Goal: Use online tool/utility: Utilize a website feature to perform a specific function

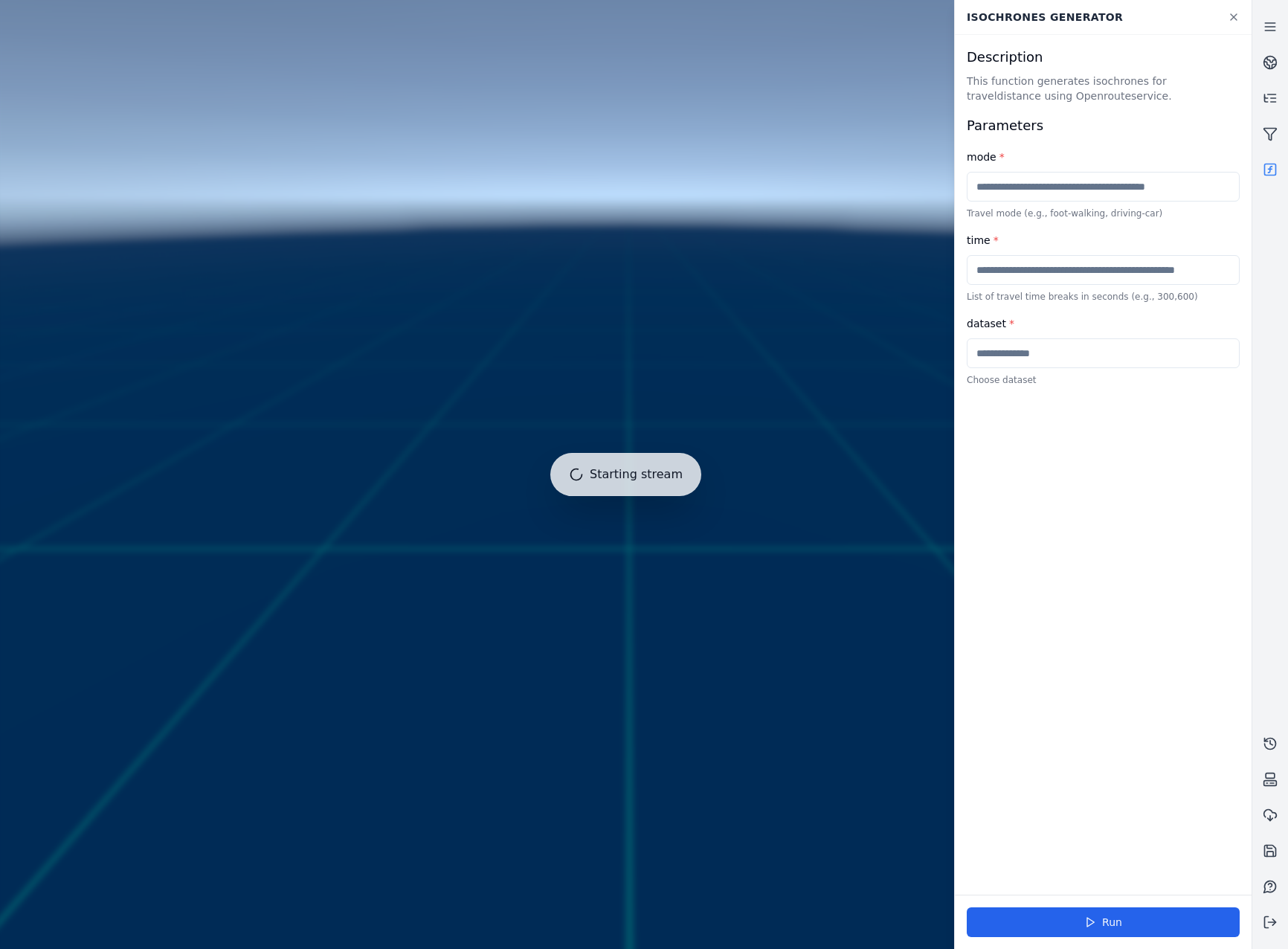
click at [1043, 346] on input "text" at bounding box center [1103, 353] width 273 height 30
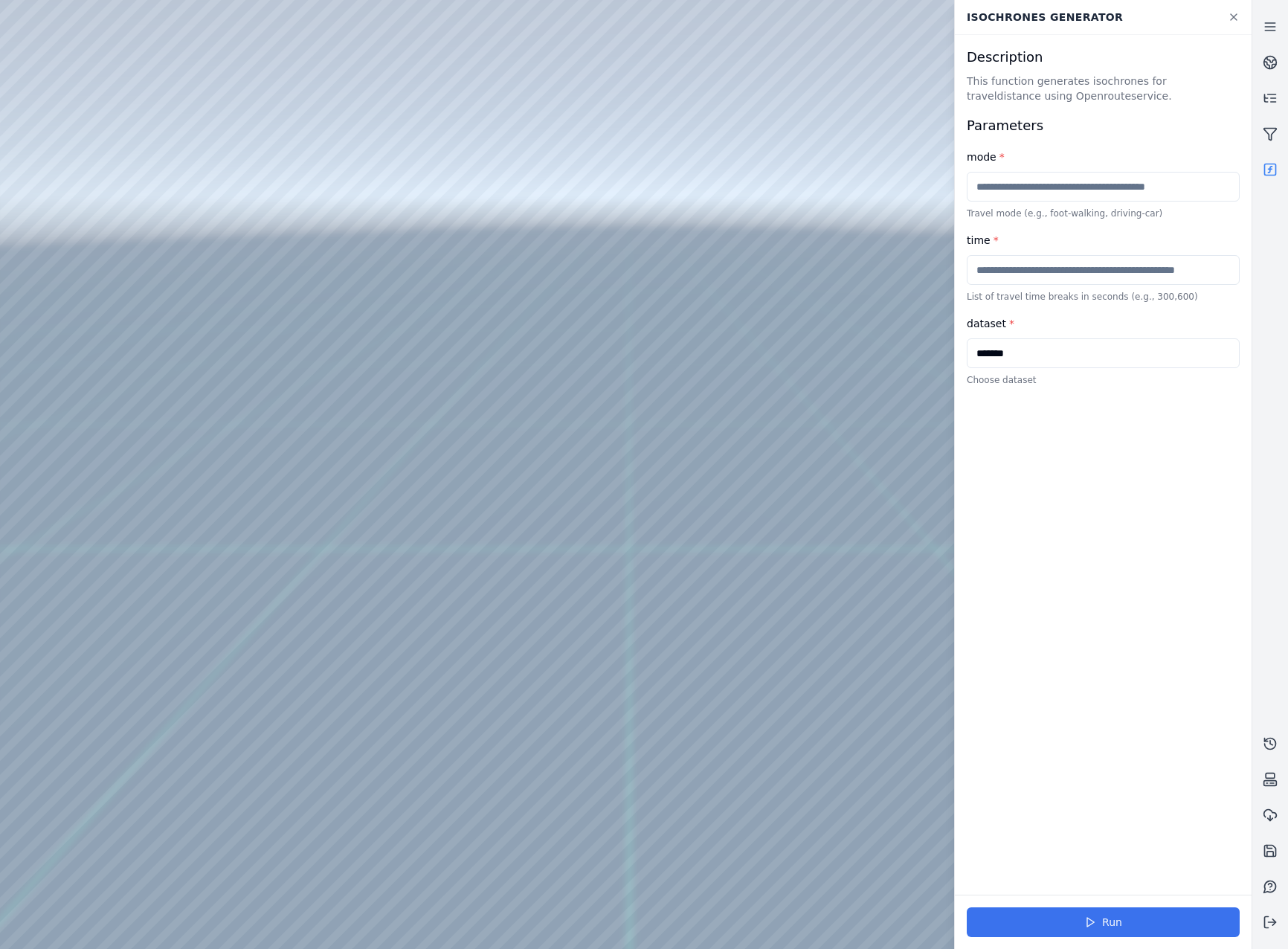
type input "*******"
click at [1078, 918] on button "Run" at bounding box center [1103, 922] width 273 height 30
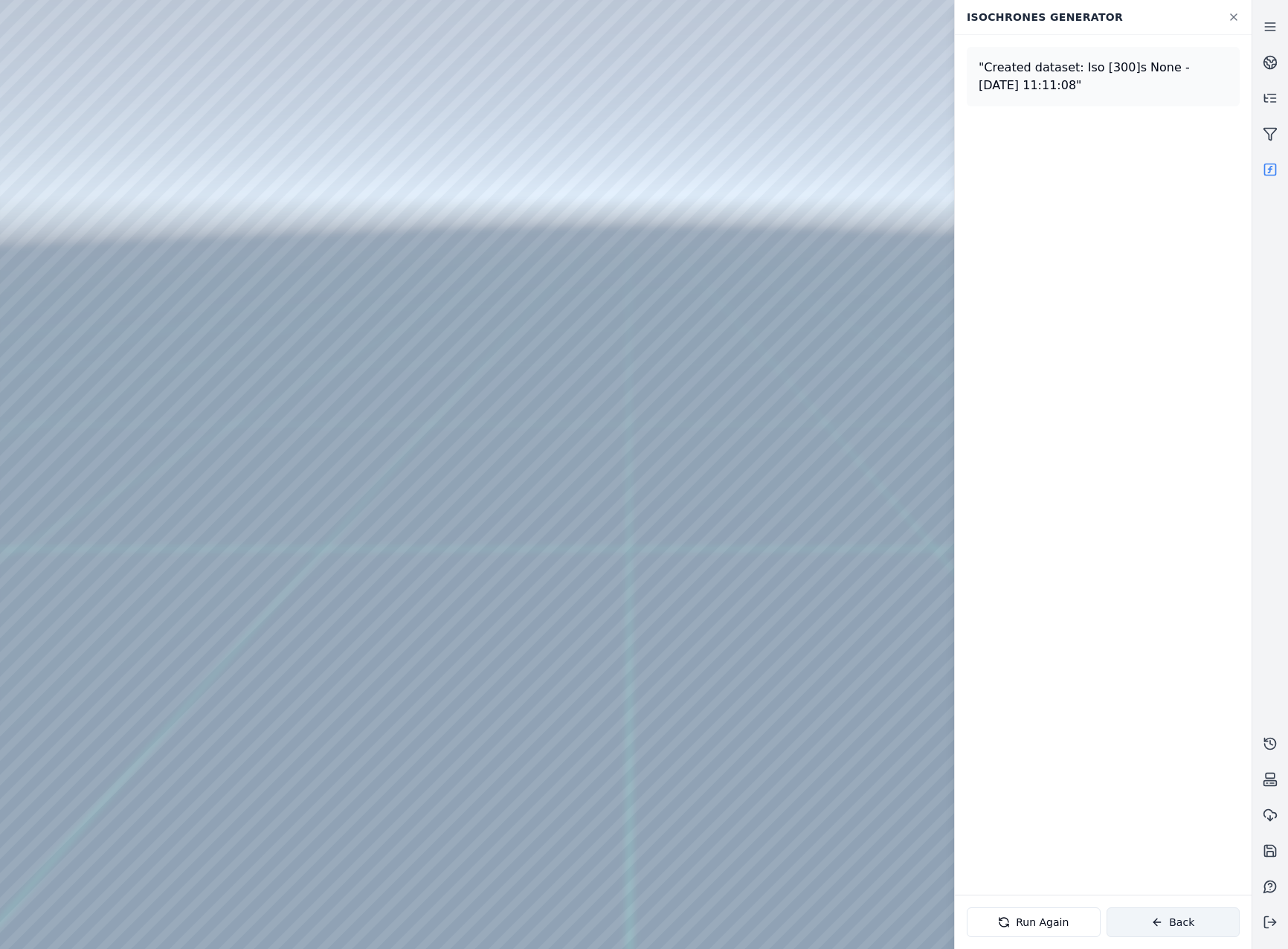
click at [1207, 916] on button "Back" at bounding box center [1174, 922] width 134 height 30
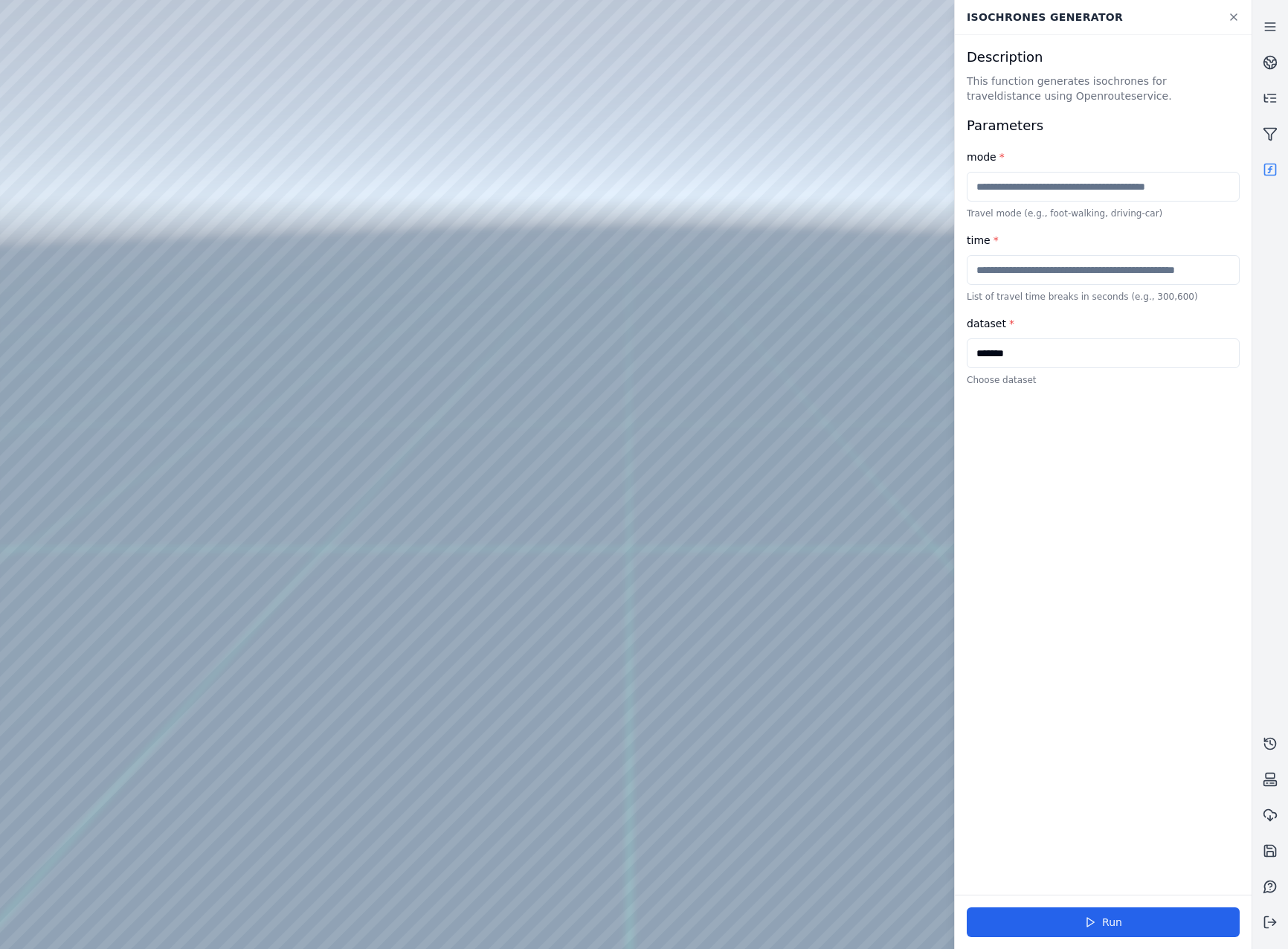
click at [1028, 281] on input "text" at bounding box center [1103, 270] width 273 height 30
drag, startPoint x: 1028, startPoint y: 281, endPoint x: 963, endPoint y: 281, distance: 65.0
click at [963, 281] on div "Description This function generates isochrones for traveldistance using Openrou…" at bounding box center [1104, 465] width 297 height 860
type input "***"
click at [1148, 909] on button "Run" at bounding box center [1103, 922] width 273 height 30
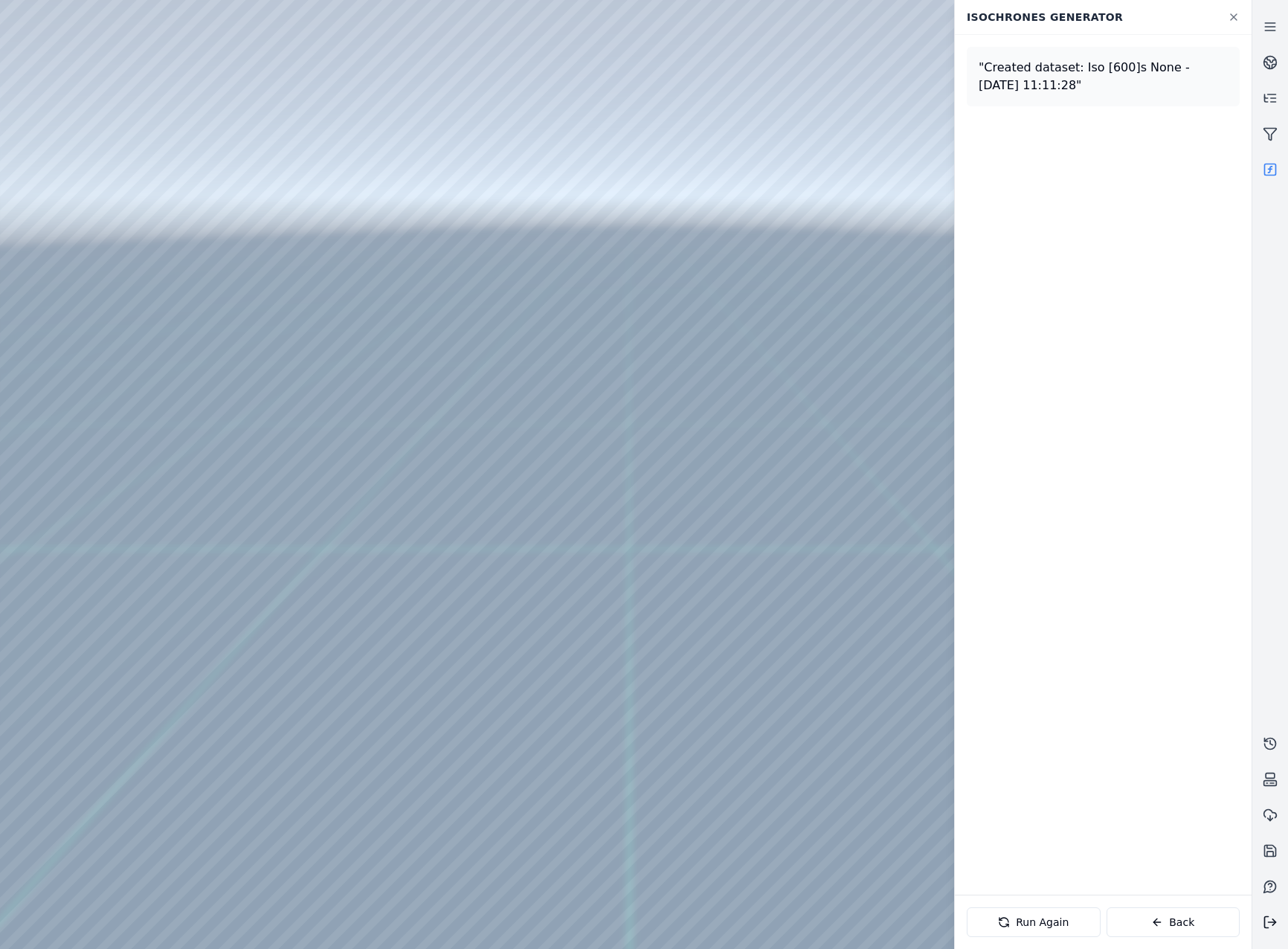
click at [1270, 923] on icon at bounding box center [1270, 922] width 15 height 15
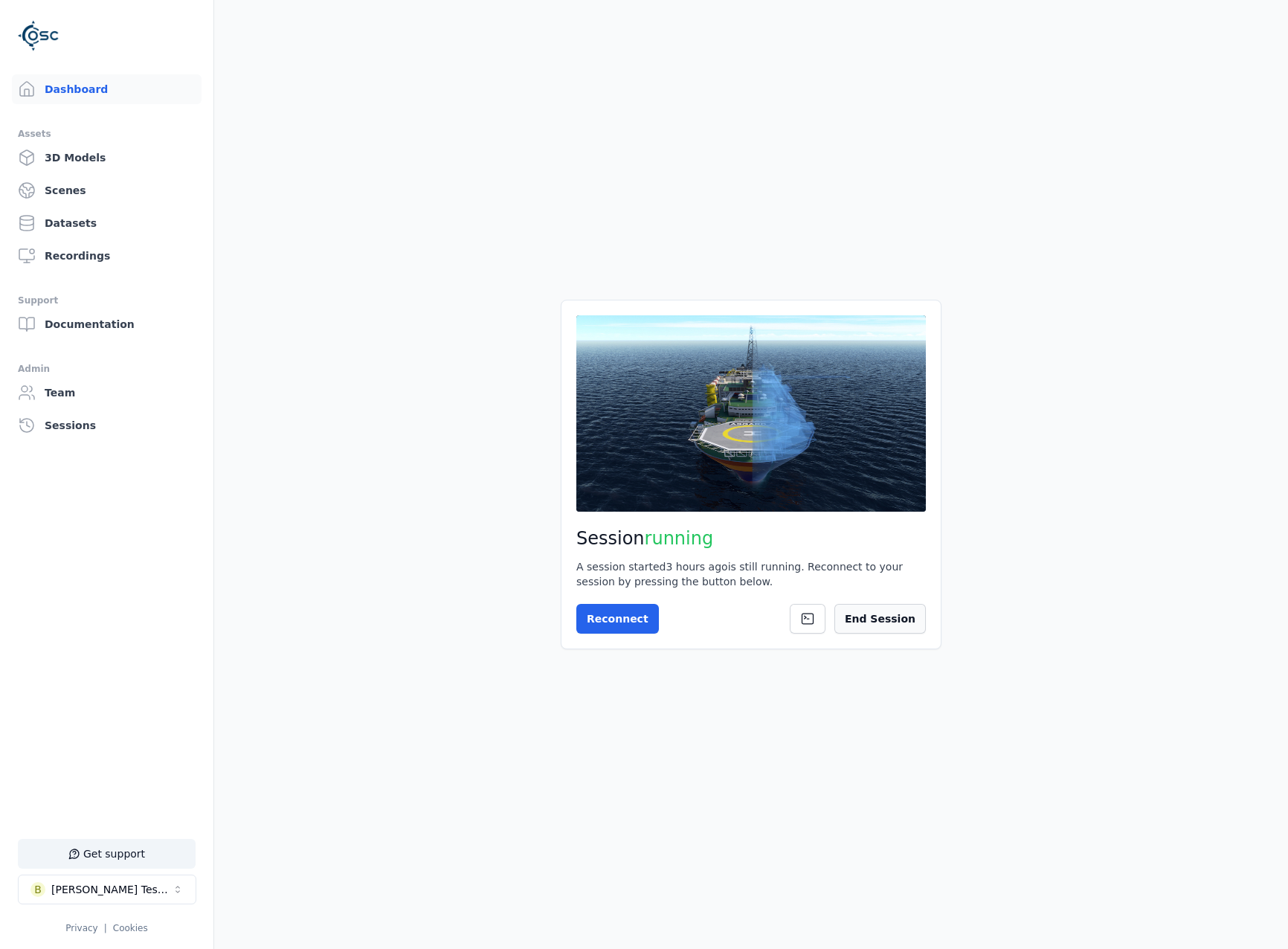
click at [881, 613] on button "End Session" at bounding box center [881, 619] width 92 height 30
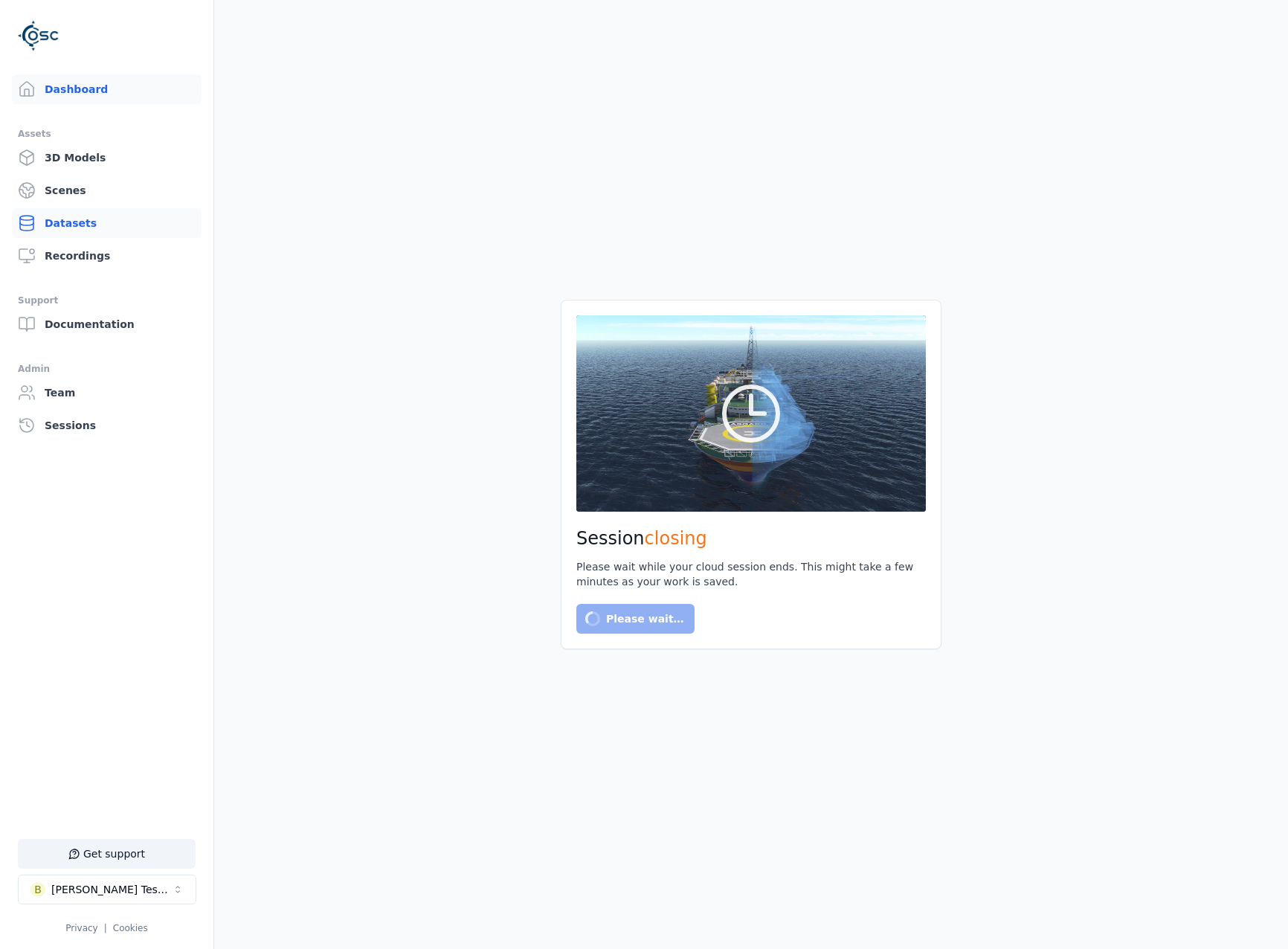
click at [159, 225] on link "Datasets" at bounding box center [106, 224] width 189 height 30
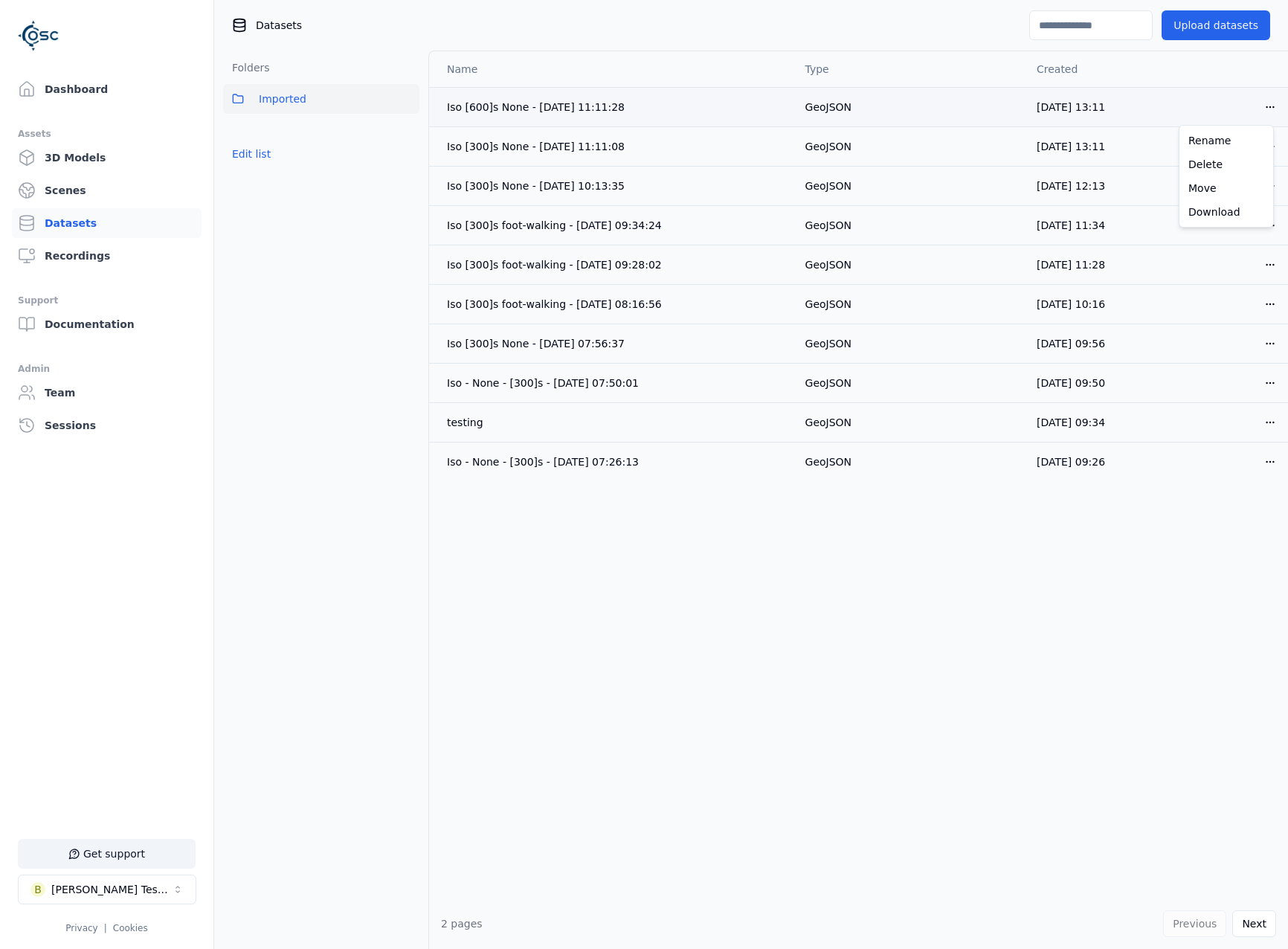
click at [1258, 104] on html "Support Dashboard Assets 3D Models Scenes Datasets Recordings Support Documenta…" at bounding box center [644, 474] width 1288 height 949
click at [1240, 209] on div "Download" at bounding box center [1226, 212] width 88 height 24
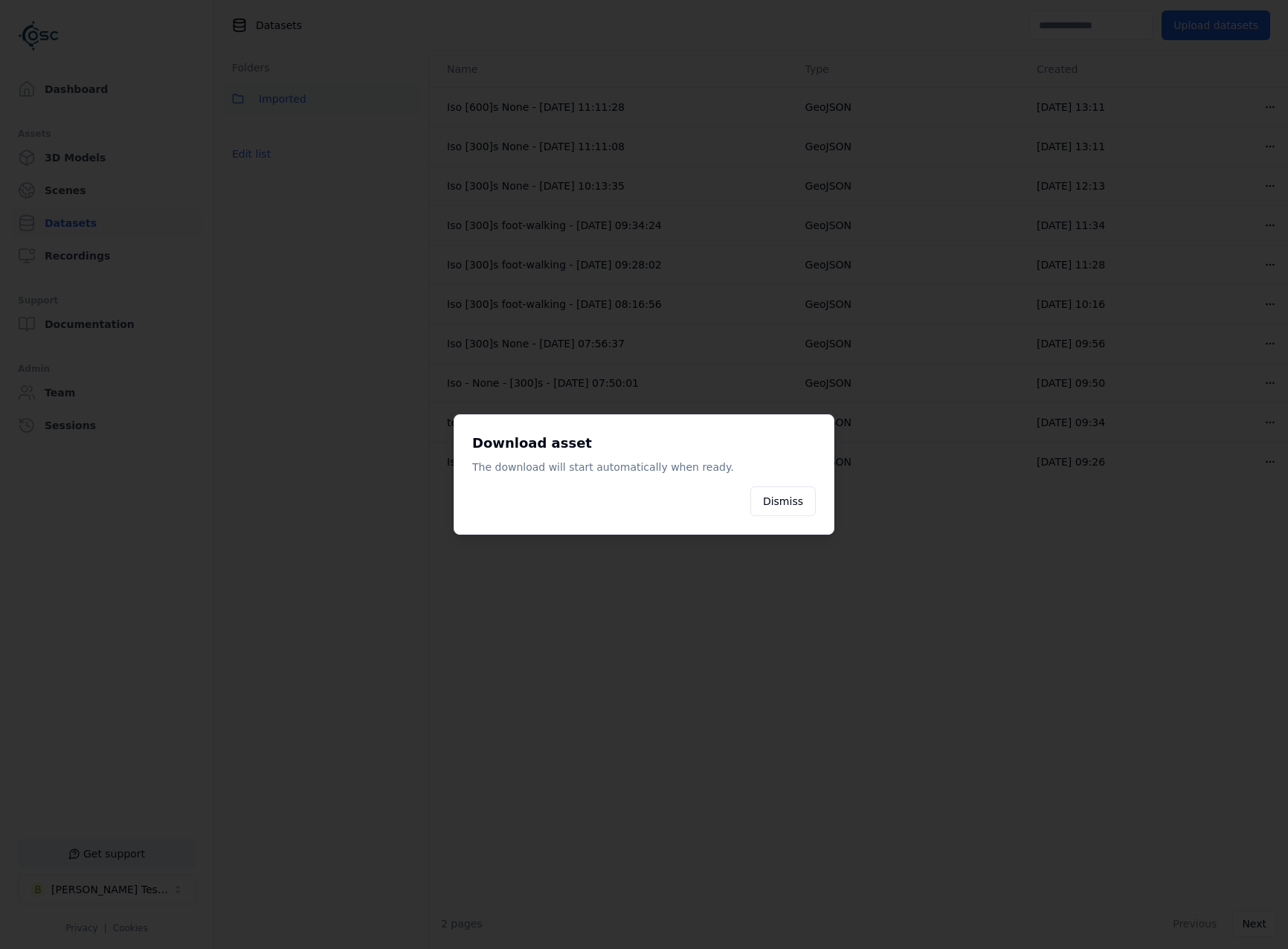
click at [1242, 403] on div at bounding box center [644, 474] width 1288 height 949
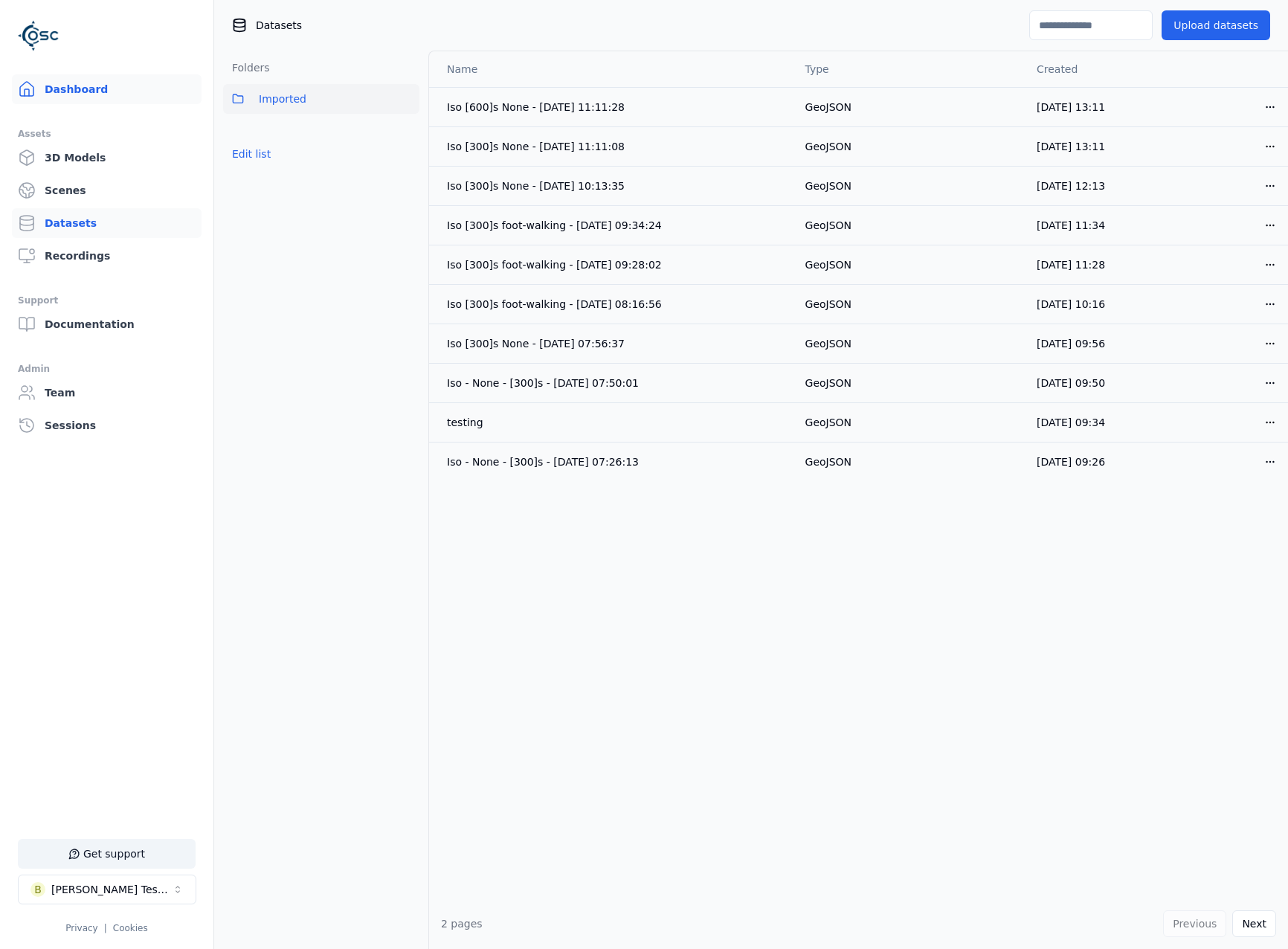
click at [98, 86] on link "Dashboard" at bounding box center [106, 89] width 189 height 30
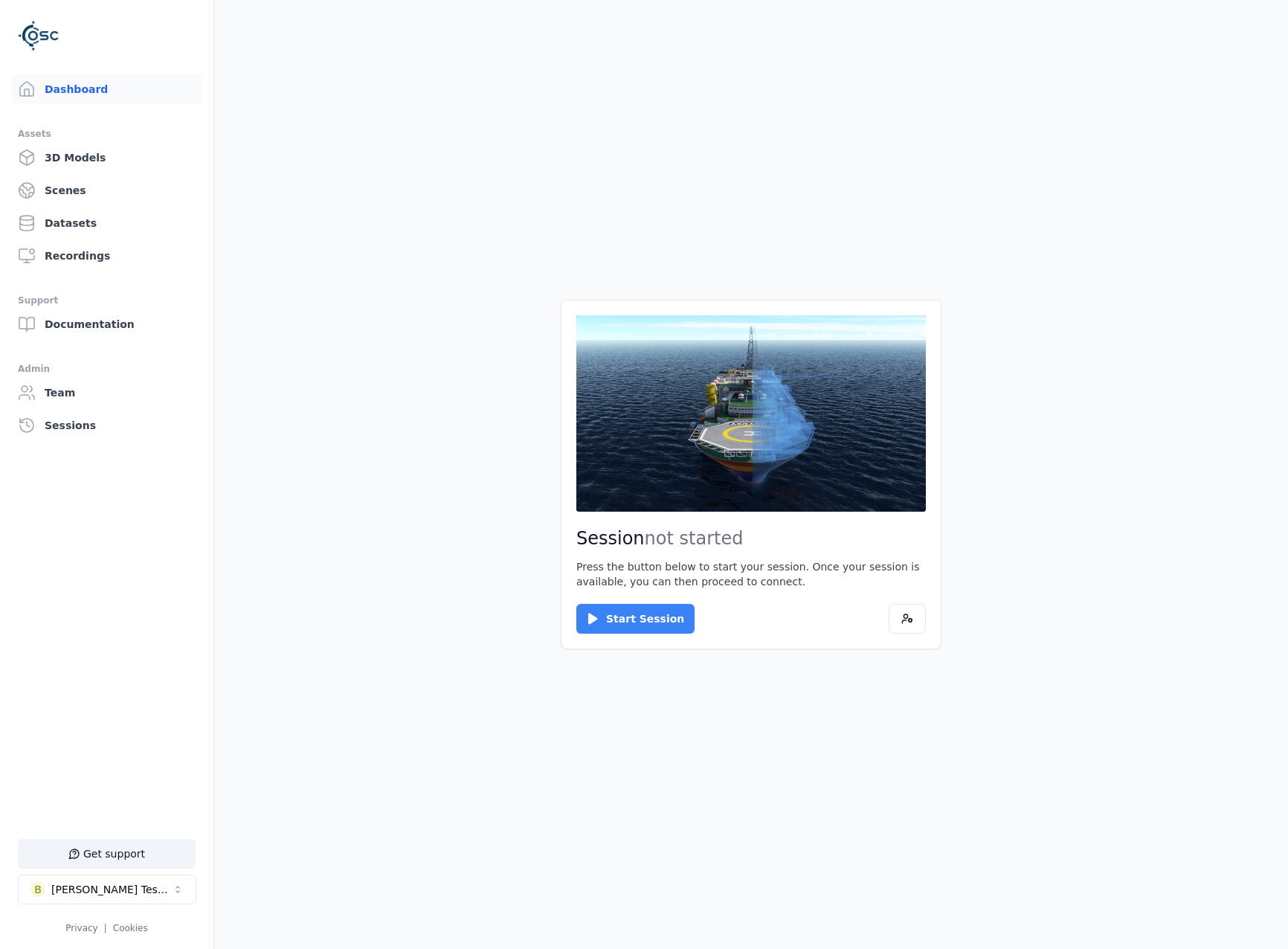
click at [639, 609] on button "Start Session" at bounding box center [636, 619] width 119 height 30
click at [394, 160] on main "Session ready for connection Your cloud session is ready. Please click the butt…" at bounding box center [751, 474] width 1074 height 949
click at [616, 604] on button "Connect" at bounding box center [611, 619] width 68 height 30
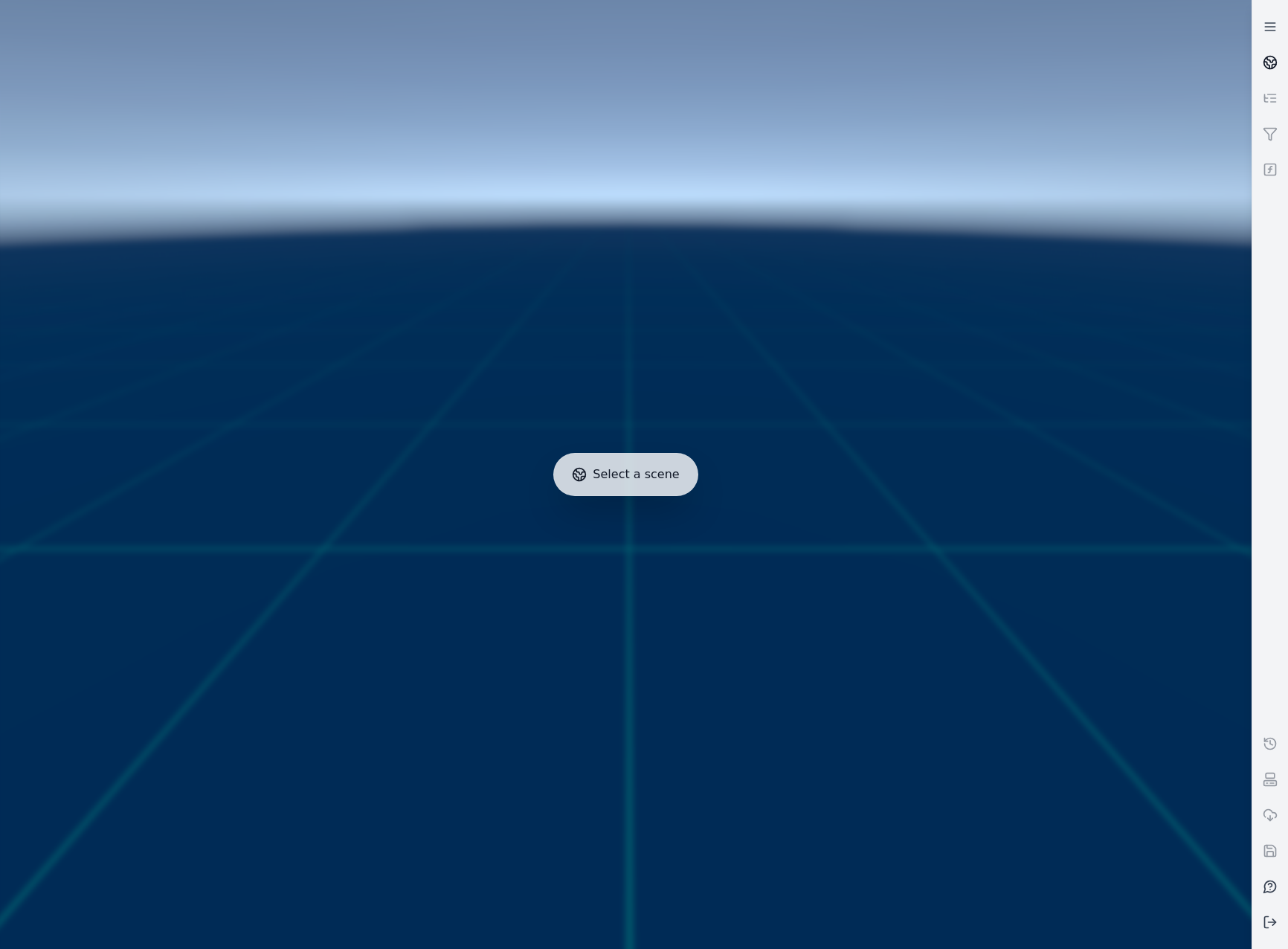
click at [1262, 63] on link at bounding box center [1270, 62] width 36 height 36
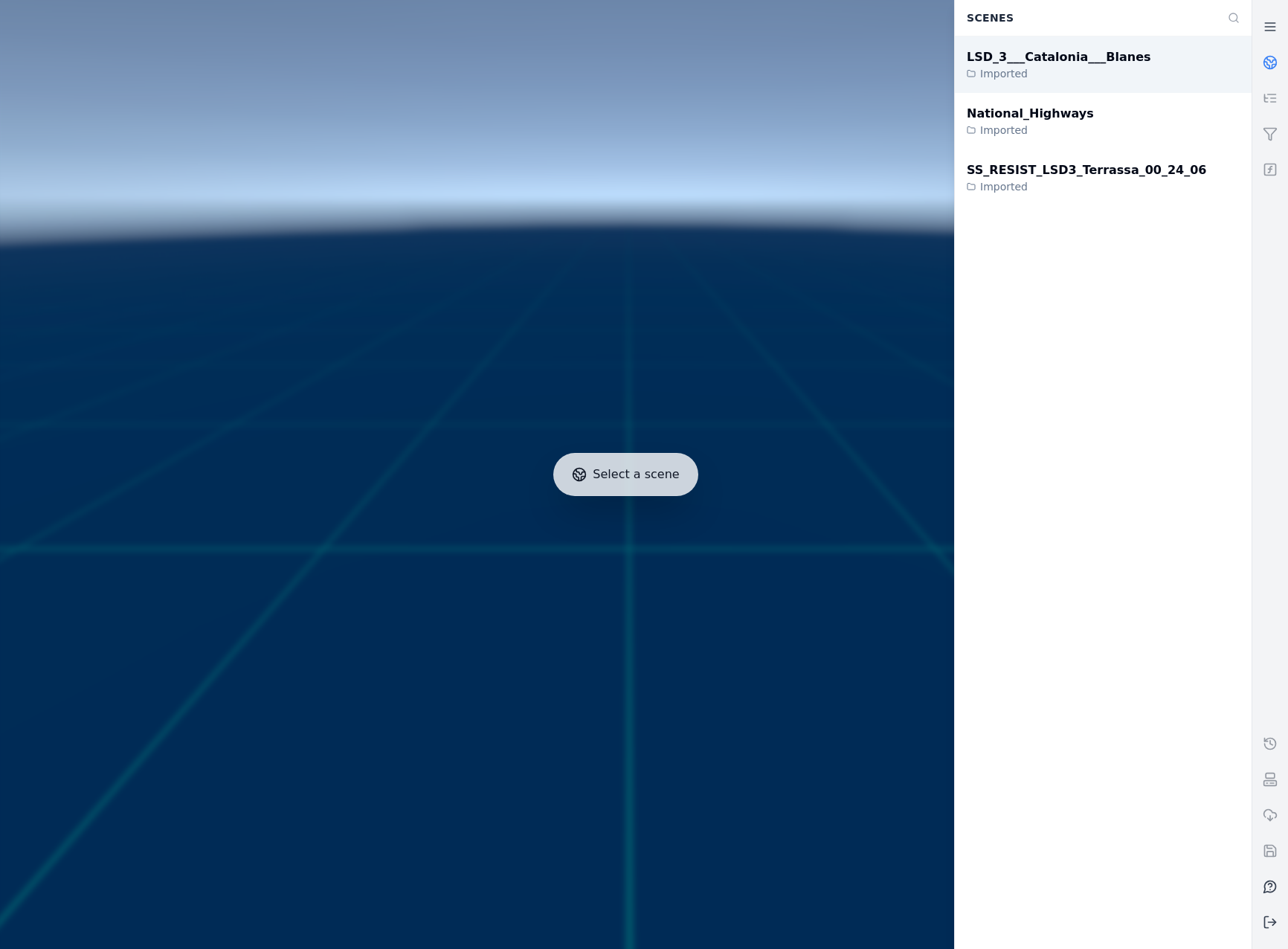
click at [1097, 74] on div "Imported" at bounding box center [1058, 73] width 184 height 15
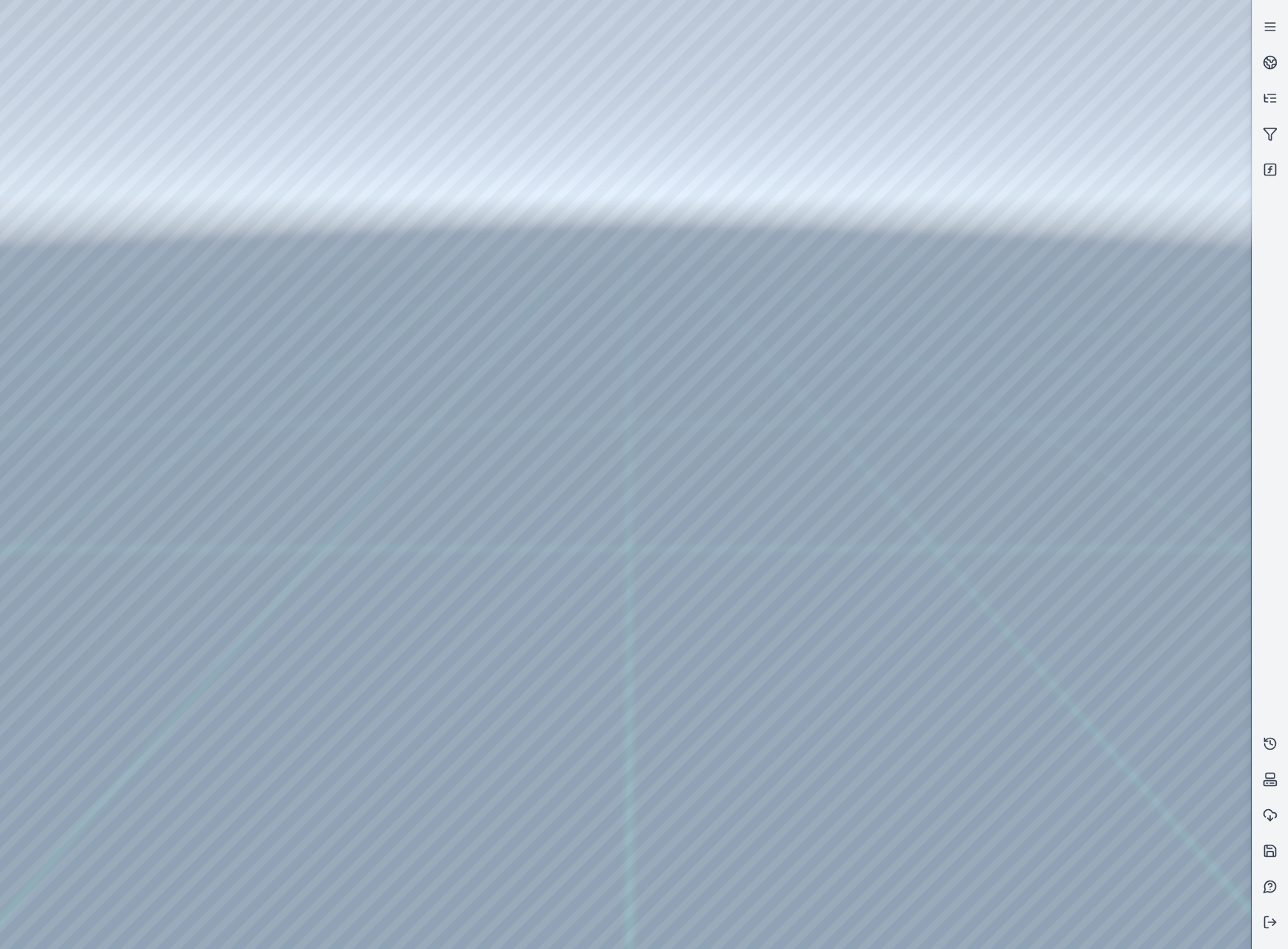
drag, startPoint x: 642, startPoint y: 530, endPoint x: 643, endPoint y: 549, distance: 19.0
drag, startPoint x: 632, startPoint y: 596, endPoint x: 632, endPoint y: 632, distance: 36.0
drag, startPoint x: 756, startPoint y: 558, endPoint x: 722, endPoint y: 569, distance: 35.7
drag, startPoint x: 762, startPoint y: 403, endPoint x: 698, endPoint y: 502, distance: 117.9
drag, startPoint x: 430, startPoint y: 502, endPoint x: 342, endPoint y: 491, distance: 88.7
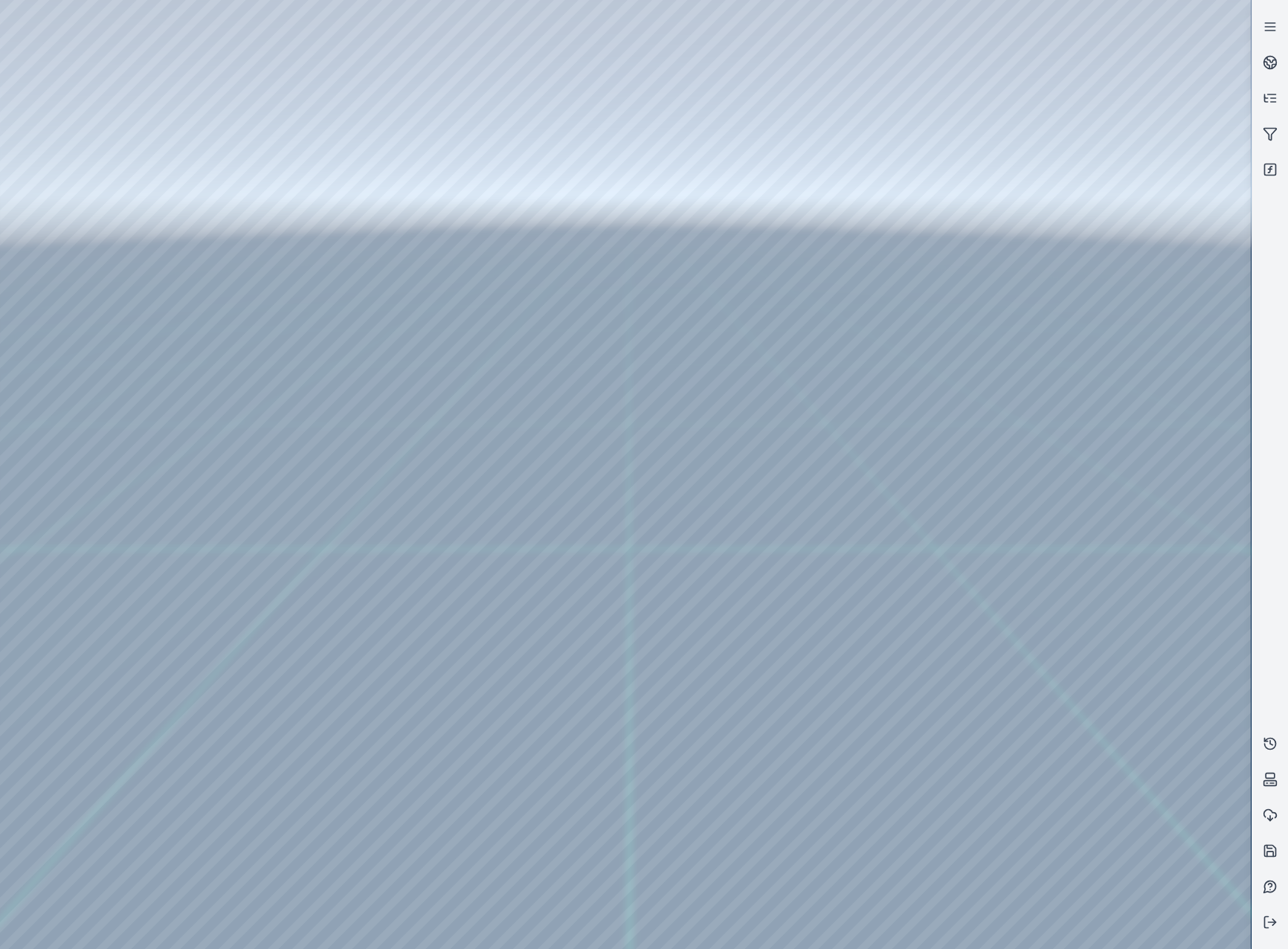
click at [66, 241] on div at bounding box center [625, 474] width 1251 height 949
click at [73, 209] on div at bounding box center [625, 474] width 1251 height 949
click at [102, 267] on div at bounding box center [625, 474] width 1251 height 949
click at [417, 790] on div at bounding box center [625, 474] width 1251 height 949
drag, startPoint x: 611, startPoint y: 642, endPoint x: 1073, endPoint y: 603, distance: 463.6
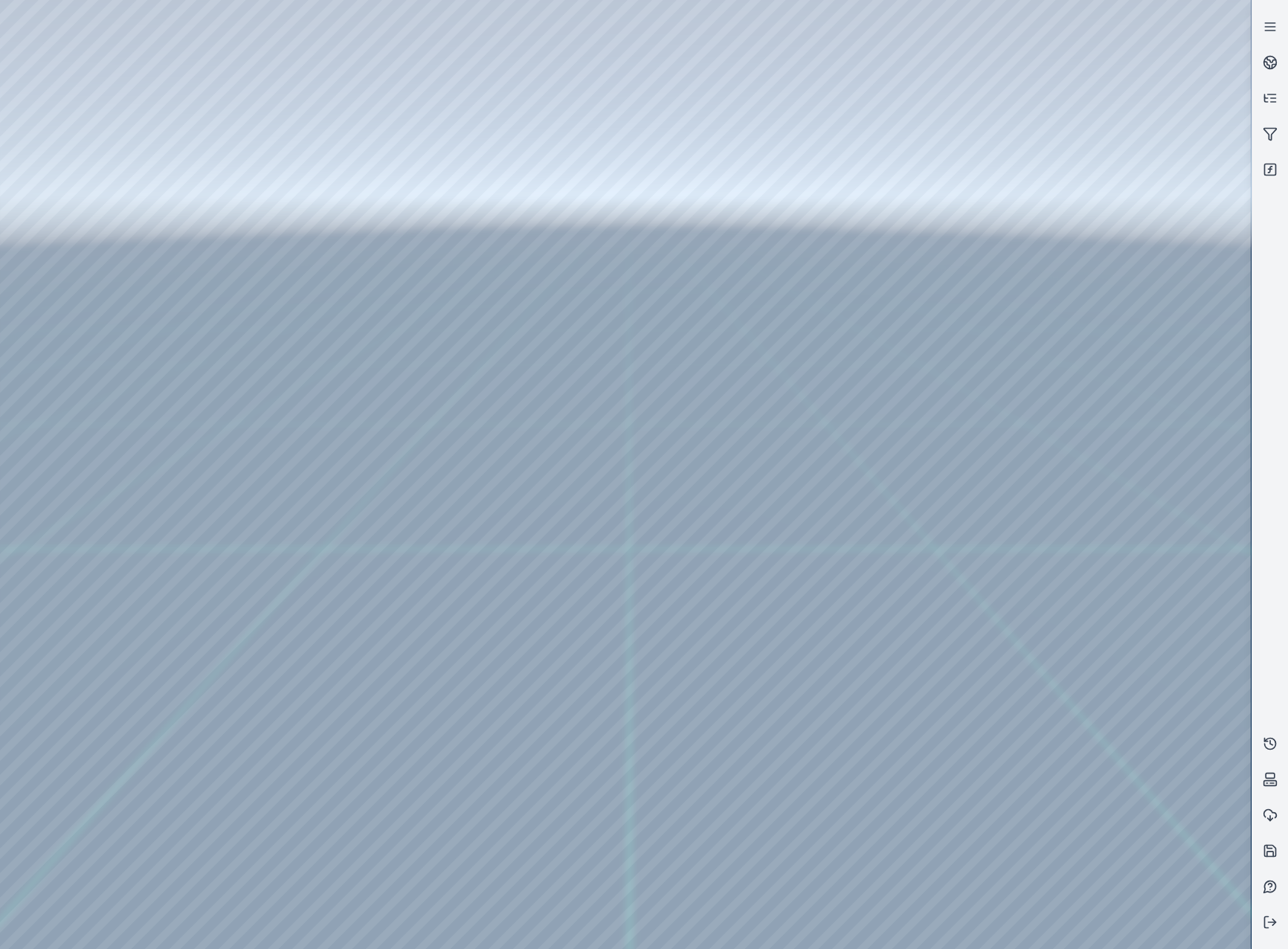
drag, startPoint x: 957, startPoint y: 644, endPoint x: 857, endPoint y: 644, distance: 100.0
click at [422, 341] on div at bounding box center [625, 474] width 1251 height 949
drag, startPoint x: 639, startPoint y: 568, endPoint x: 960, endPoint y: 511, distance: 326.0
drag, startPoint x: 866, startPoint y: 544, endPoint x: 870, endPoint y: 588, distance: 44.2
drag, startPoint x: 873, startPoint y: 447, endPoint x: 878, endPoint y: 902, distance: 455.0
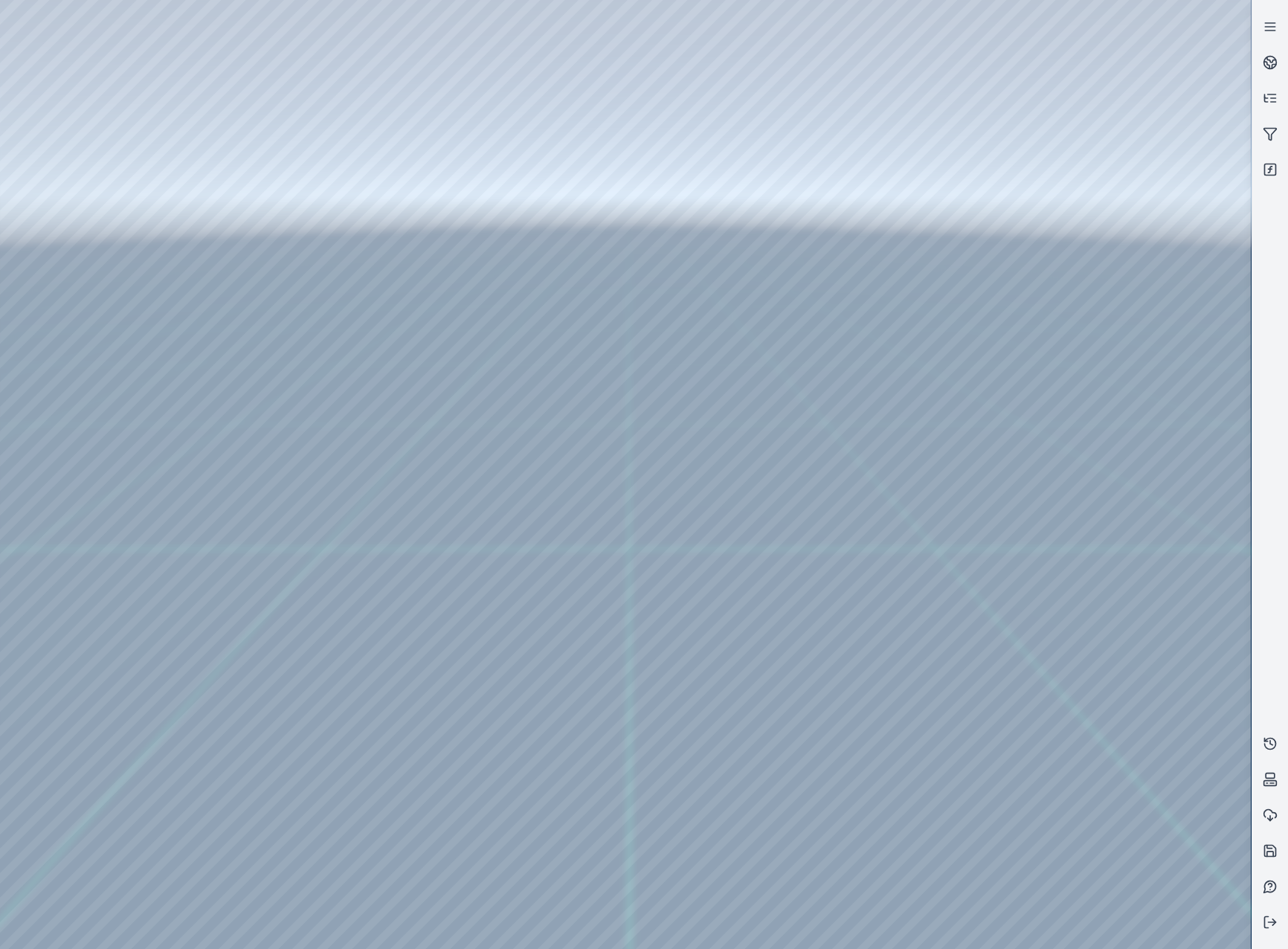
click at [423, 625] on div at bounding box center [625, 474] width 1251 height 949
drag, startPoint x: 762, startPoint y: 366, endPoint x: 780, endPoint y: 412, distance: 49.4
drag, startPoint x: 952, startPoint y: 747, endPoint x: 961, endPoint y: 736, distance: 14.2
click at [1274, 911] on button at bounding box center [1270, 922] width 36 height 36
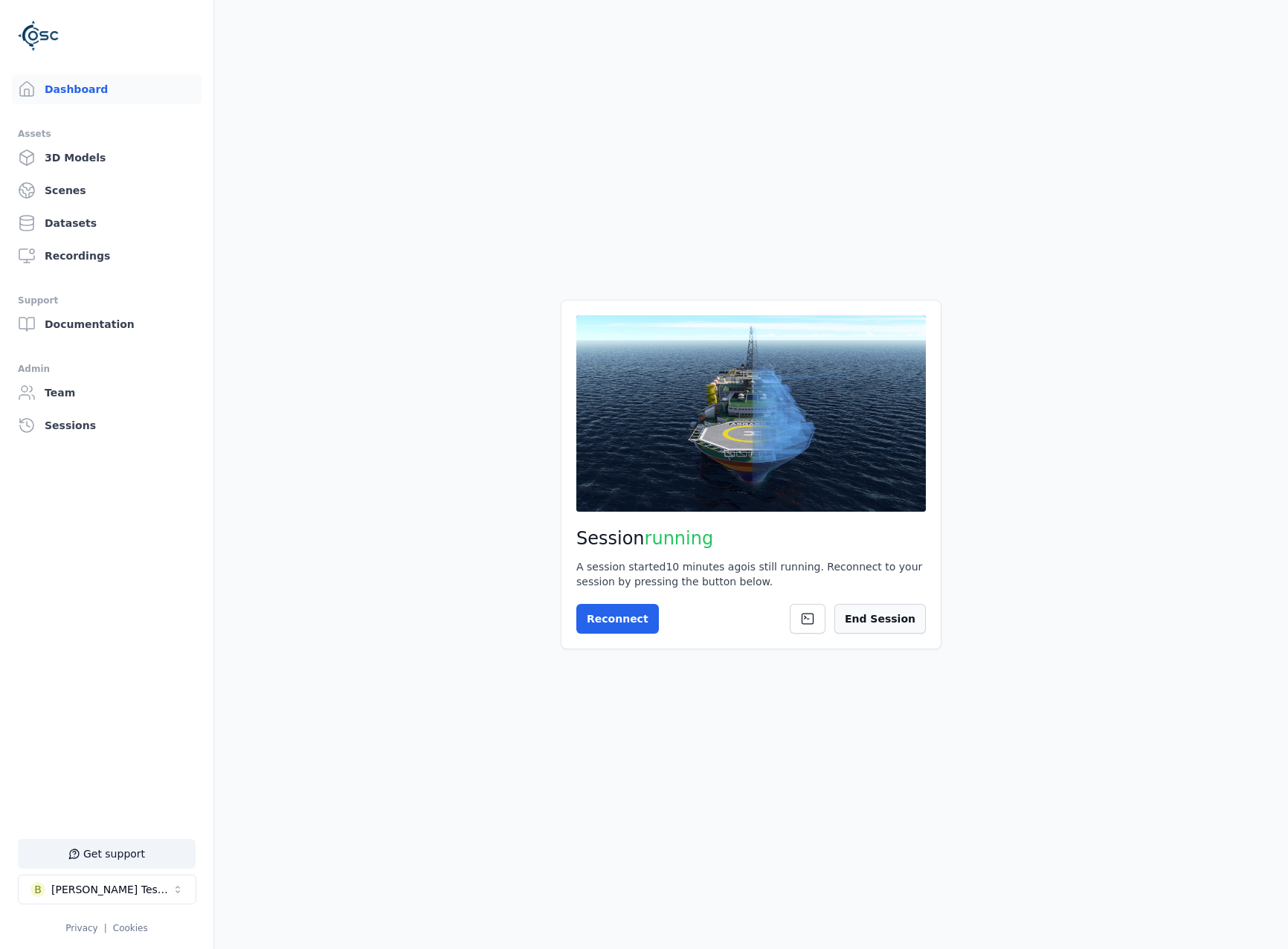
click at [919, 621] on button "End Session" at bounding box center [881, 619] width 92 height 30
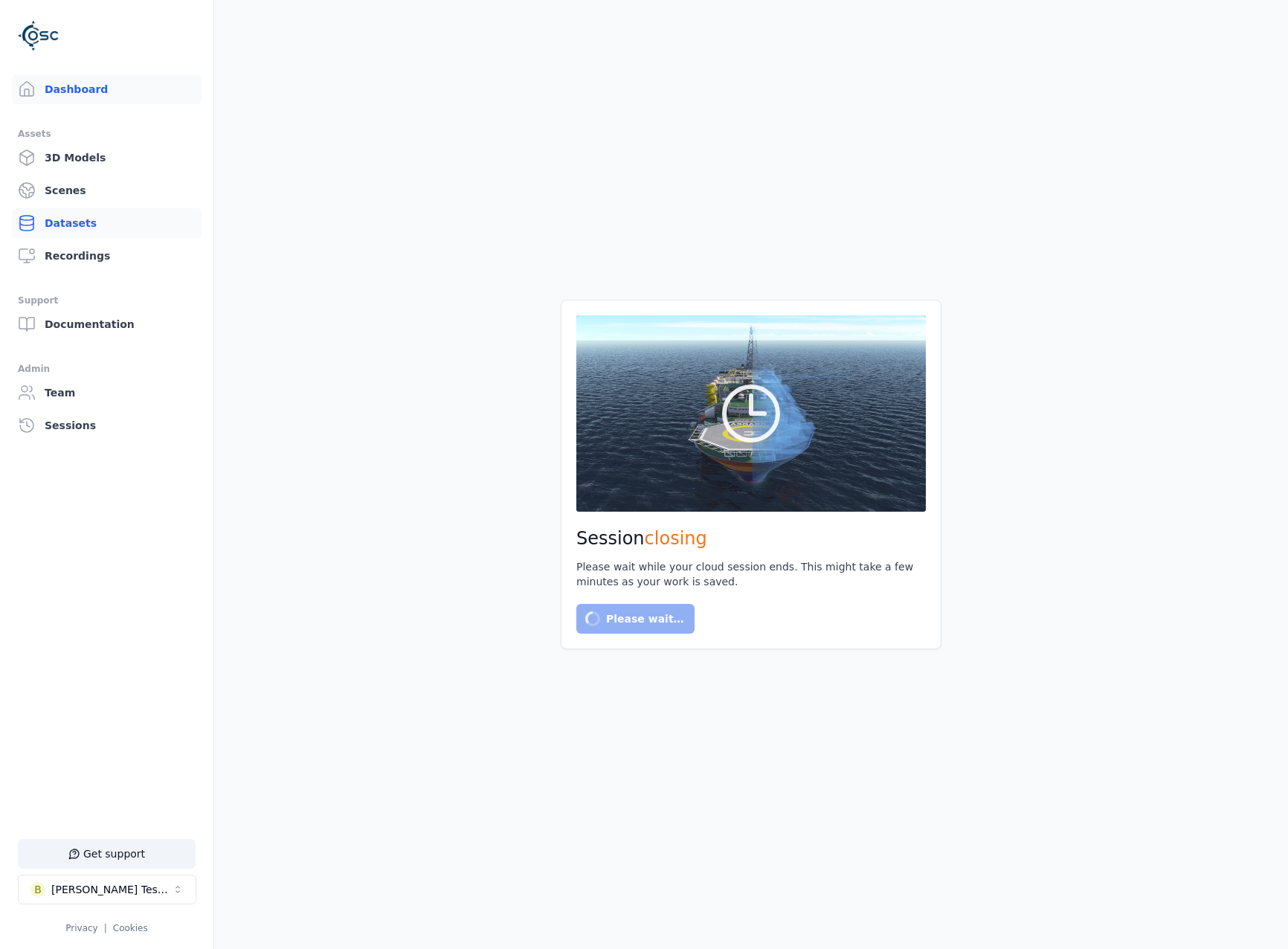
click at [112, 215] on link "Datasets" at bounding box center [106, 224] width 189 height 30
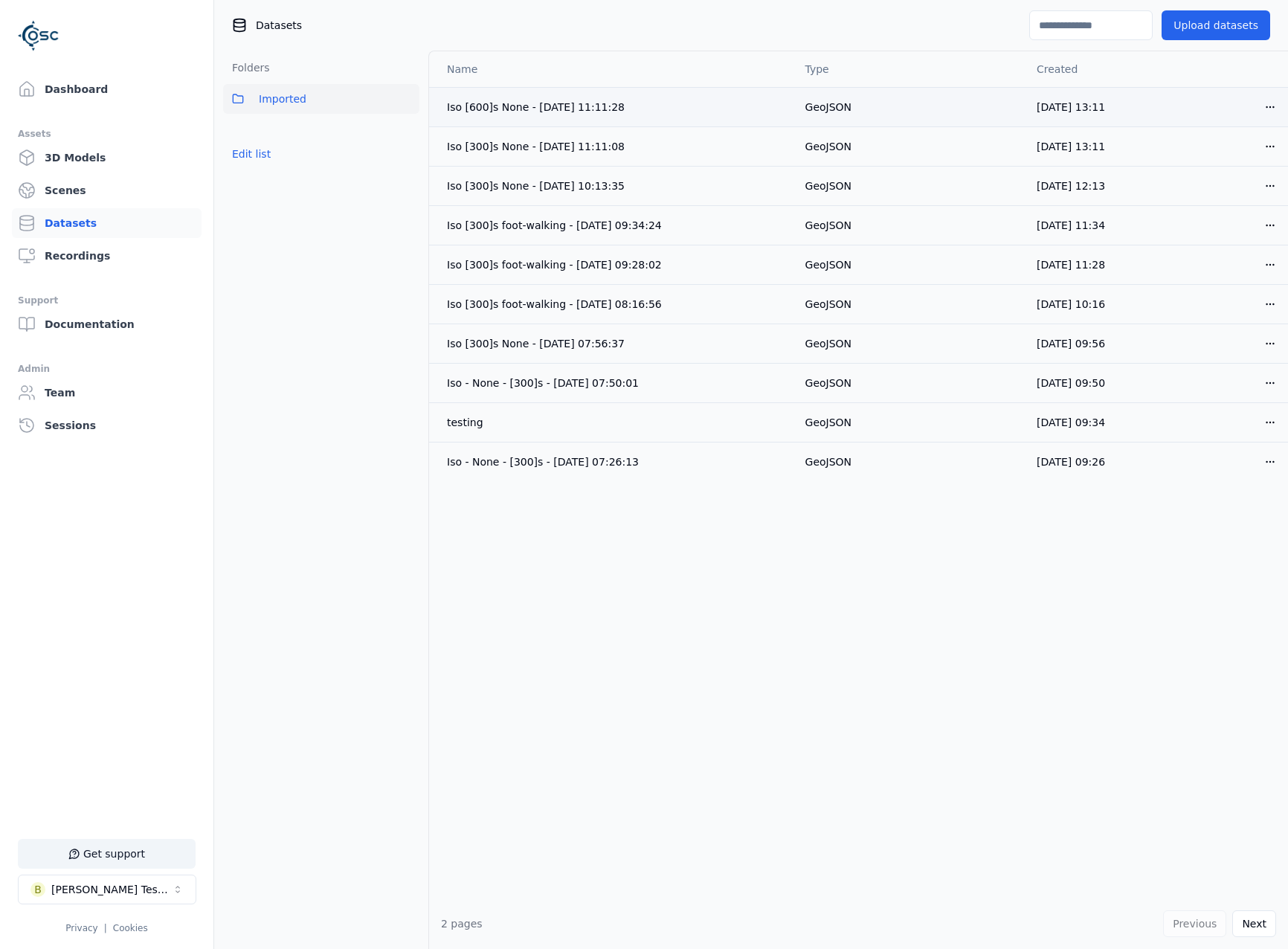
click at [1262, 109] on html "Support Dashboard Assets 3D Models Scenes Datasets Recordings Support Documenta…" at bounding box center [644, 474] width 1288 height 949
click at [1244, 161] on div "Delete" at bounding box center [1226, 164] width 88 height 24
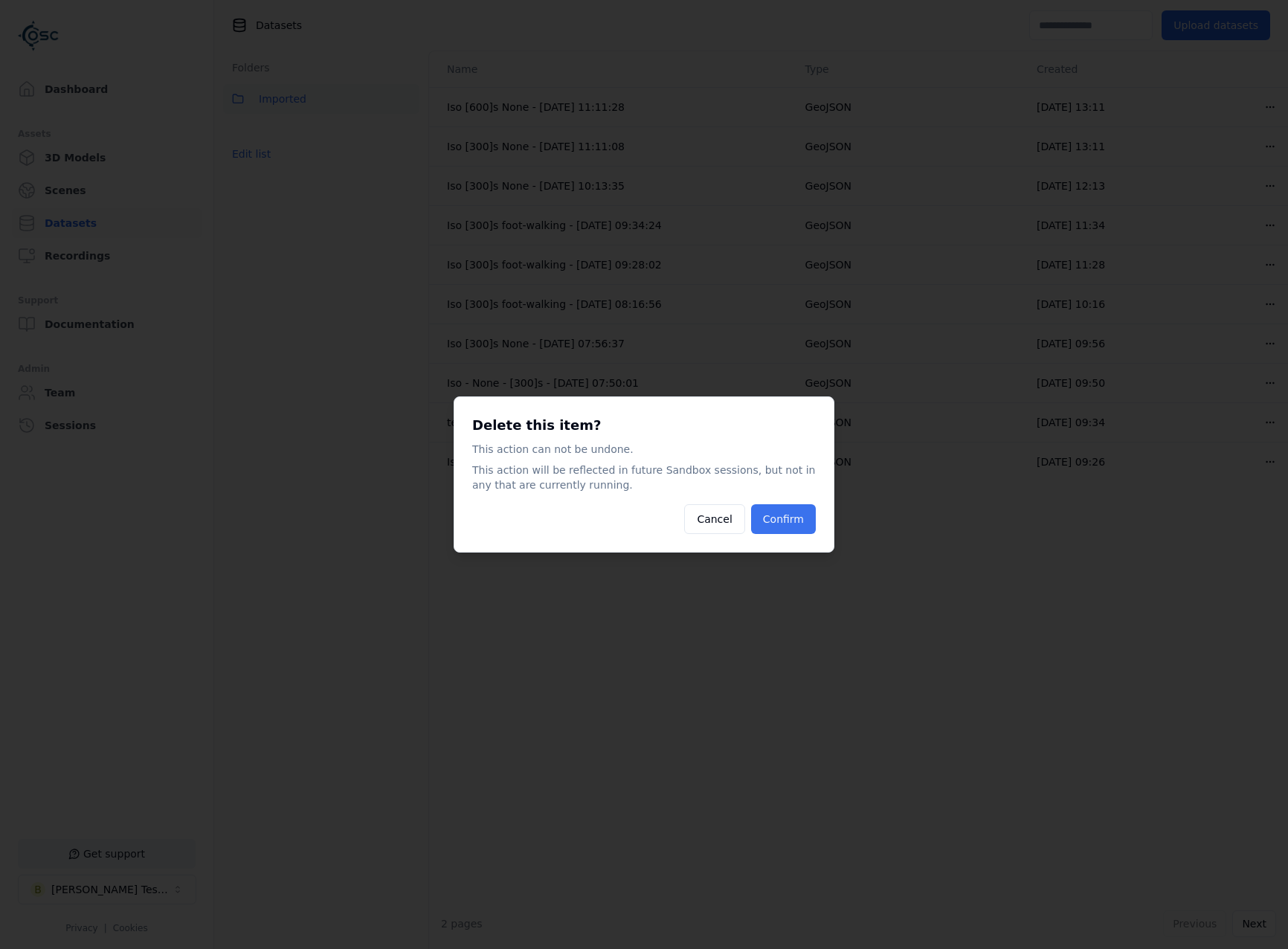
click at [796, 520] on button "Confirm" at bounding box center [784, 519] width 65 height 30
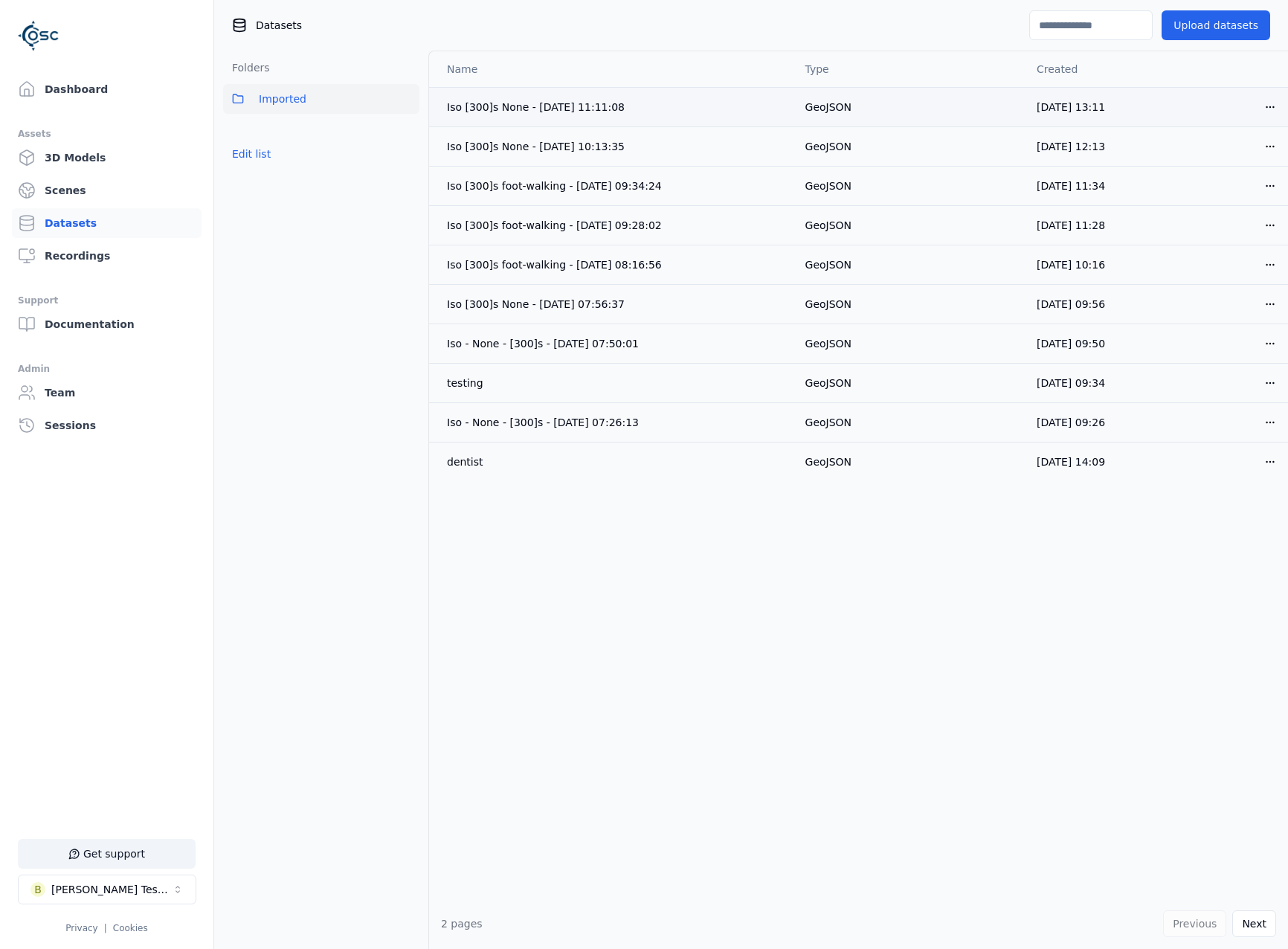
click at [1266, 99] on html "Support Dashboard Assets 3D Models Scenes Datasets Recordings Support Documenta…" at bounding box center [644, 474] width 1288 height 949
click at [1221, 163] on div "Delete" at bounding box center [1226, 164] width 88 height 24
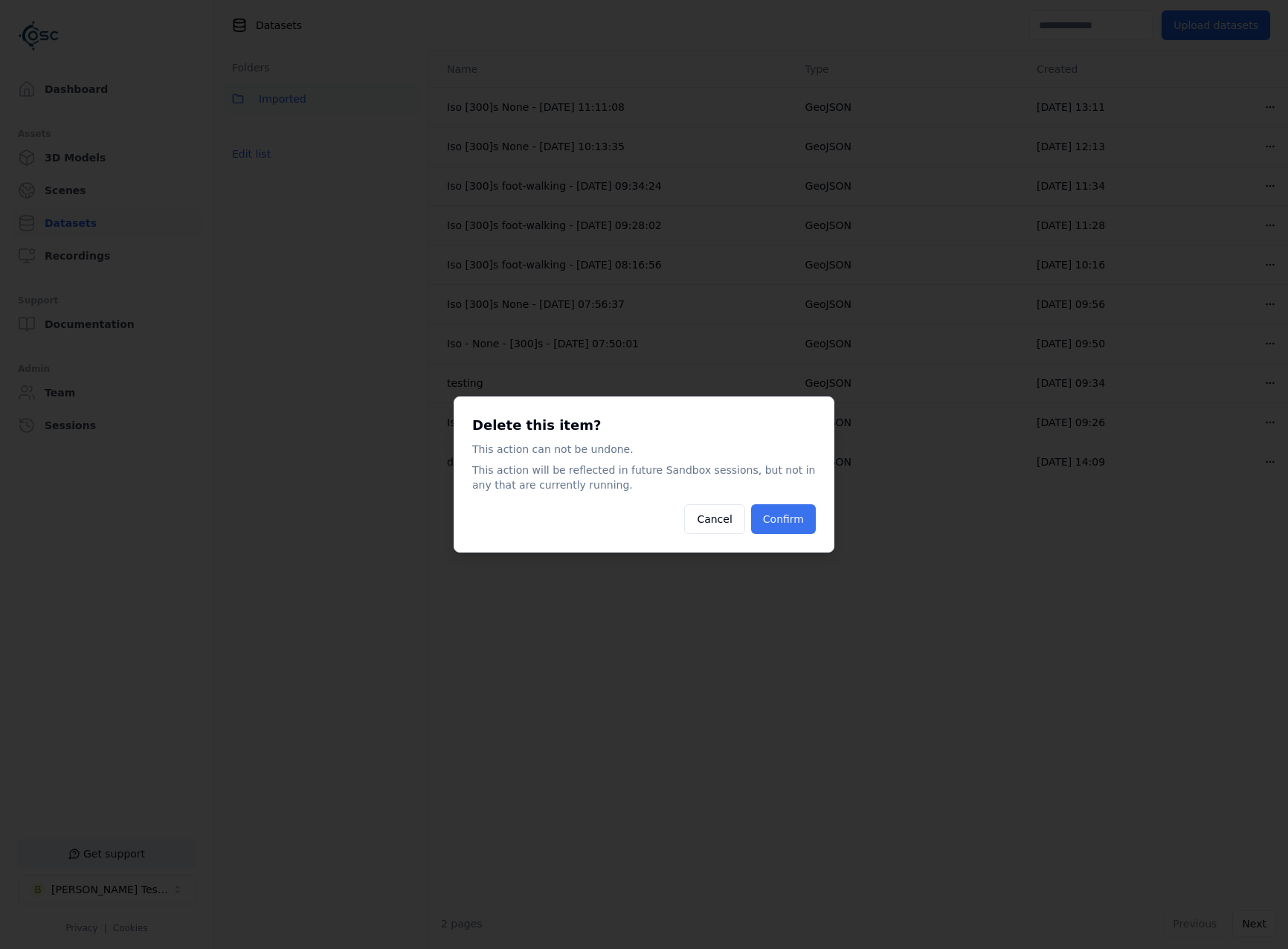
click at [782, 516] on button "Confirm" at bounding box center [784, 519] width 65 height 30
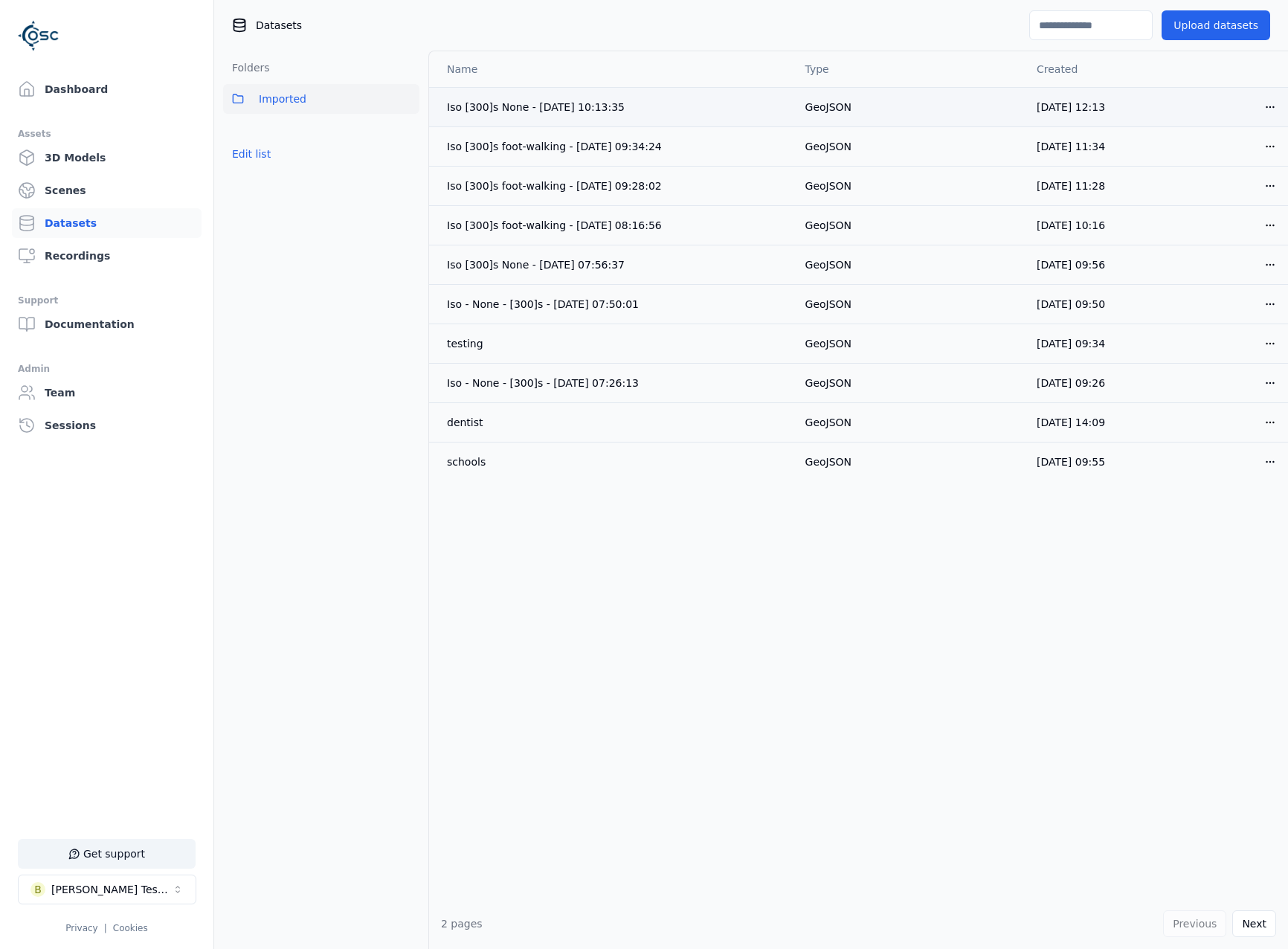
click at [1261, 114] on html "Support Dashboard Assets 3D Models Scenes Datasets Recordings Support Documenta…" at bounding box center [644, 474] width 1288 height 949
click at [1236, 156] on div "Delete" at bounding box center [1226, 164] width 88 height 24
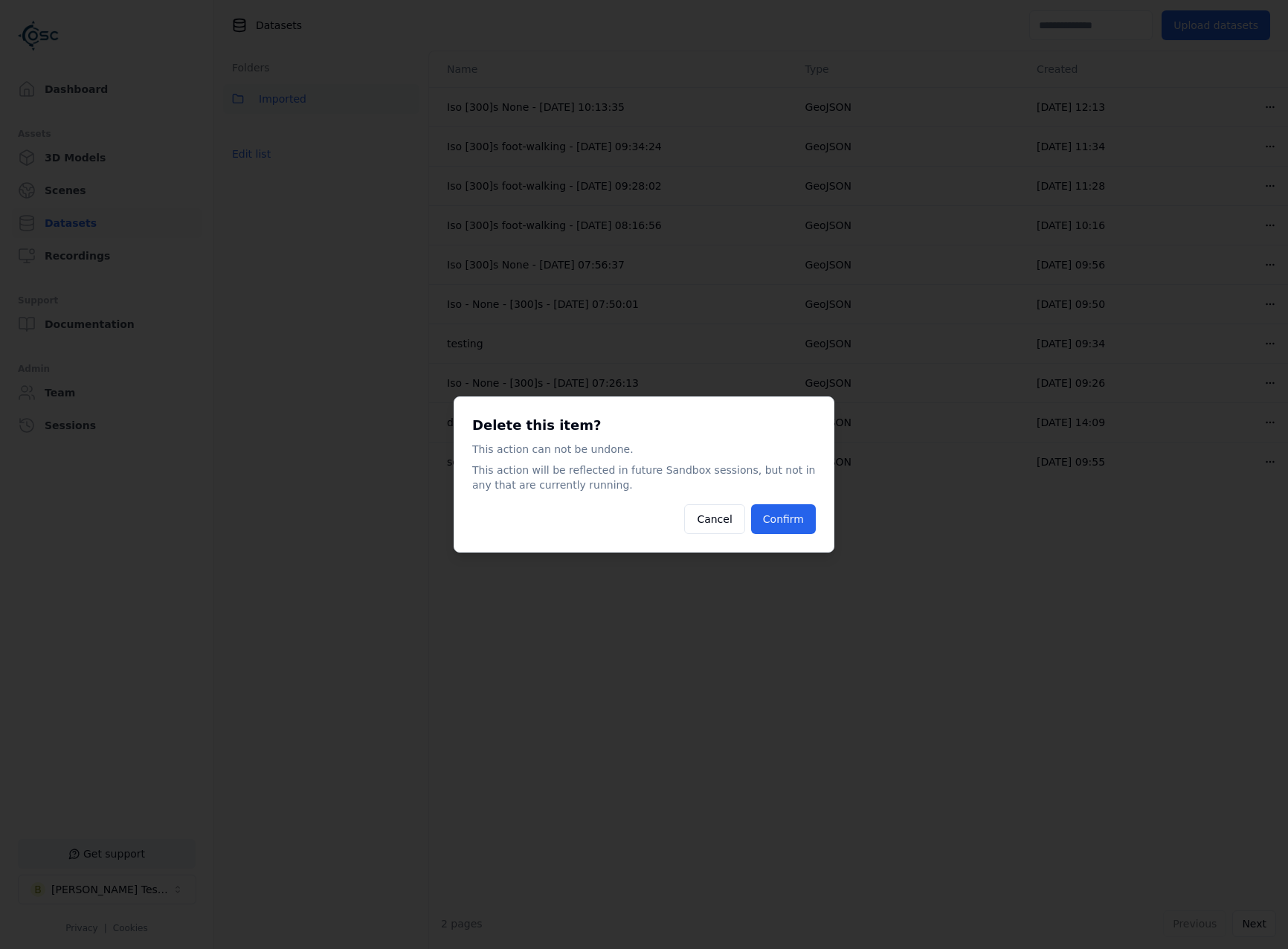
click at [803, 516] on button "Confirm" at bounding box center [784, 519] width 65 height 30
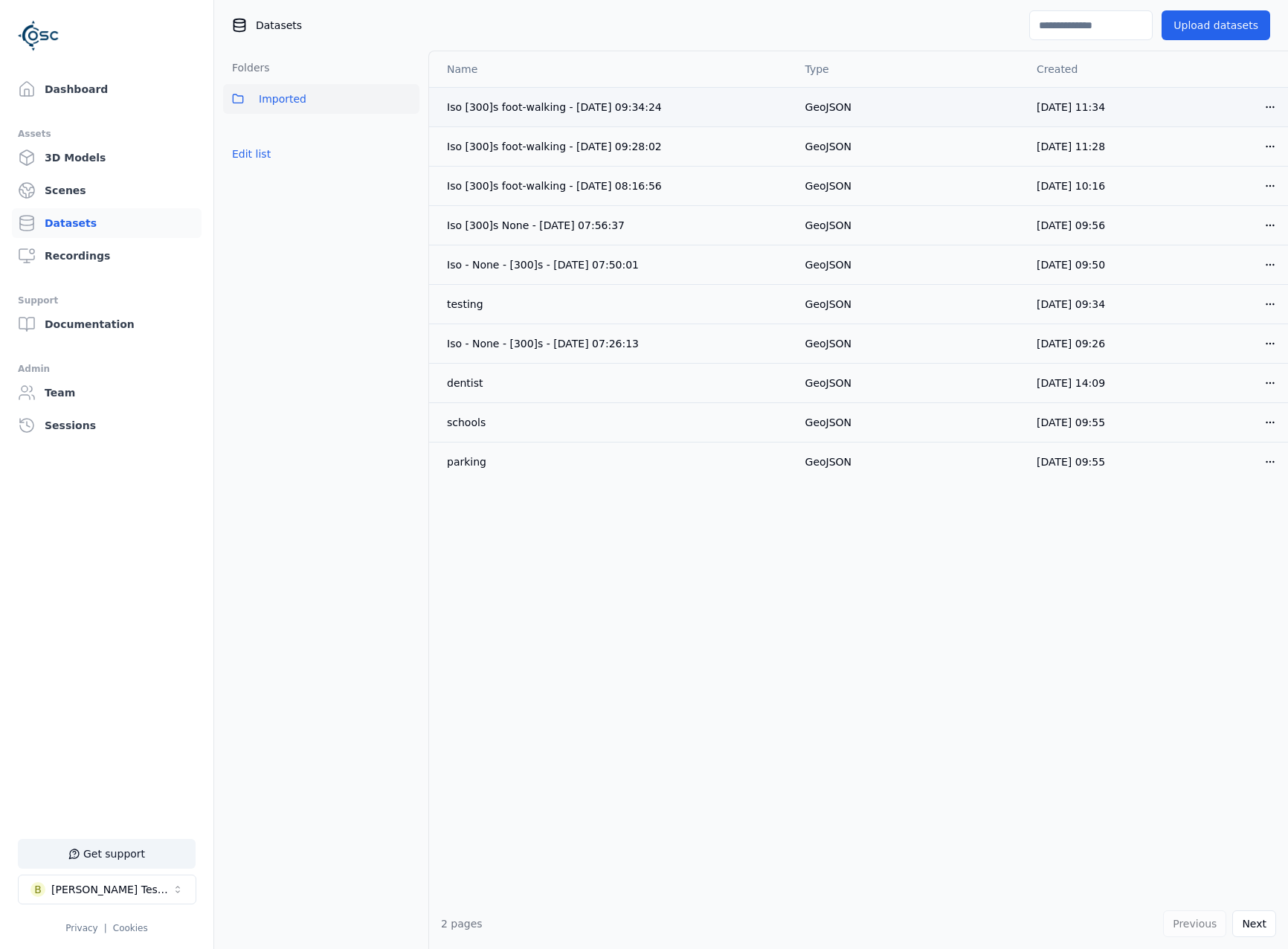
click at [1267, 106] on html "Support Dashboard Assets 3D Models Scenes Datasets Recordings Support Documenta…" at bounding box center [644, 474] width 1288 height 949
click at [1216, 165] on div "Delete" at bounding box center [1226, 164] width 88 height 24
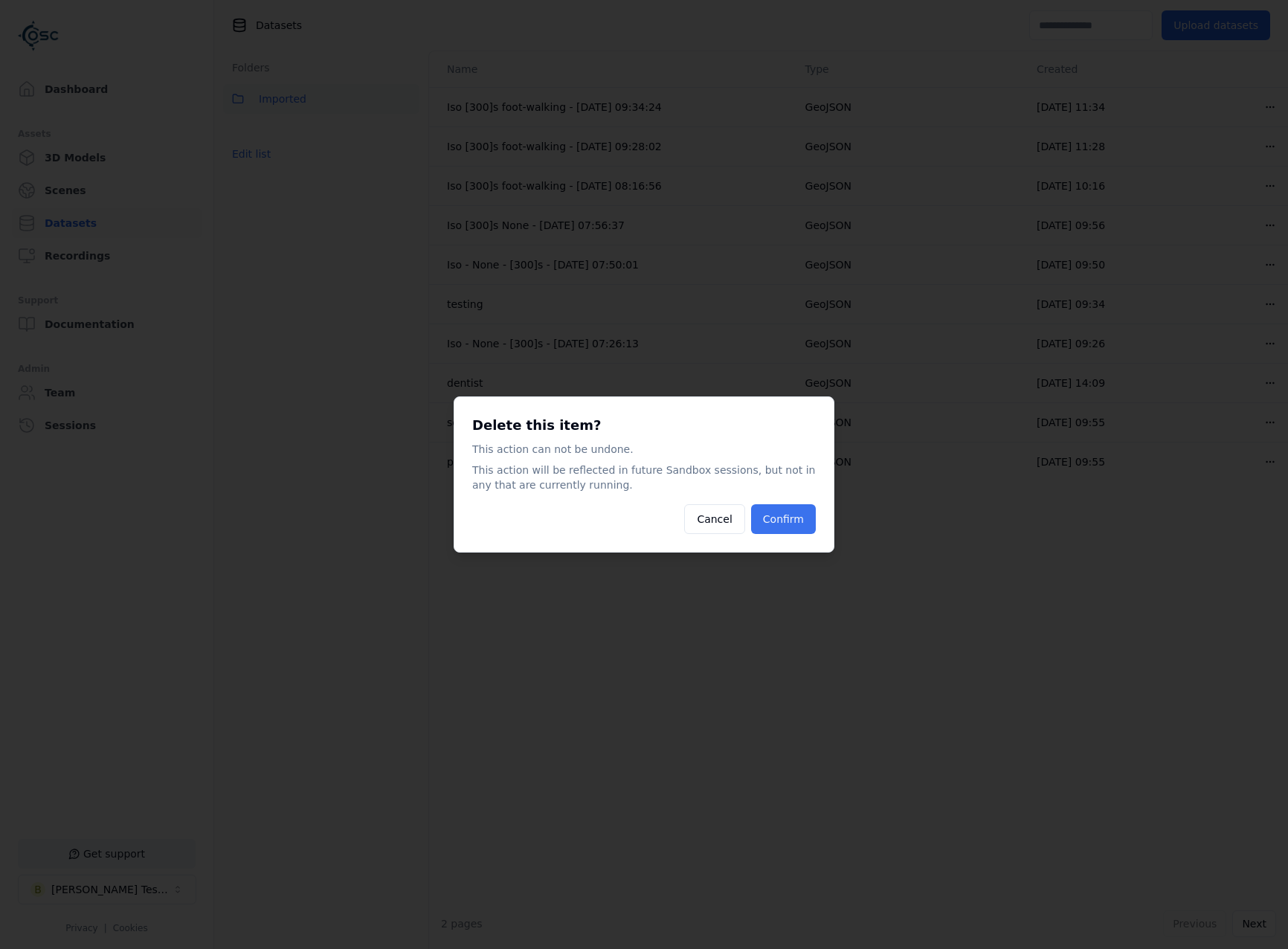
click at [803, 522] on button "Confirm" at bounding box center [784, 519] width 65 height 30
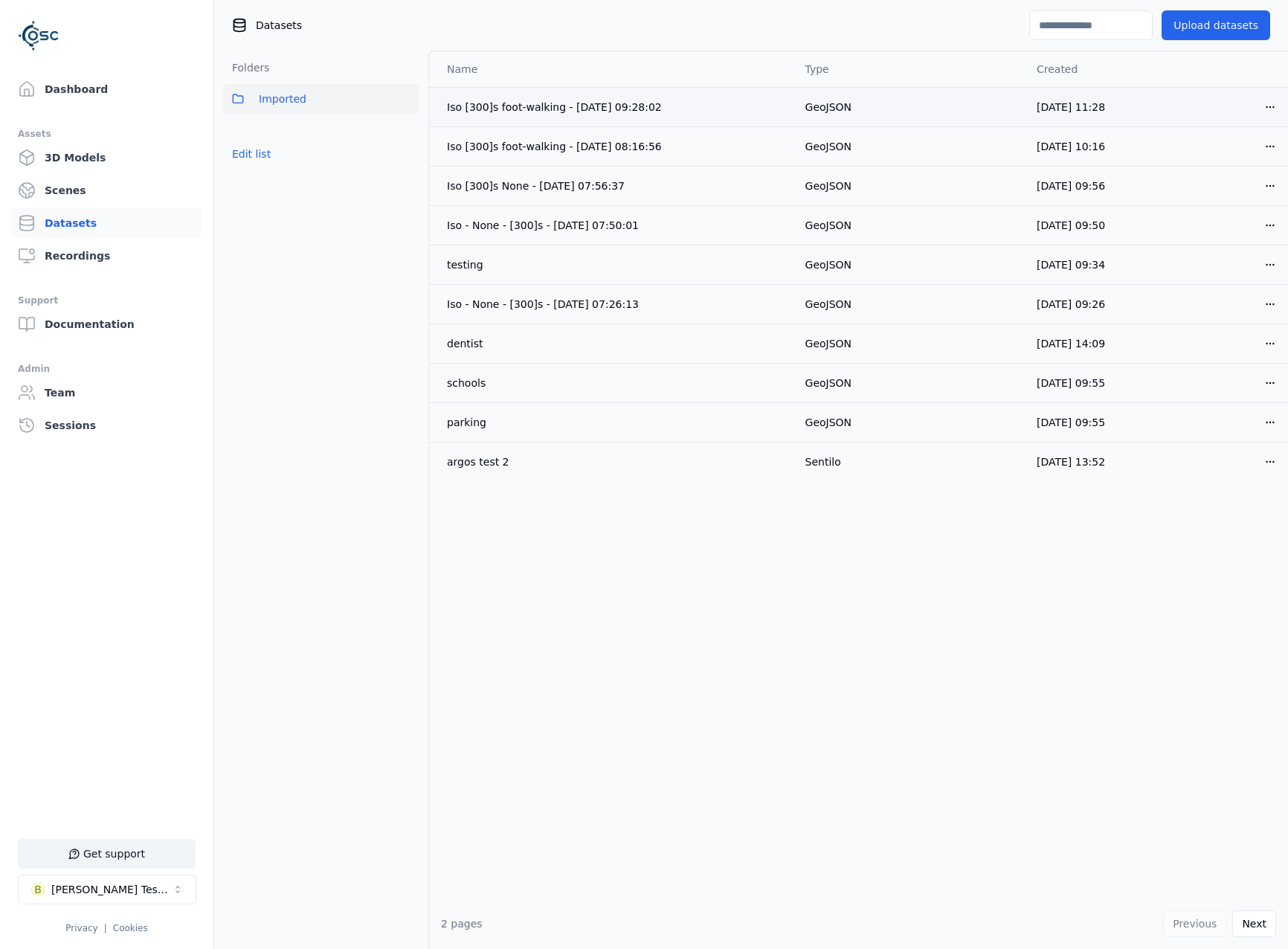
click at [1269, 106] on html "Support Dashboard Assets 3D Models Scenes Datasets Recordings Support Documenta…" at bounding box center [644, 474] width 1288 height 949
click at [1220, 169] on div "Delete" at bounding box center [1226, 164] width 88 height 24
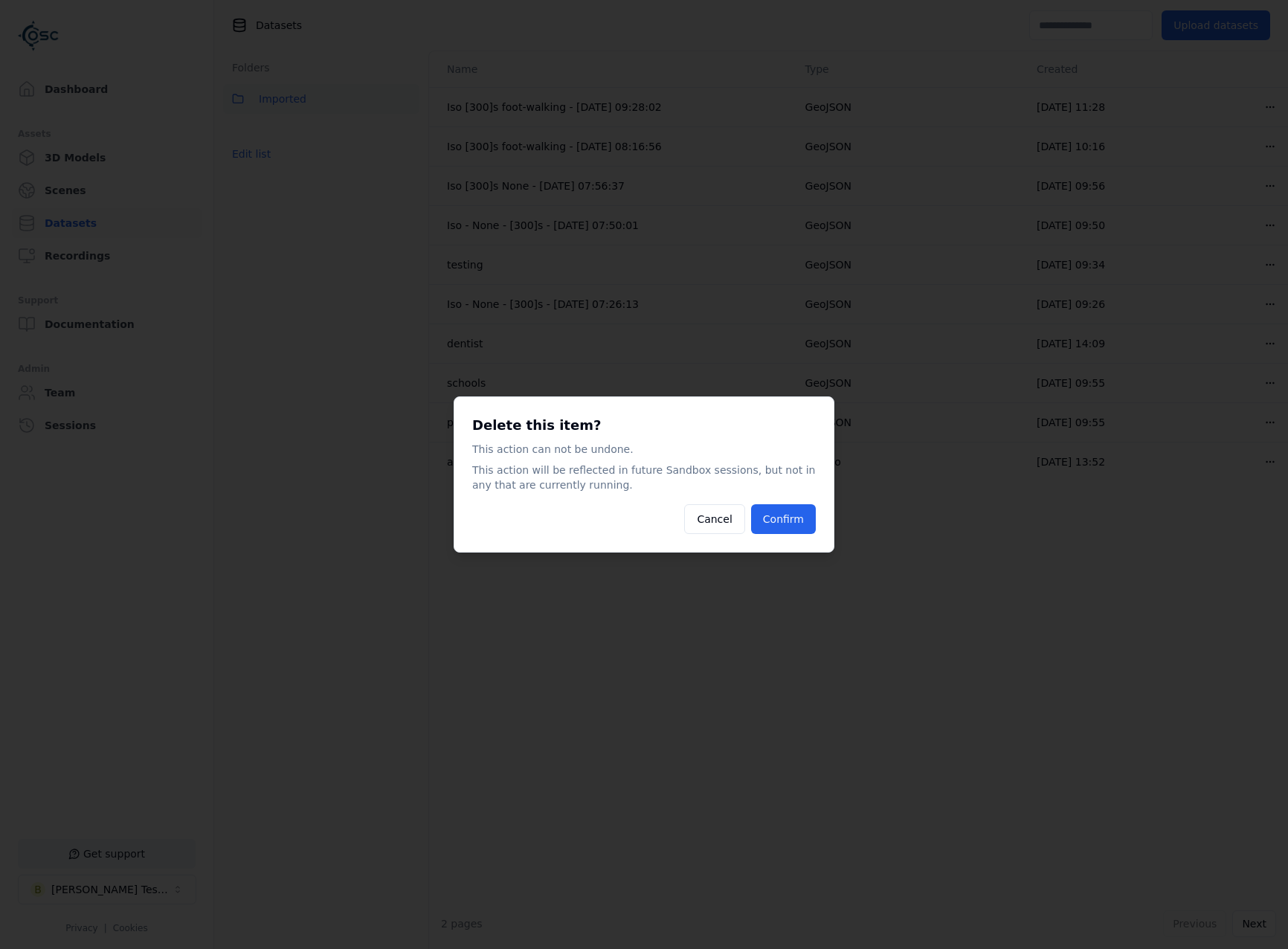
click at [770, 551] on div "Delete this item? This action can not be undone. This action will be reflected …" at bounding box center [644, 474] width 381 height 156
click at [779, 533] on button "Confirm" at bounding box center [784, 519] width 65 height 30
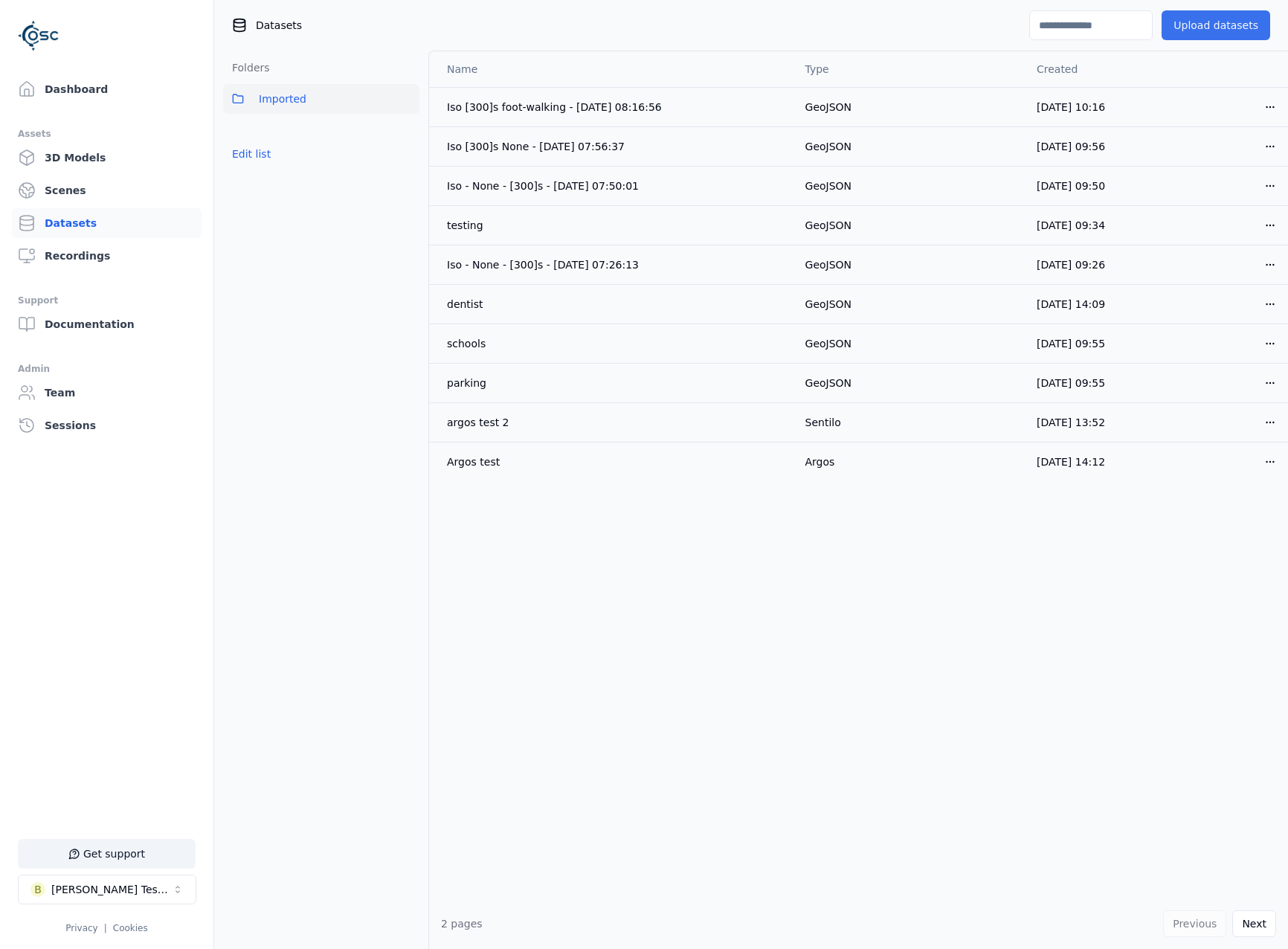
click at [1220, 24] on button "Upload datasets" at bounding box center [1216, 25] width 109 height 30
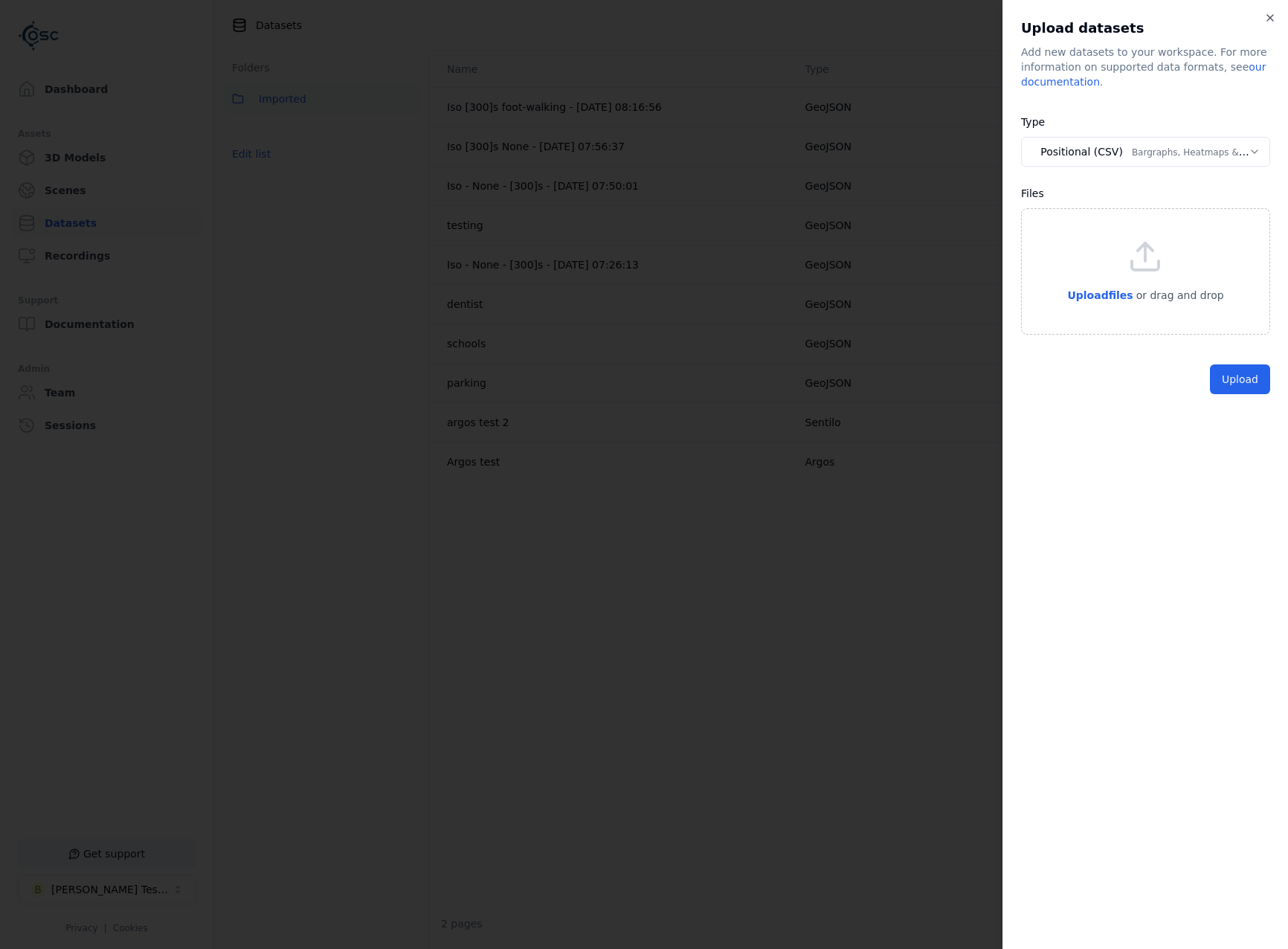
click at [1170, 160] on body "Support Dashboard Assets 3D Models Scenes Datasets Recordings Support Documenta…" at bounding box center [644, 474] width 1288 height 949
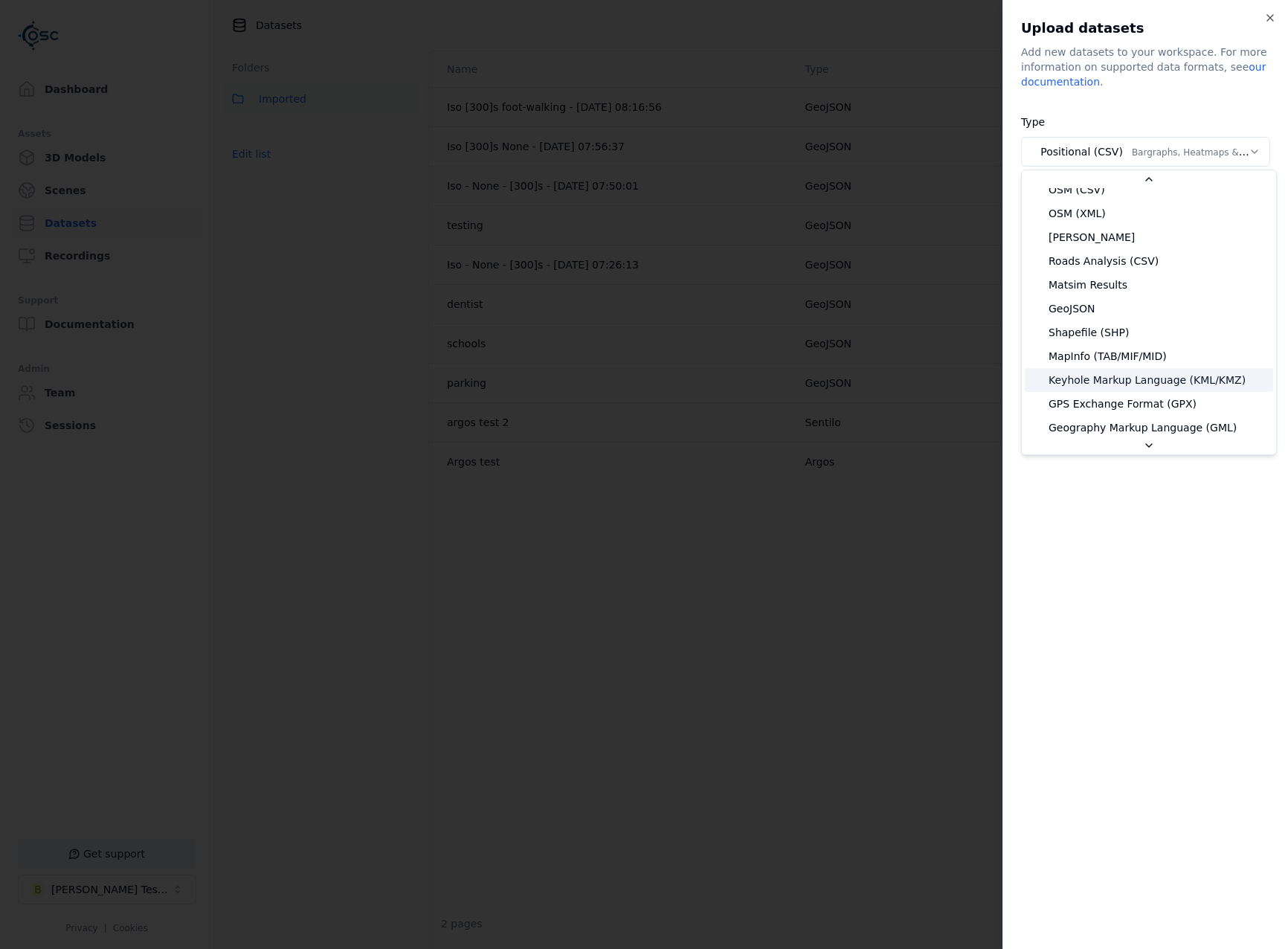
scroll to position [223, 0]
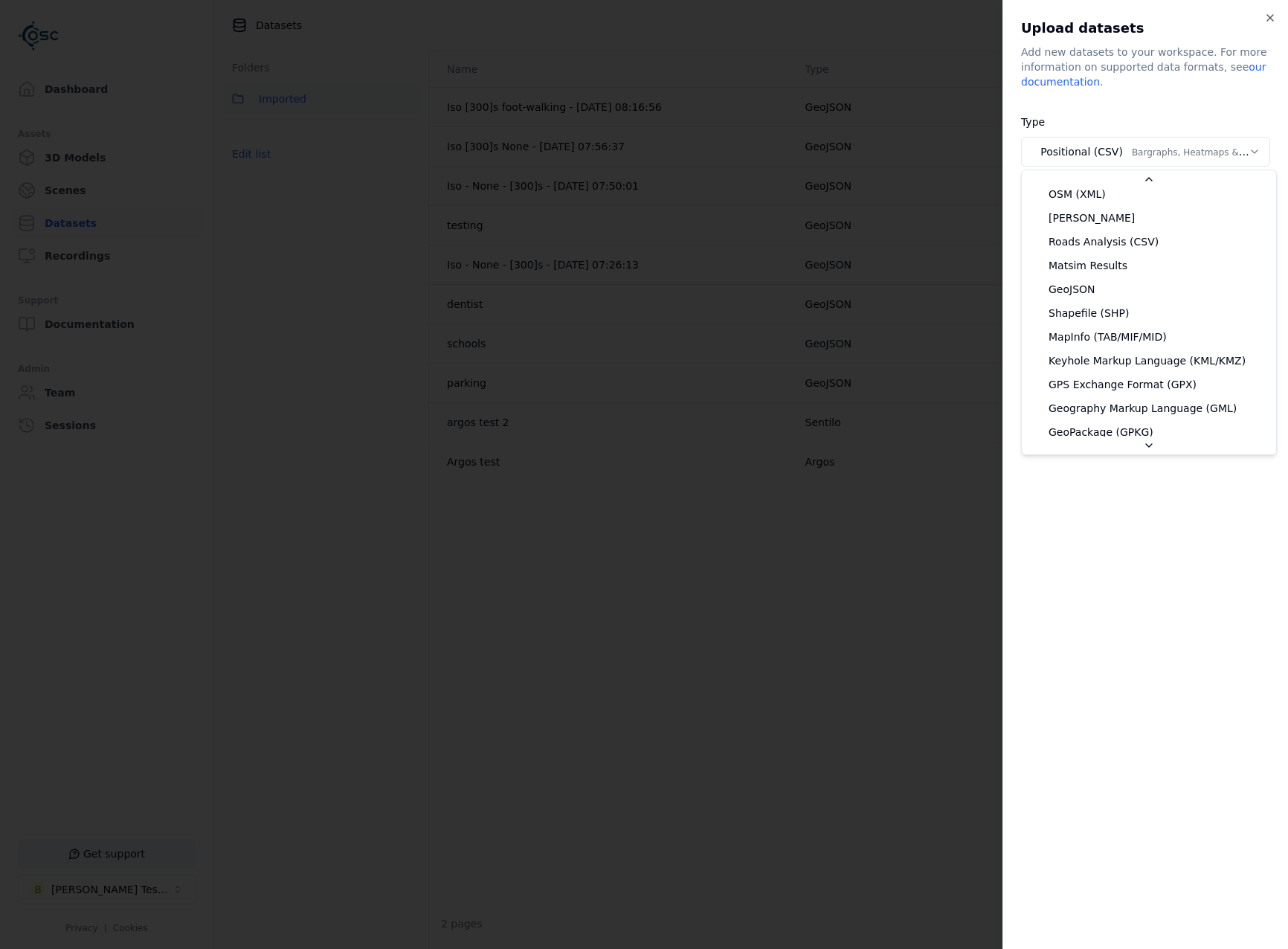
select select "*******"
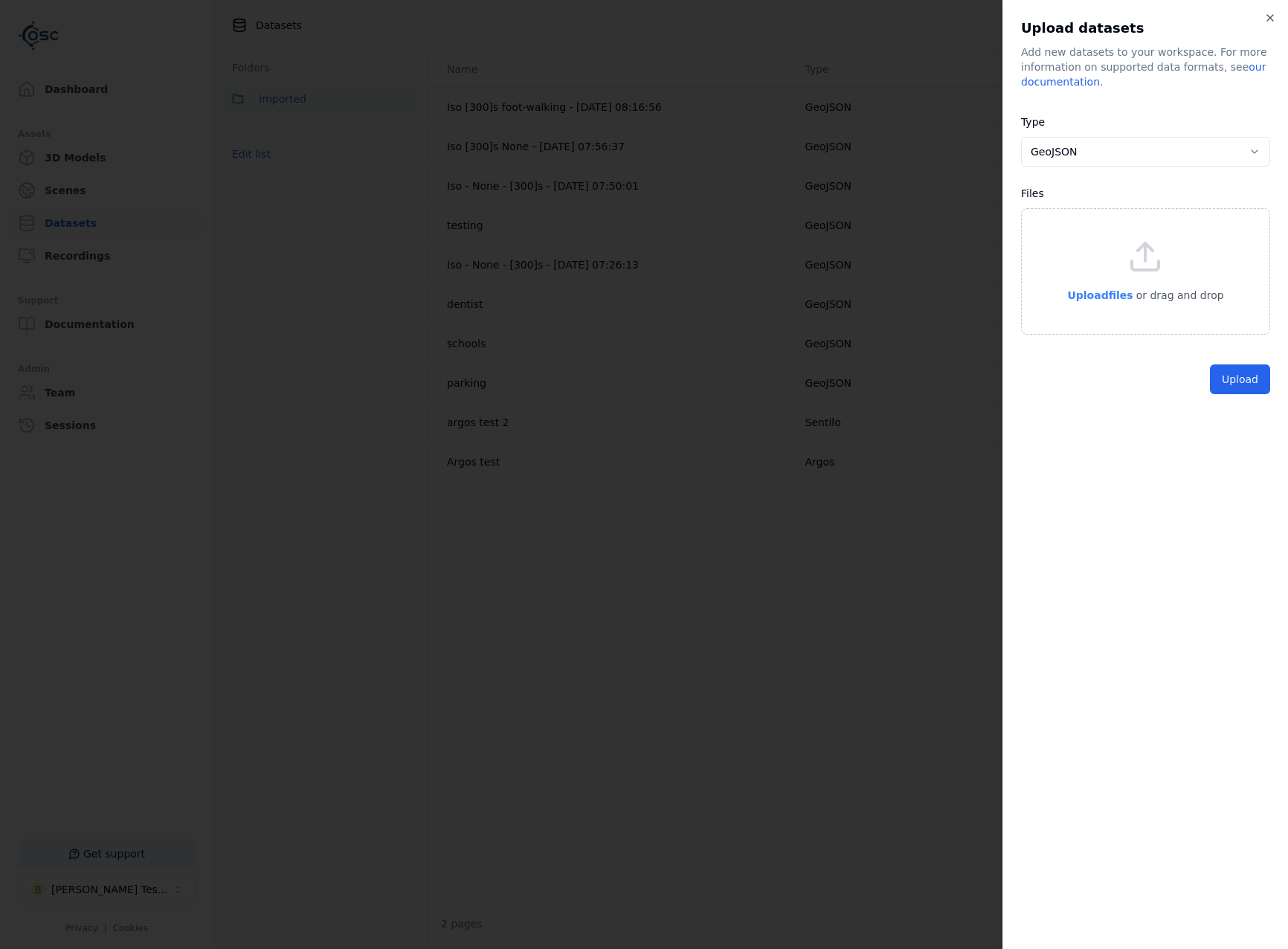
click at [1092, 297] on span "Upload files" at bounding box center [1100, 295] width 65 height 12
click at [1238, 419] on button "Upload" at bounding box center [1240, 414] width 60 height 30
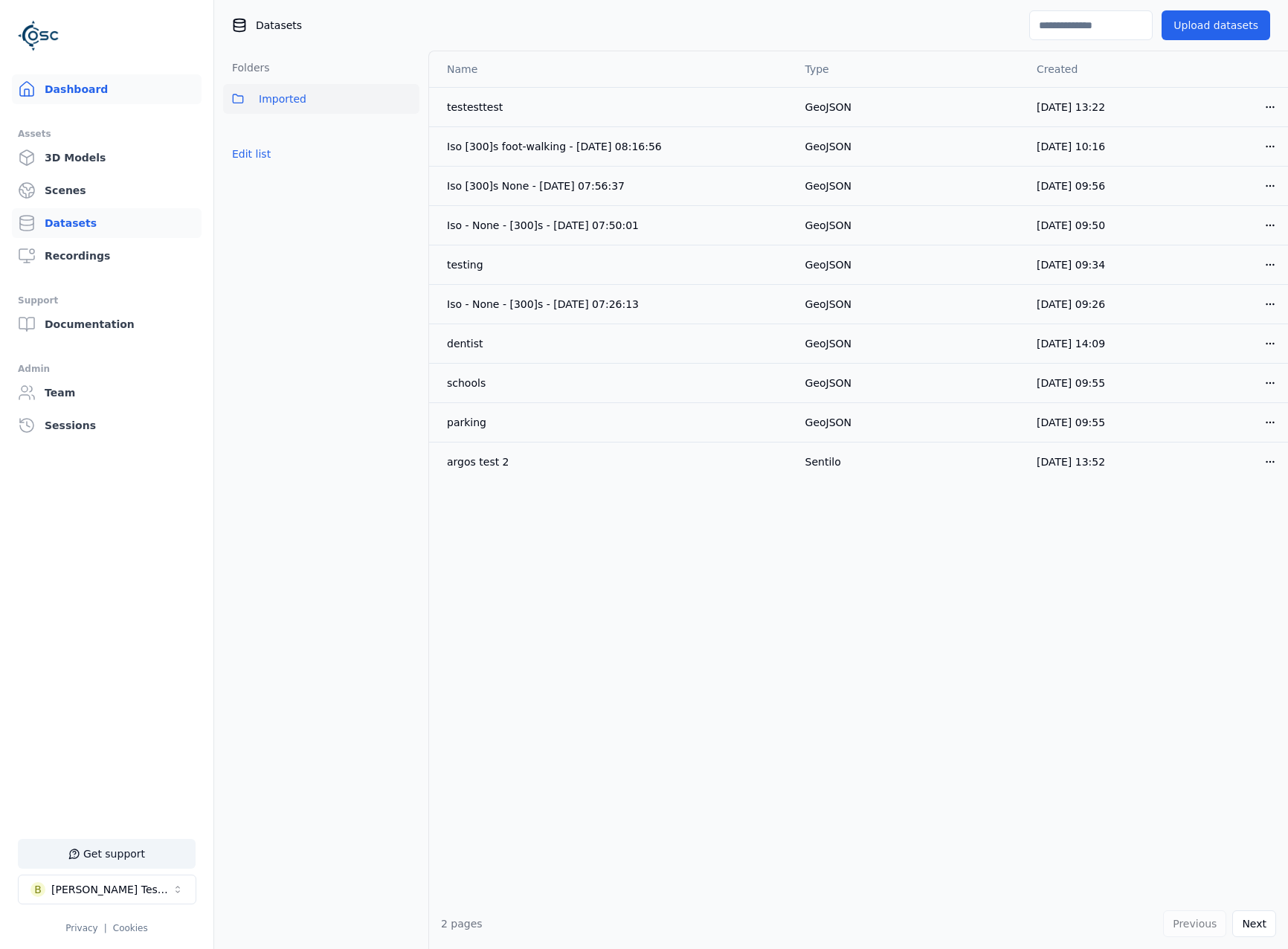
click at [119, 88] on link "Dashboard" at bounding box center [106, 89] width 189 height 30
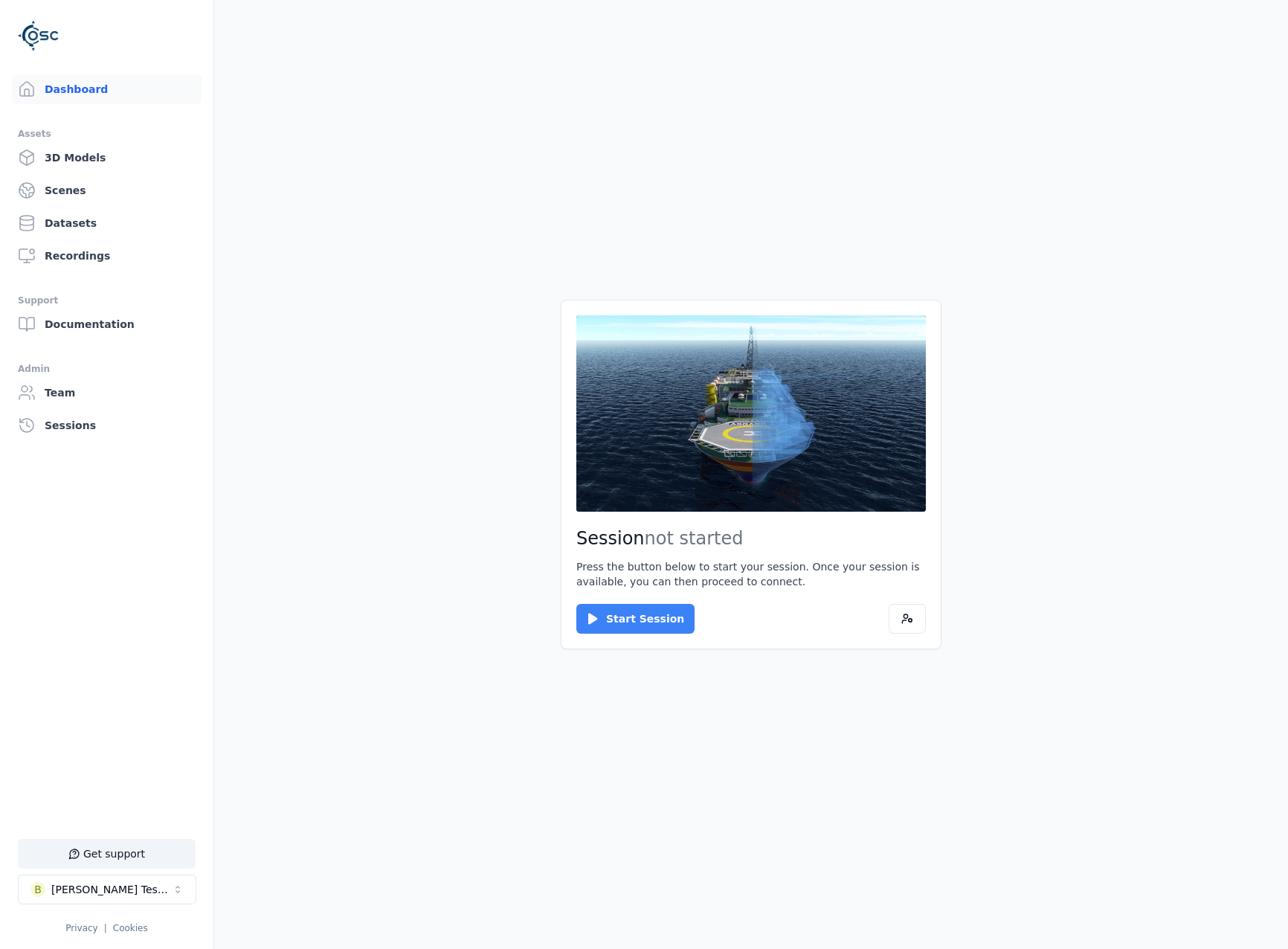
click at [645, 623] on button "Start Session" at bounding box center [636, 619] width 119 height 30
click at [628, 619] on button "Connect" at bounding box center [611, 619] width 68 height 30
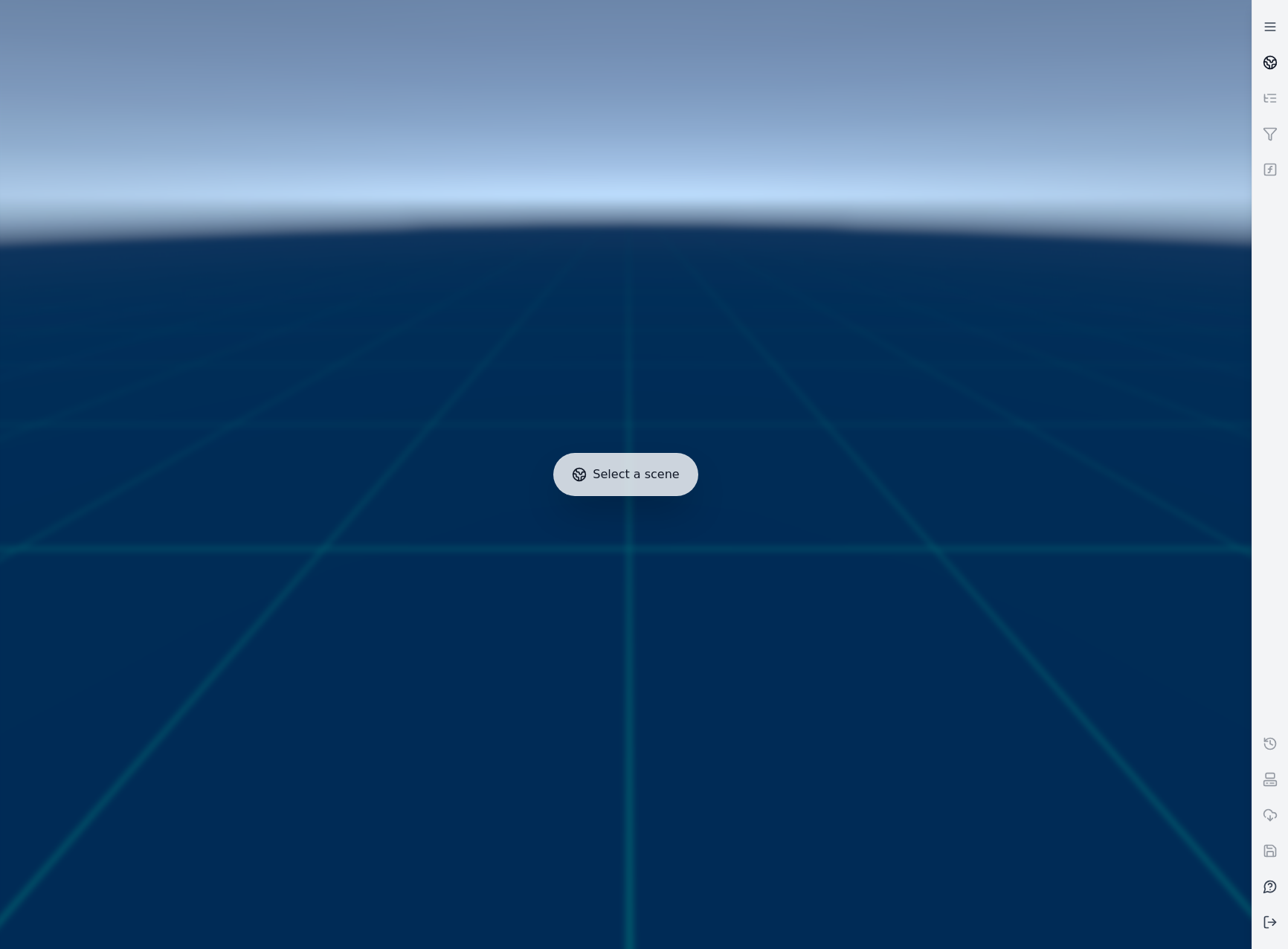
click at [1262, 59] on link at bounding box center [1270, 62] width 36 height 36
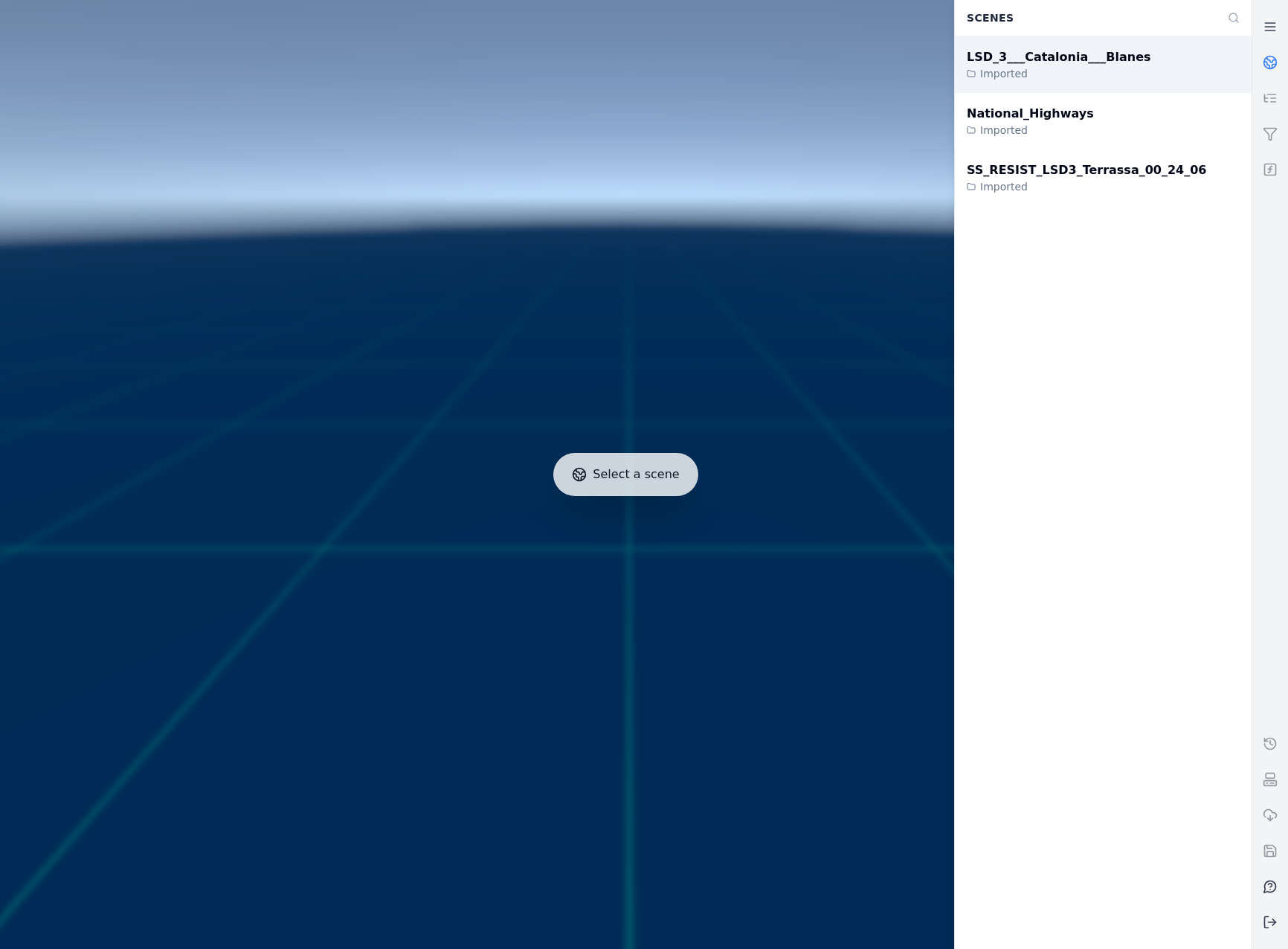
click at [1114, 67] on div "Imported" at bounding box center [1058, 73] width 184 height 15
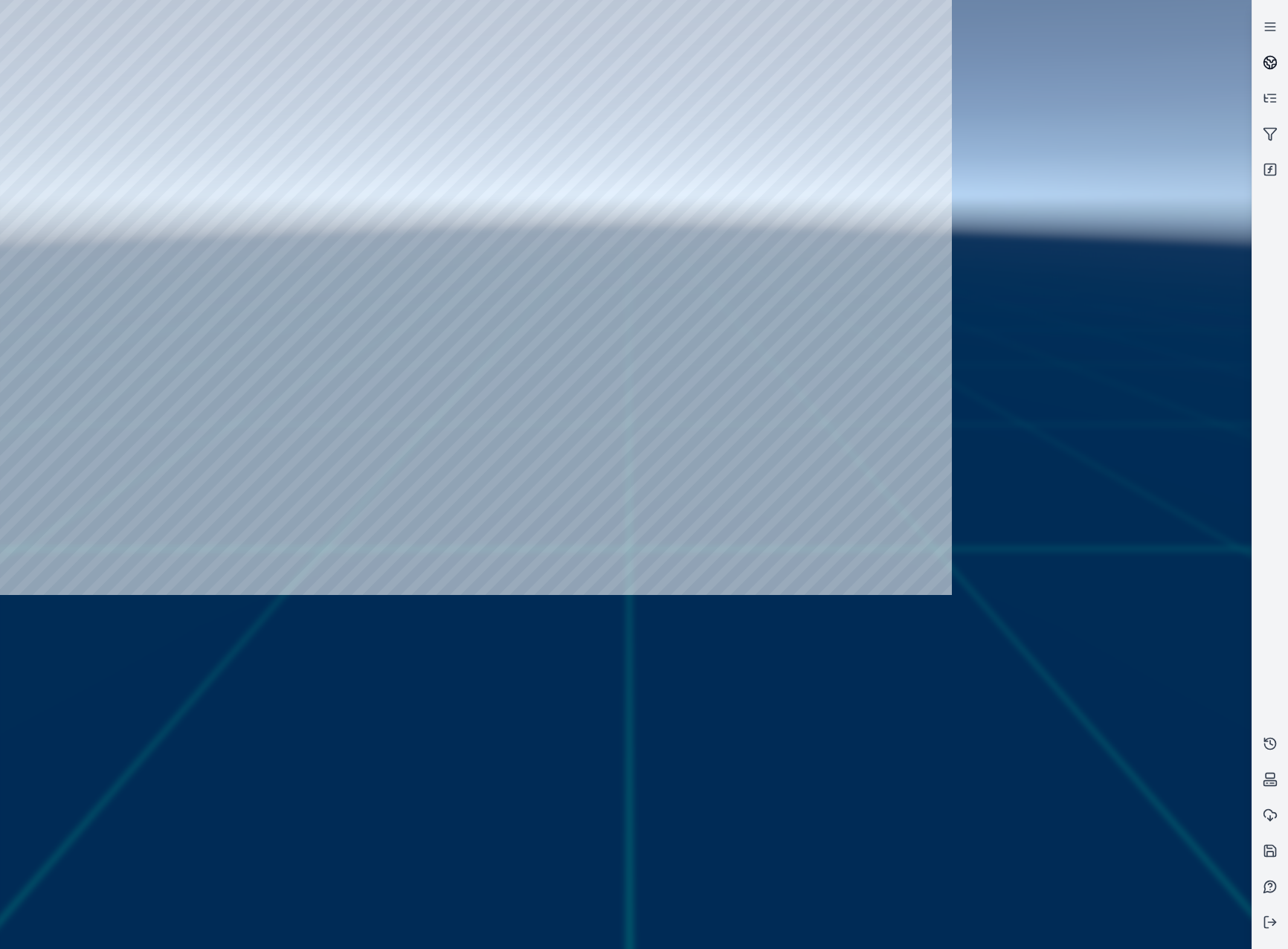
click at [1268, 60] on icon at bounding box center [1271, 60] width 9 height 5
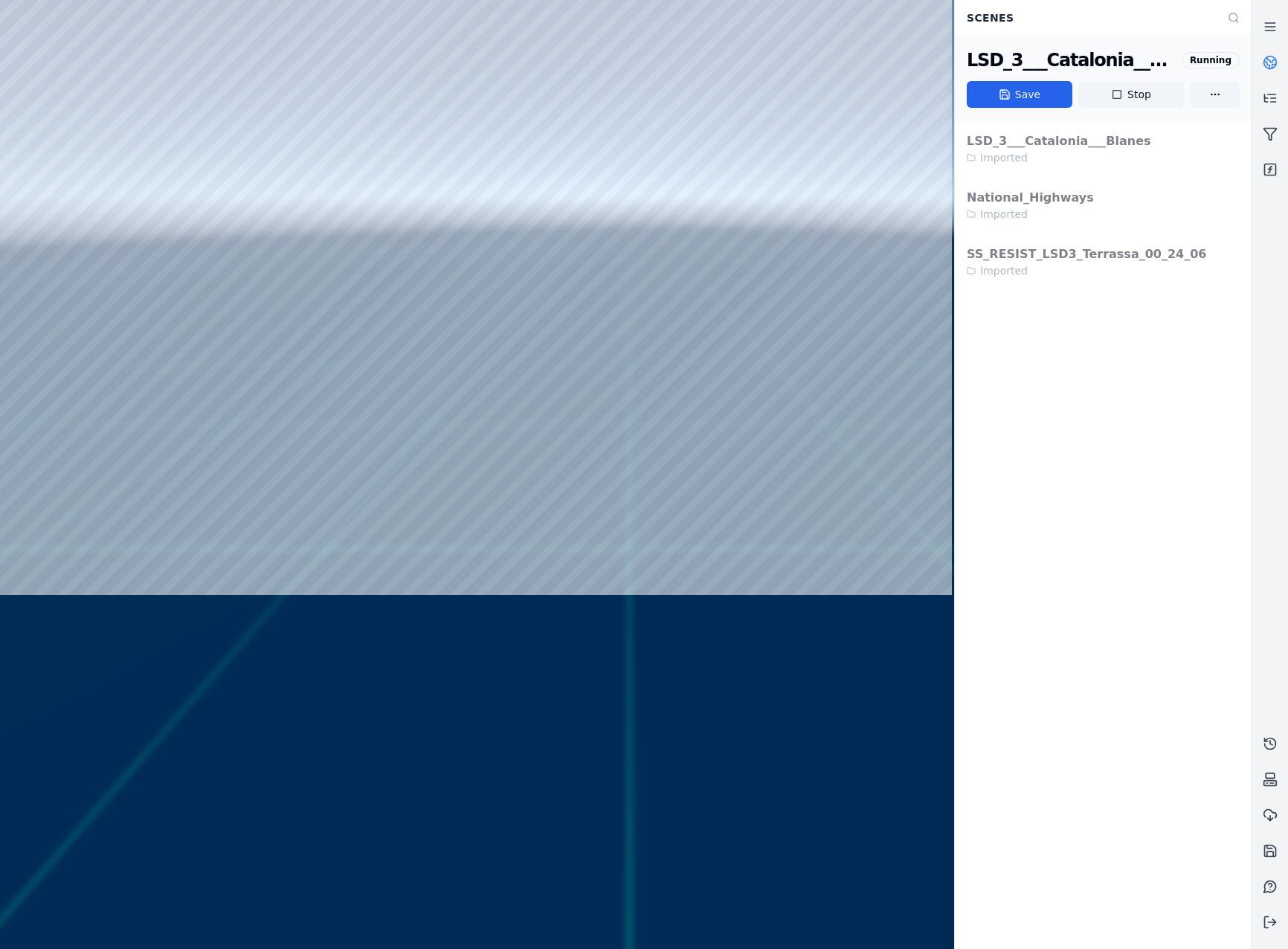
click at [1268, 60] on icon at bounding box center [1271, 60] width 9 height 5
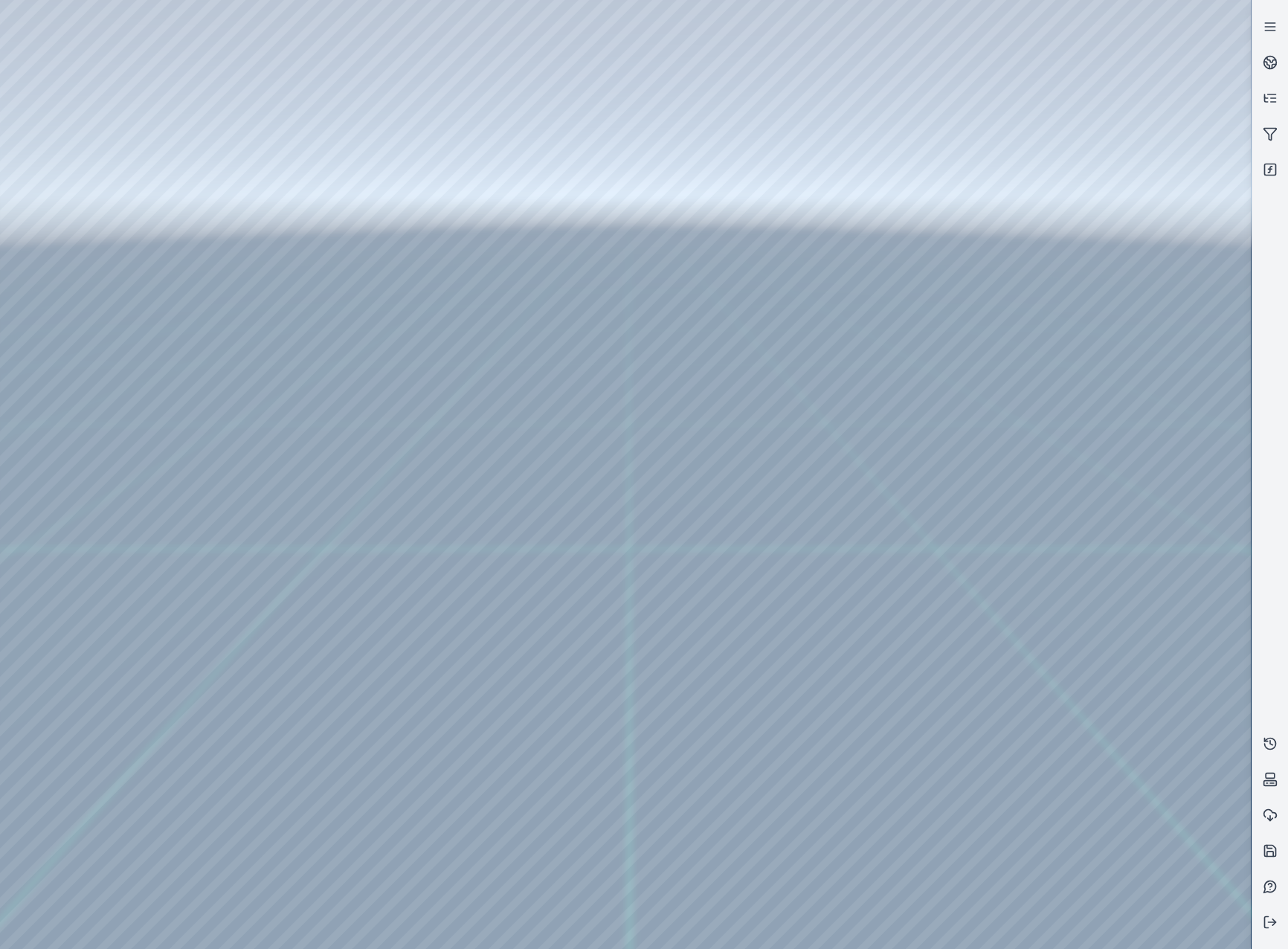
drag, startPoint x: 427, startPoint y: 494, endPoint x: 432, endPoint y: 574, distance: 80.2
drag, startPoint x: 667, startPoint y: 616, endPoint x: 295, endPoint y: 477, distance: 397.1
drag, startPoint x: 550, startPoint y: 574, endPoint x: 789, endPoint y: 411, distance: 289.3
click at [100, 211] on div at bounding box center [625, 474] width 1251 height 949
click at [109, 295] on div at bounding box center [625, 474] width 1251 height 949
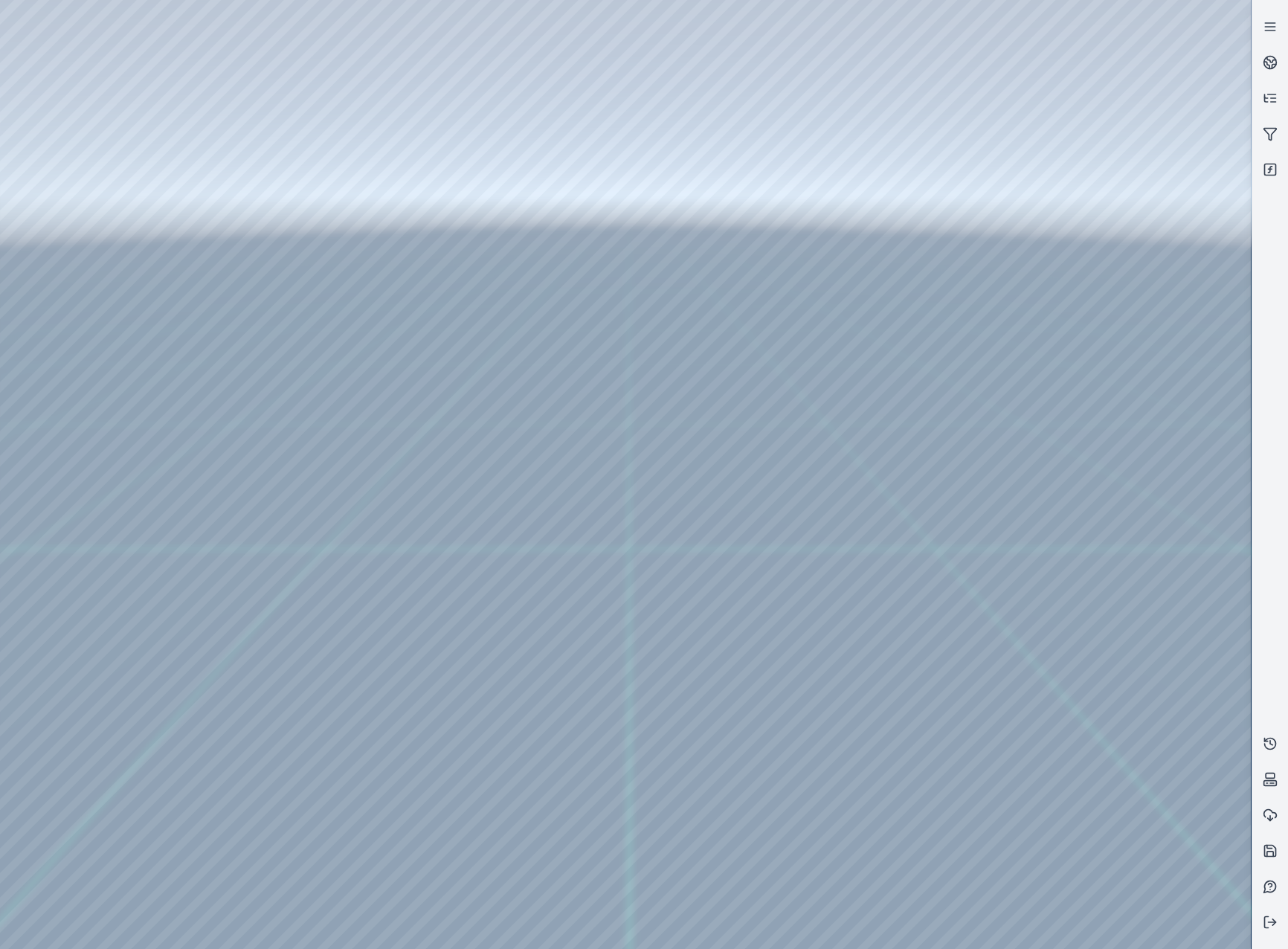
click at [109, 280] on div at bounding box center [625, 474] width 1251 height 949
click at [410, 335] on div at bounding box center [625, 474] width 1251 height 949
click at [432, 795] on div at bounding box center [625, 474] width 1251 height 949
drag, startPoint x: 891, startPoint y: 761, endPoint x: 821, endPoint y: 761, distance: 70.0
drag, startPoint x: 879, startPoint y: 800, endPoint x: 846, endPoint y: 718, distance: 88.4
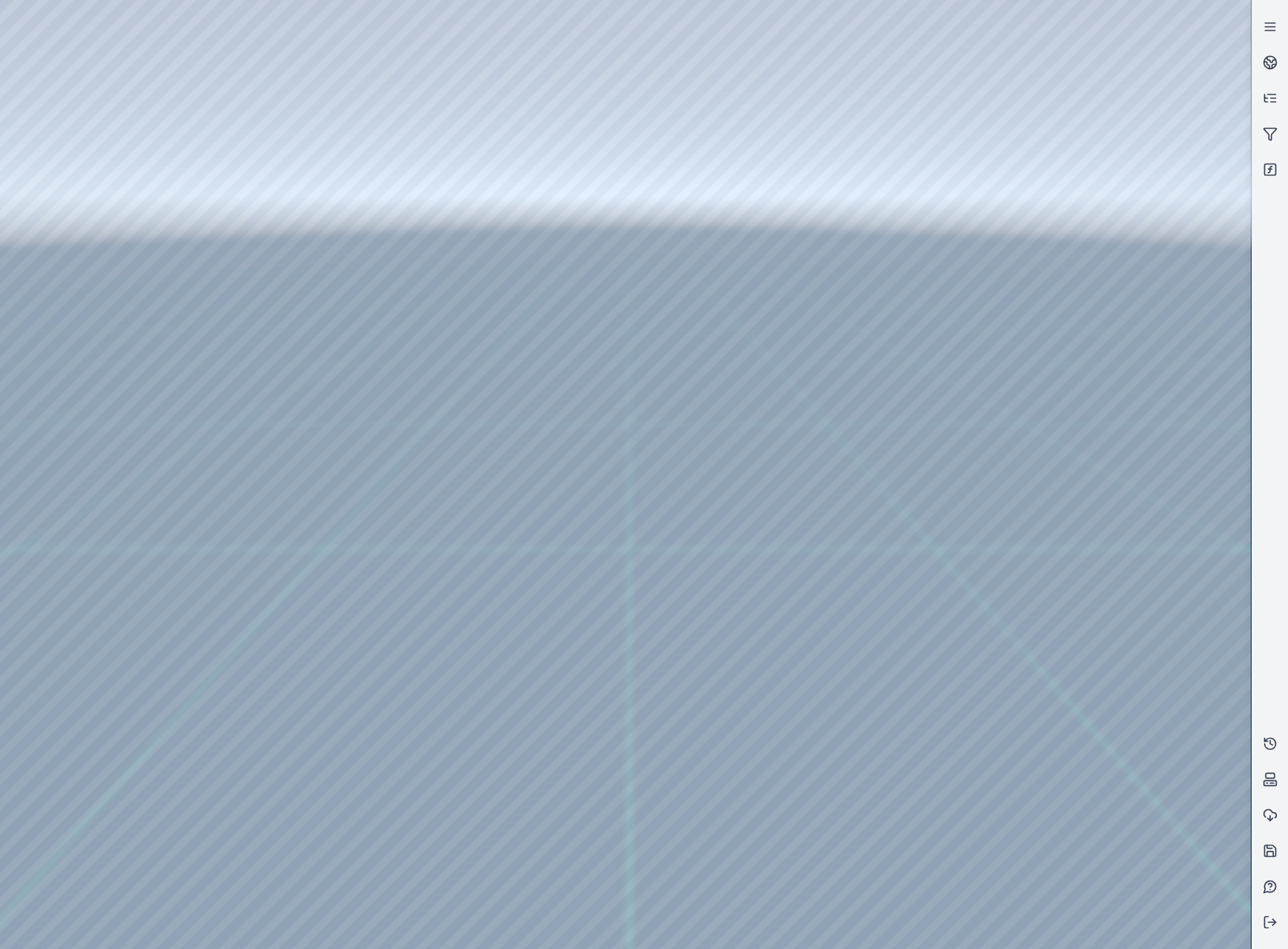
drag, startPoint x: 891, startPoint y: 708, endPoint x: 905, endPoint y: 709, distance: 14.0
click at [1269, 165] on icon at bounding box center [1270, 169] width 15 height 15
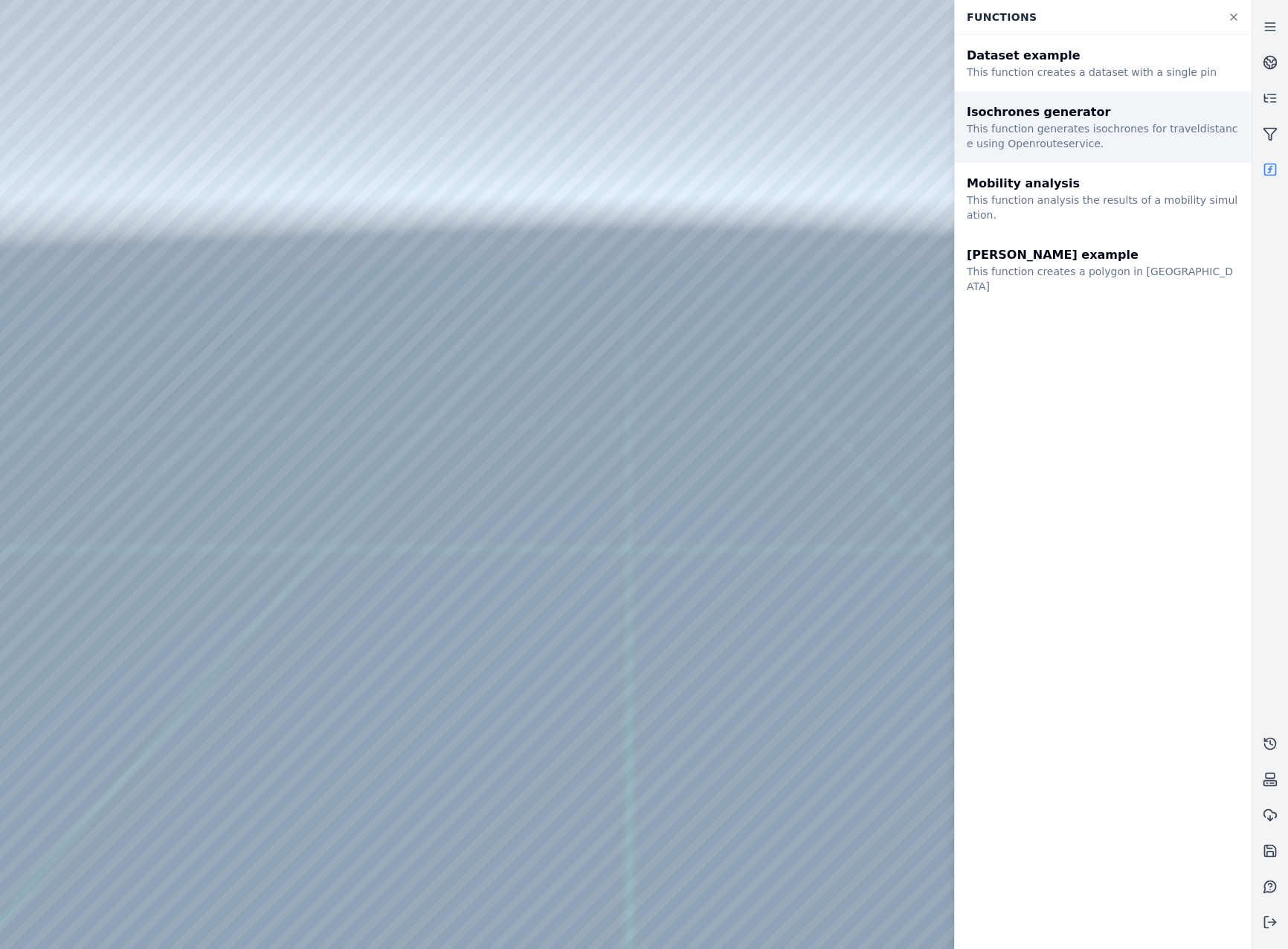
click at [1062, 122] on div "This function generates isochrones for traveldistance using Openrouteservice." at bounding box center [1103, 136] width 273 height 30
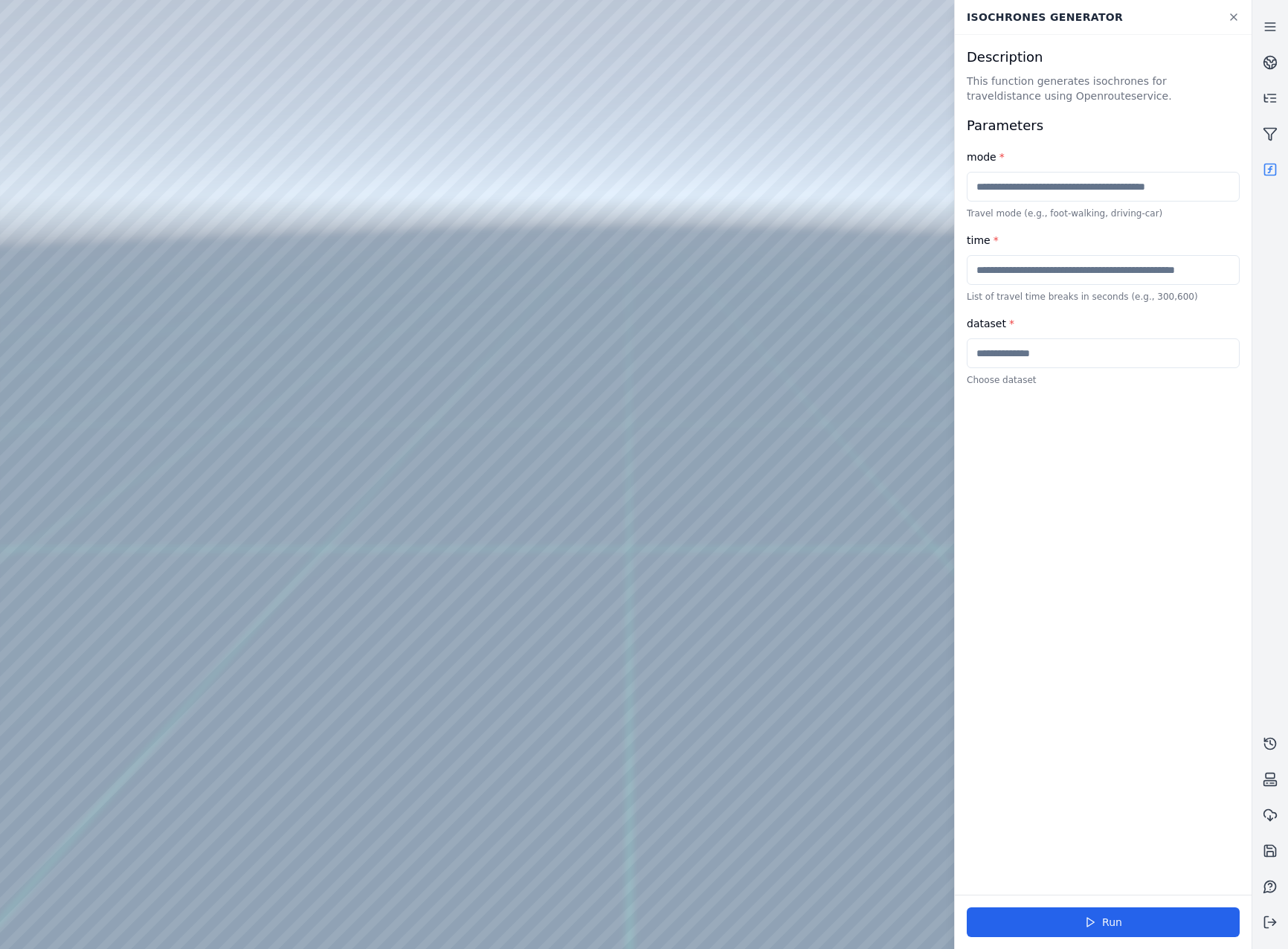
click at [1109, 345] on input "text" at bounding box center [1103, 353] width 273 height 30
type input "*******"
click at [1074, 269] on input "text" at bounding box center [1103, 270] width 273 height 30
type input "***"
click at [1134, 914] on button "Run" at bounding box center [1103, 922] width 273 height 30
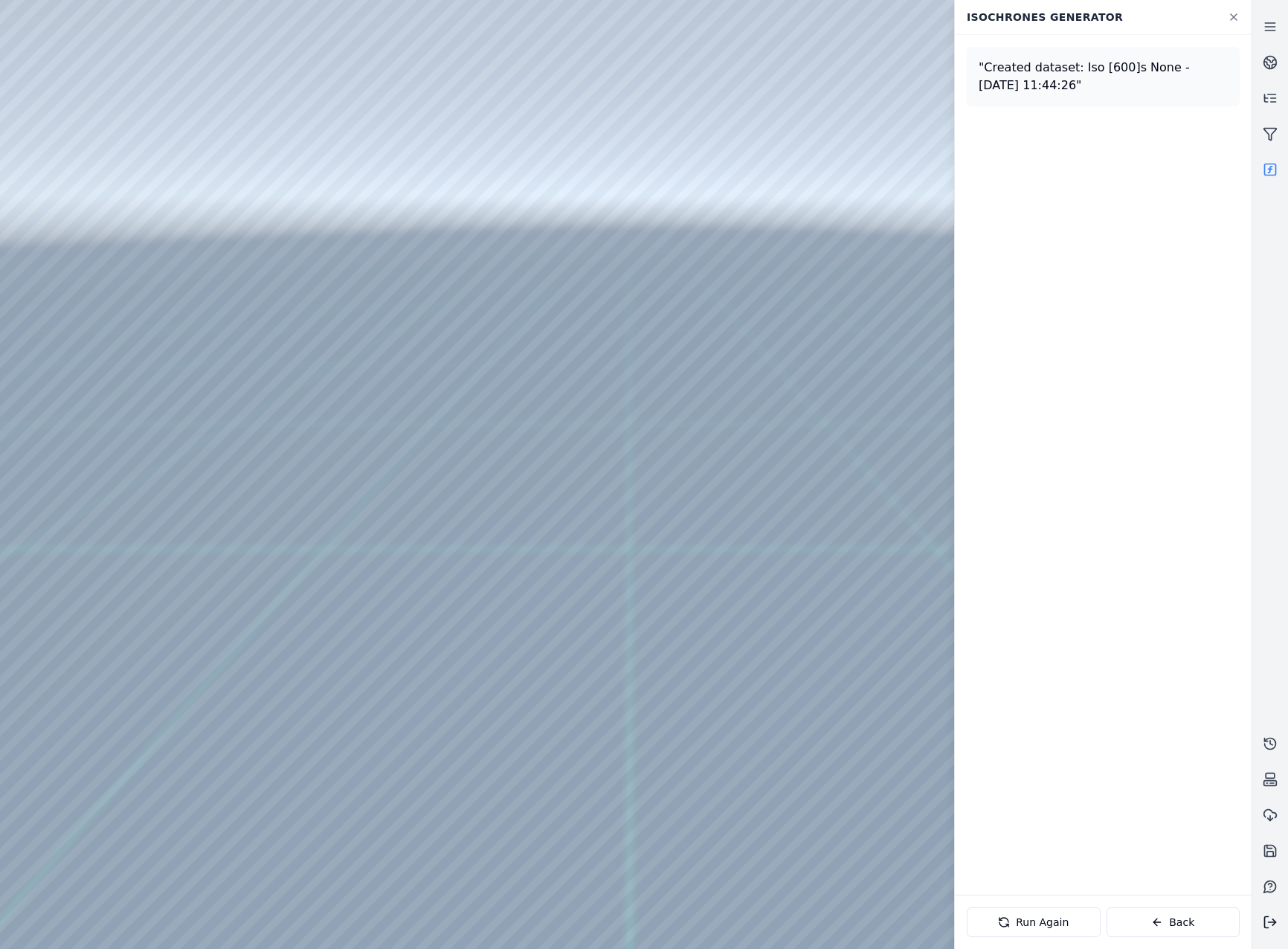
click at [1267, 919] on icon at bounding box center [1270, 922] width 15 height 15
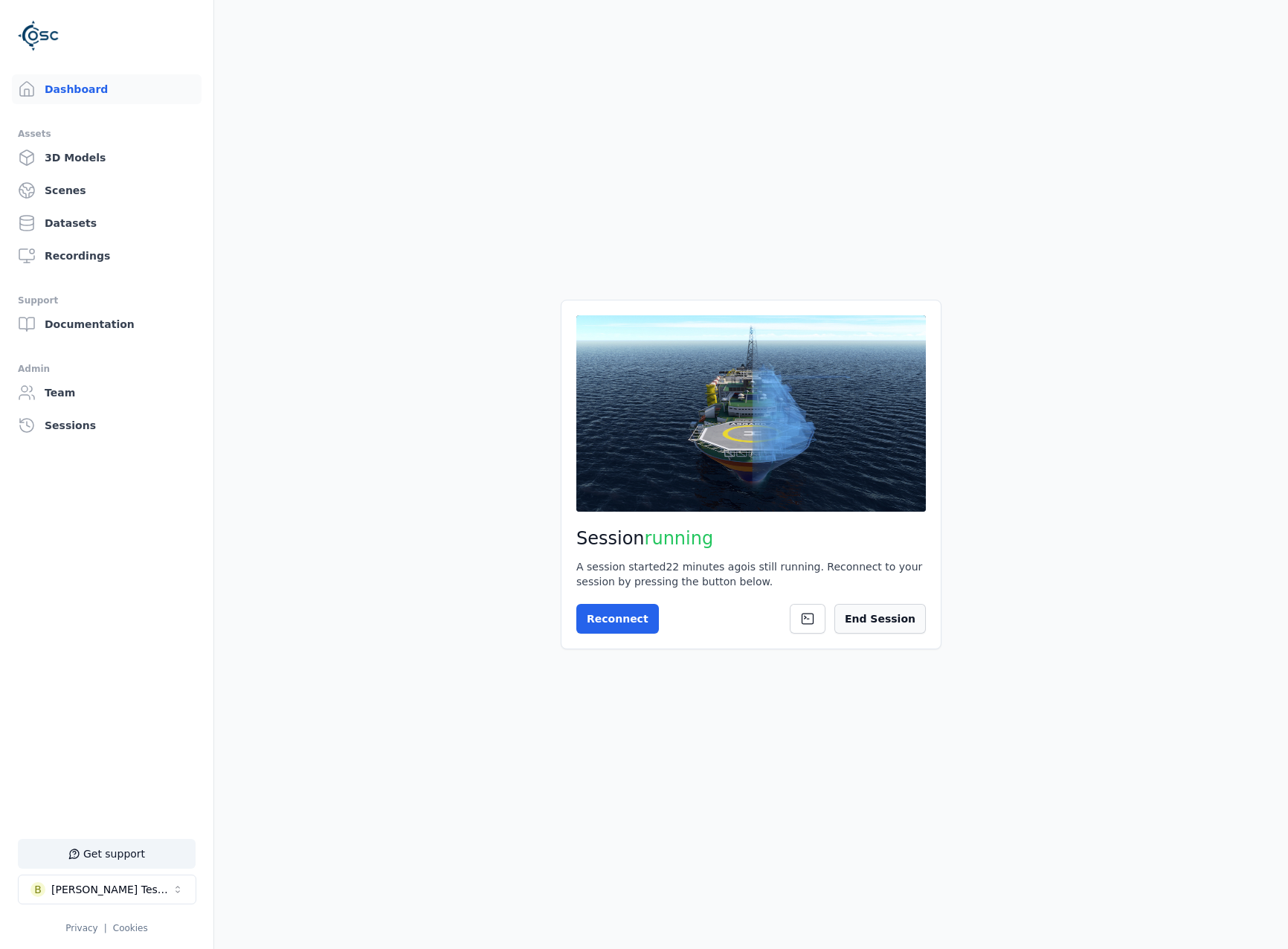
click at [907, 624] on button "End Session" at bounding box center [881, 619] width 92 height 30
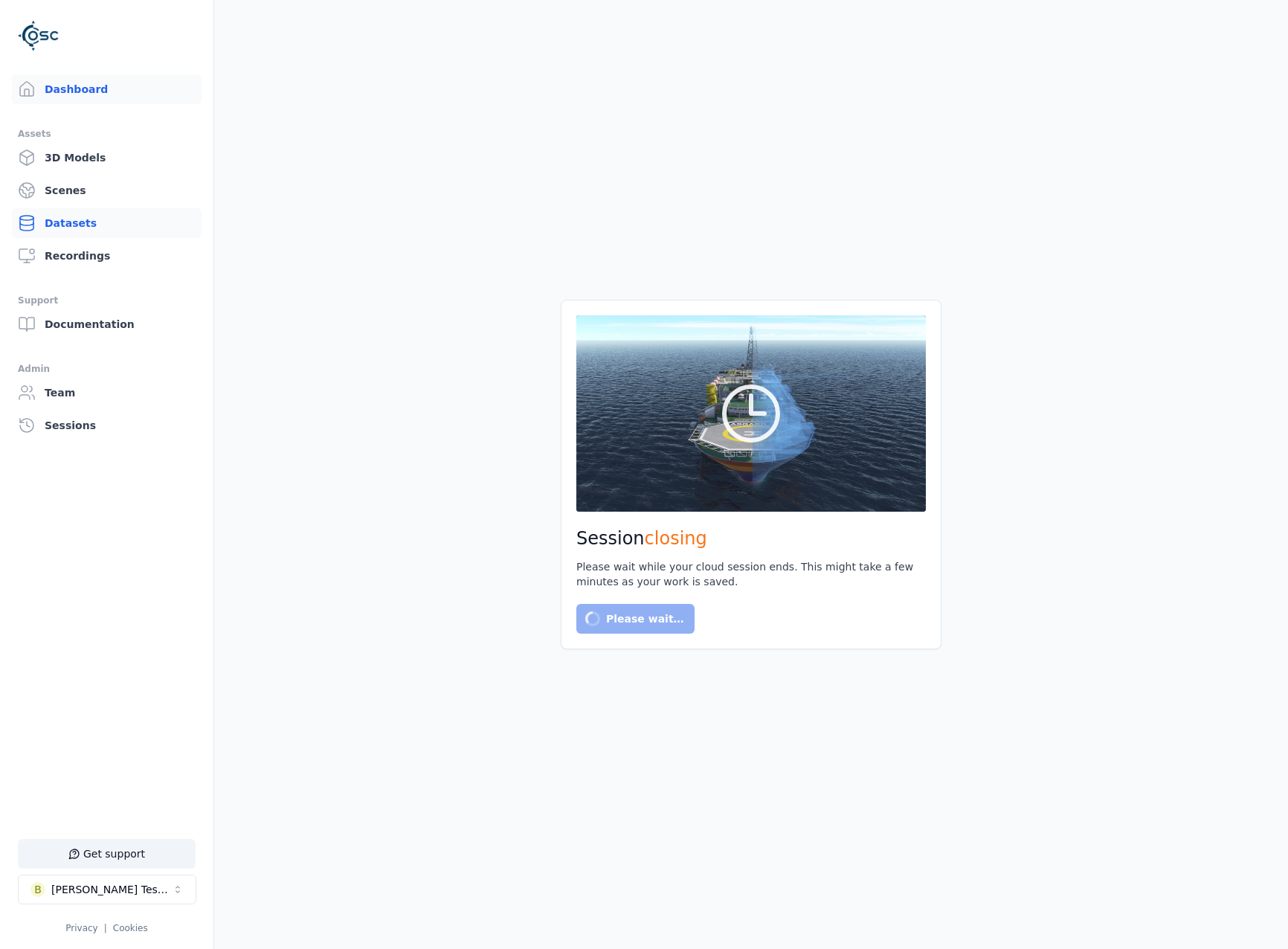
click at [121, 220] on link "Datasets" at bounding box center [106, 224] width 189 height 30
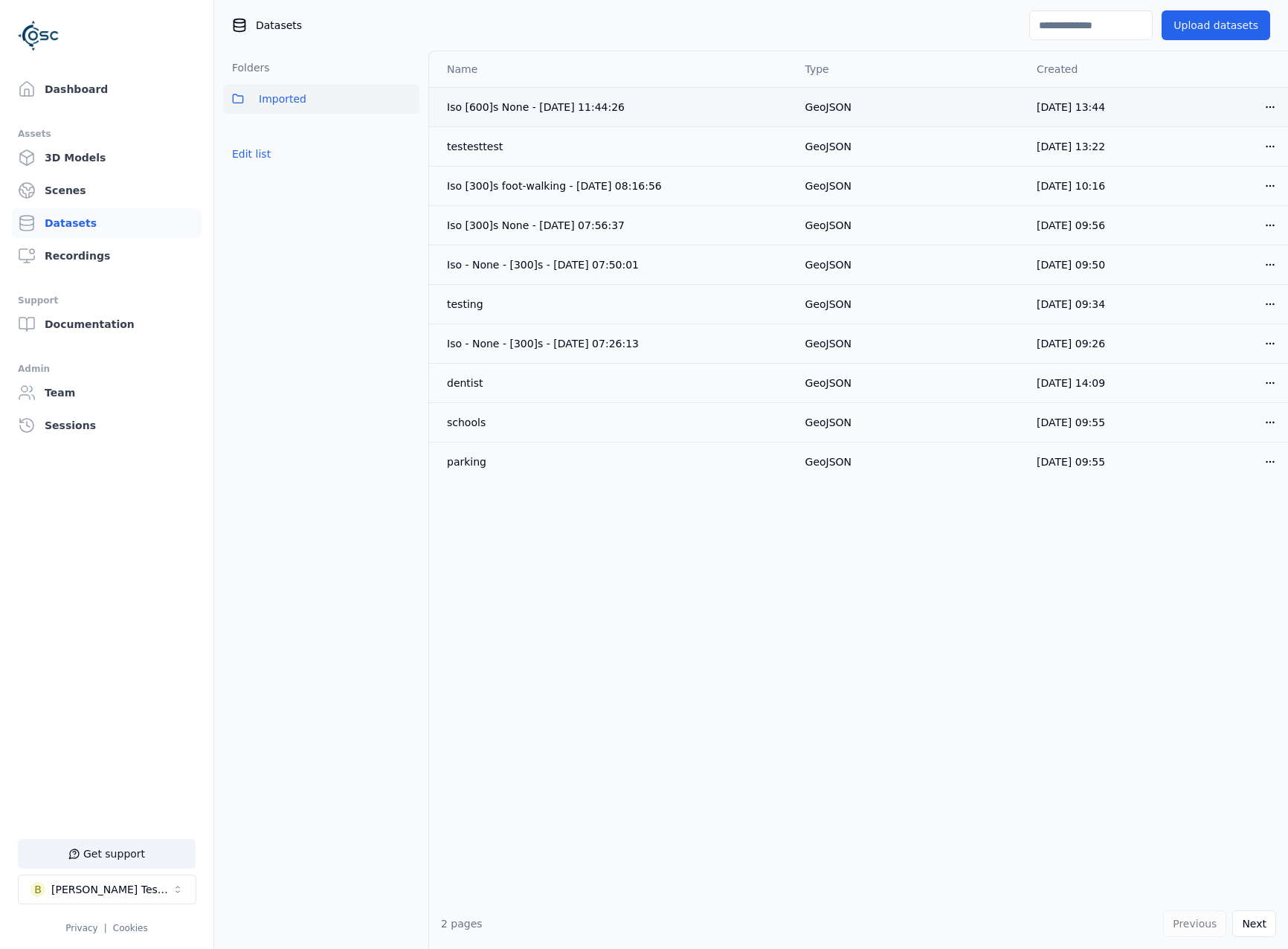
click at [1269, 107] on html "Support Dashboard Assets 3D Models Scenes Datasets Recordings Support Documenta…" at bounding box center [644, 474] width 1288 height 949
click at [1245, 210] on div "Download" at bounding box center [1226, 212] width 88 height 24
click at [112, 98] on link "Dashboard" at bounding box center [106, 89] width 189 height 30
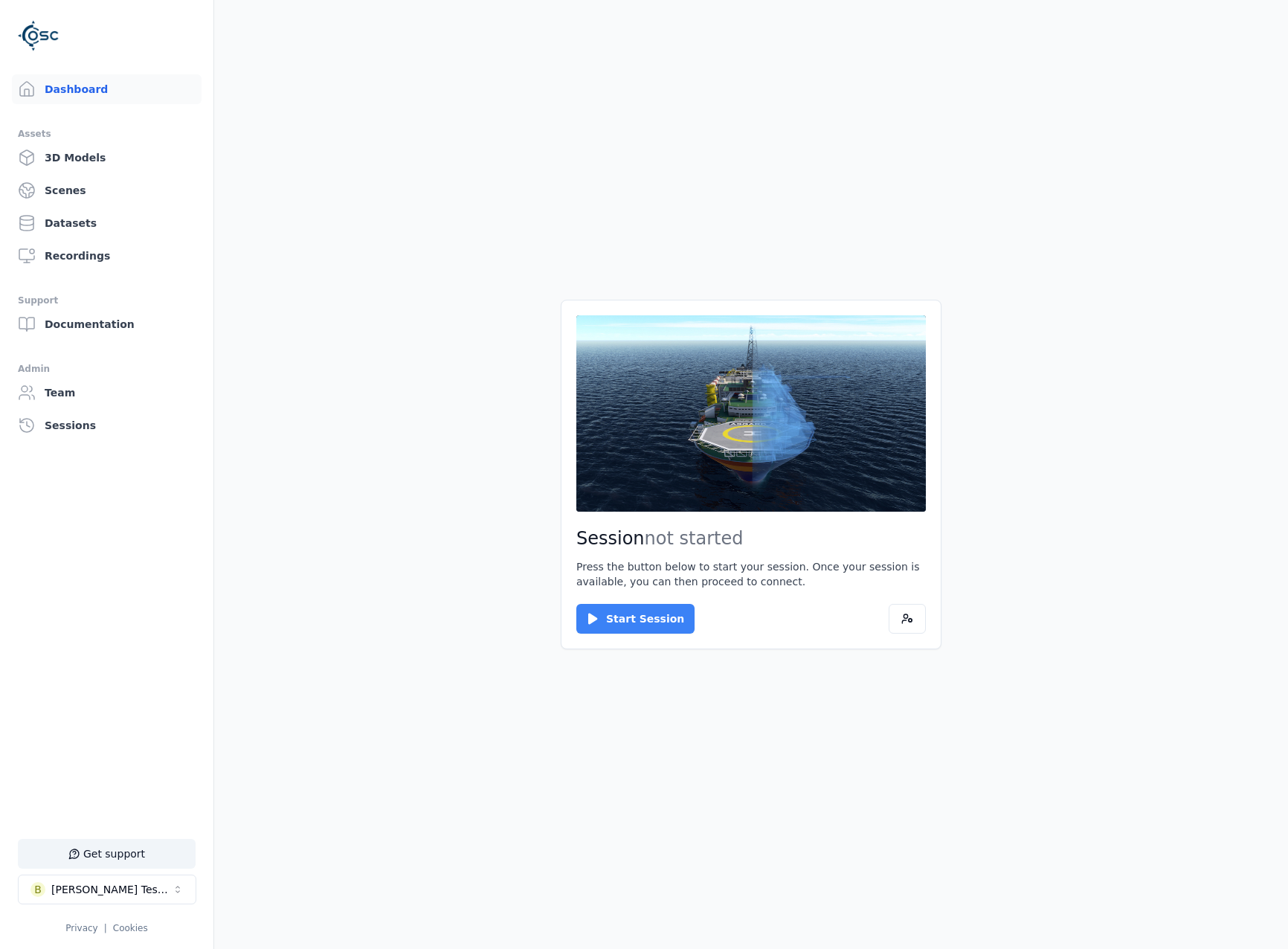
click at [600, 618] on button "Start Session" at bounding box center [636, 619] width 119 height 30
click at [617, 623] on button "Connect" at bounding box center [611, 619] width 68 height 30
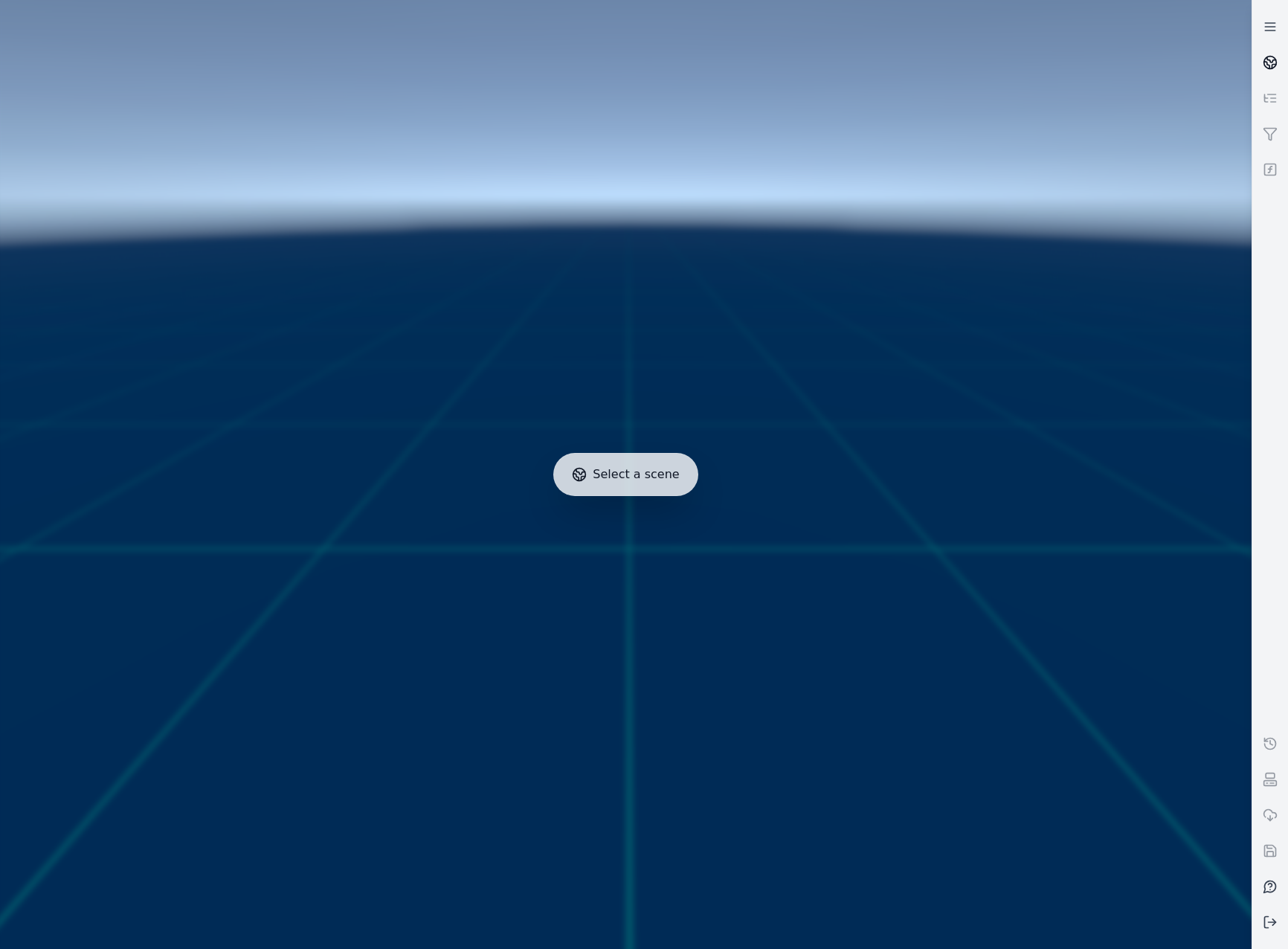
click at [1270, 50] on link at bounding box center [1270, 62] width 36 height 36
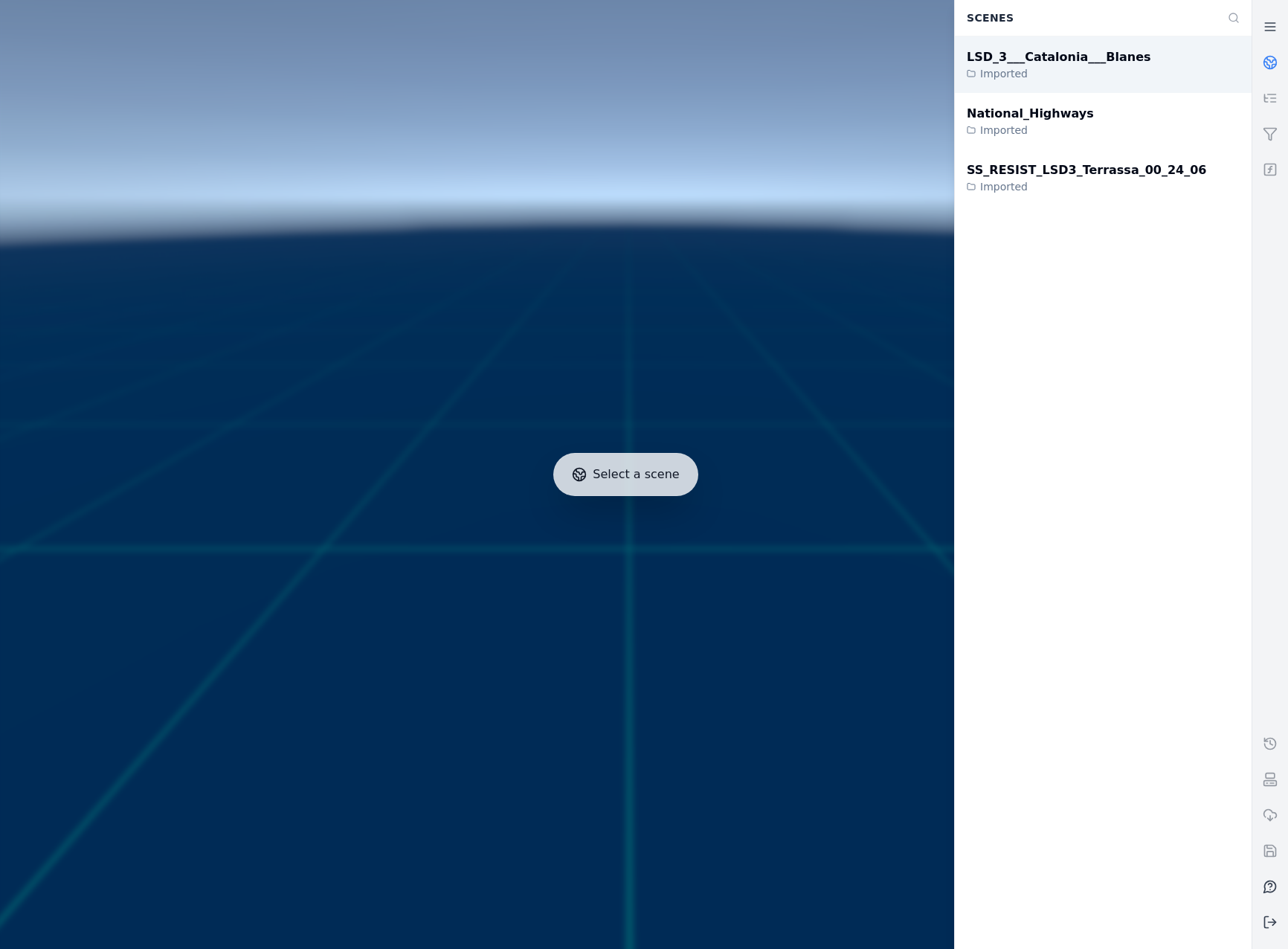
click at [1088, 74] on div "Imported" at bounding box center [1058, 73] width 184 height 15
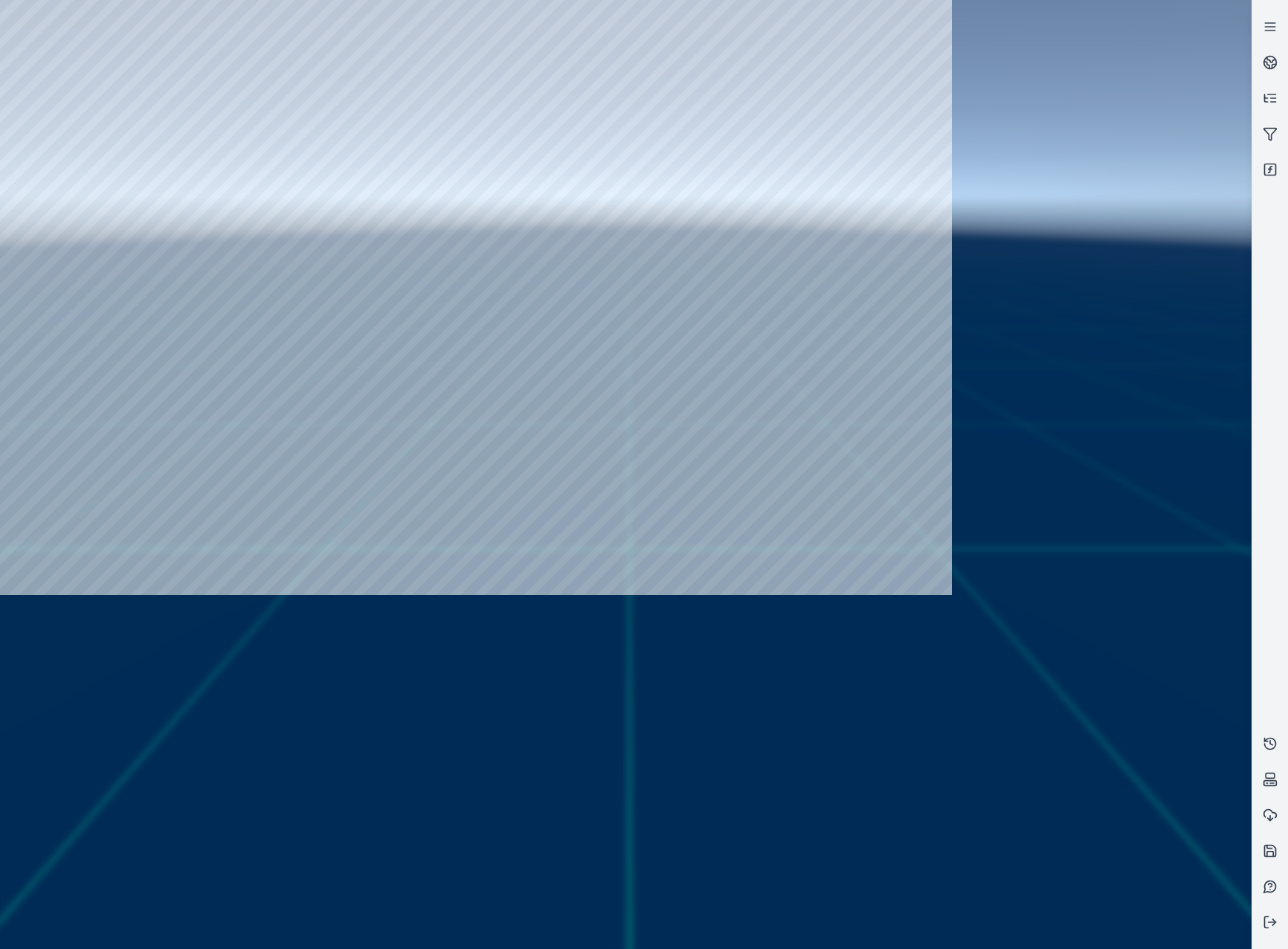
drag, startPoint x: 706, startPoint y: 503, endPoint x: 710, endPoint y: 575, distance: 72.1
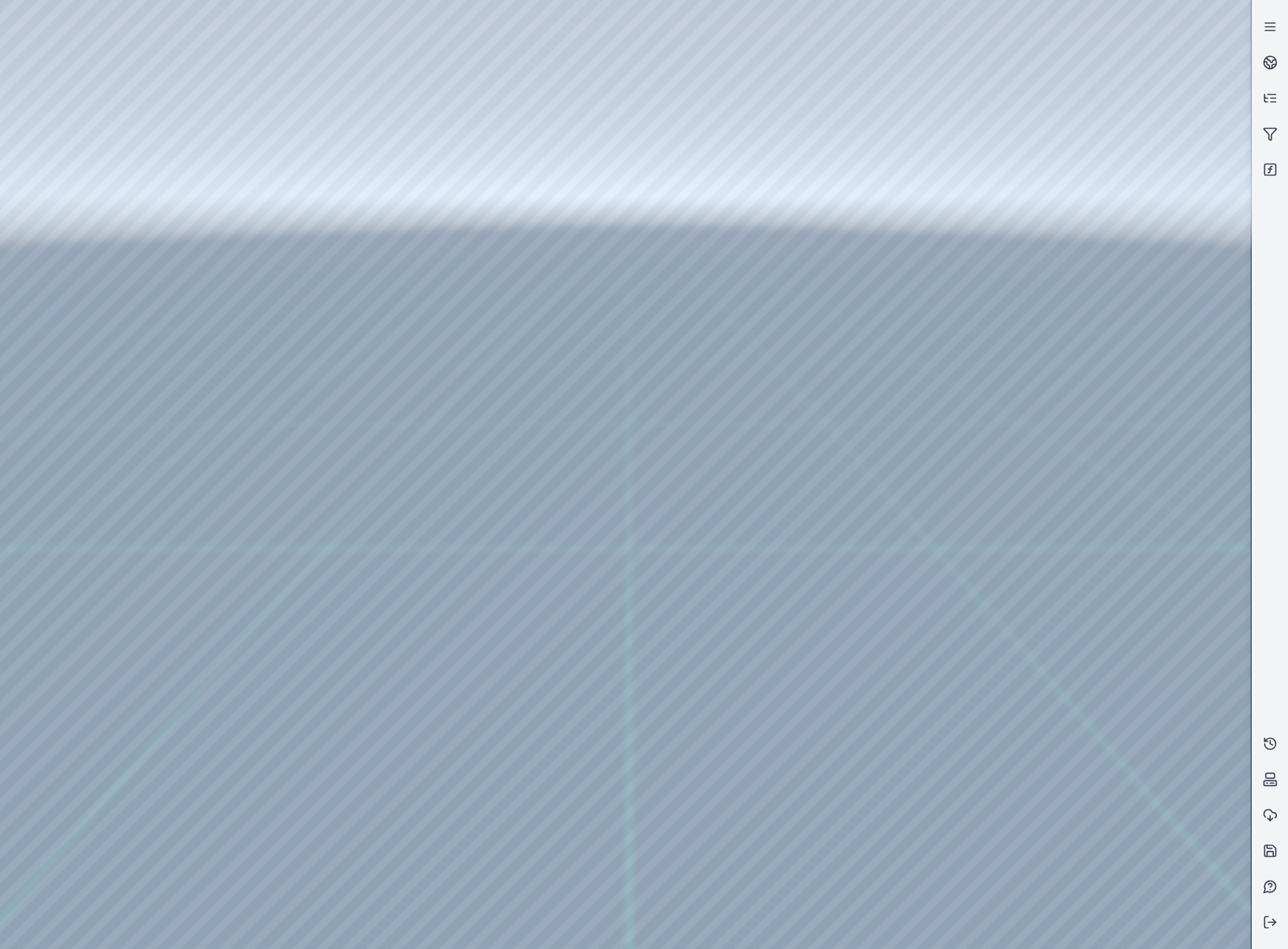
drag, startPoint x: 720, startPoint y: 755, endPoint x: 706, endPoint y: 745, distance: 17.2
drag, startPoint x: 751, startPoint y: 734, endPoint x: 709, endPoint y: 639, distance: 103.9
drag, startPoint x: 773, startPoint y: 651, endPoint x: 763, endPoint y: 674, distance: 25.1
drag, startPoint x: 708, startPoint y: 524, endPoint x: 705, endPoint y: 513, distance: 11.4
drag, startPoint x: 608, startPoint y: 527, endPoint x: 779, endPoint y: 520, distance: 171.1
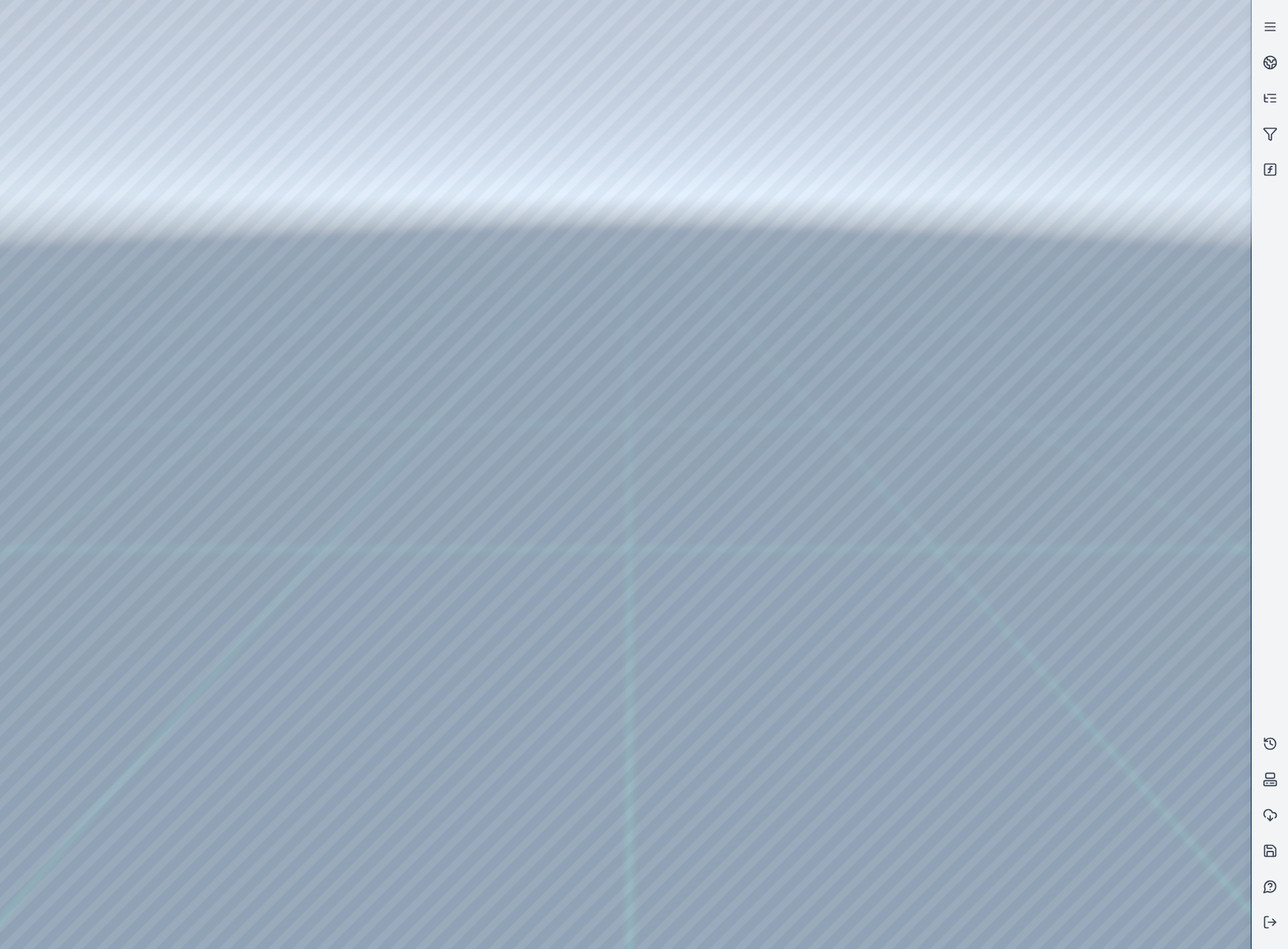
drag, startPoint x: 462, startPoint y: 575, endPoint x: 417, endPoint y: 578, distance: 45.1
drag, startPoint x: 778, startPoint y: 511, endPoint x: 793, endPoint y: 524, distance: 19.8
drag, startPoint x: 505, startPoint y: 459, endPoint x: 851, endPoint y: 476, distance: 346.4
click at [73, 235] on div at bounding box center [625, 474] width 1251 height 949
click at [99, 203] on div at bounding box center [625, 474] width 1251 height 949
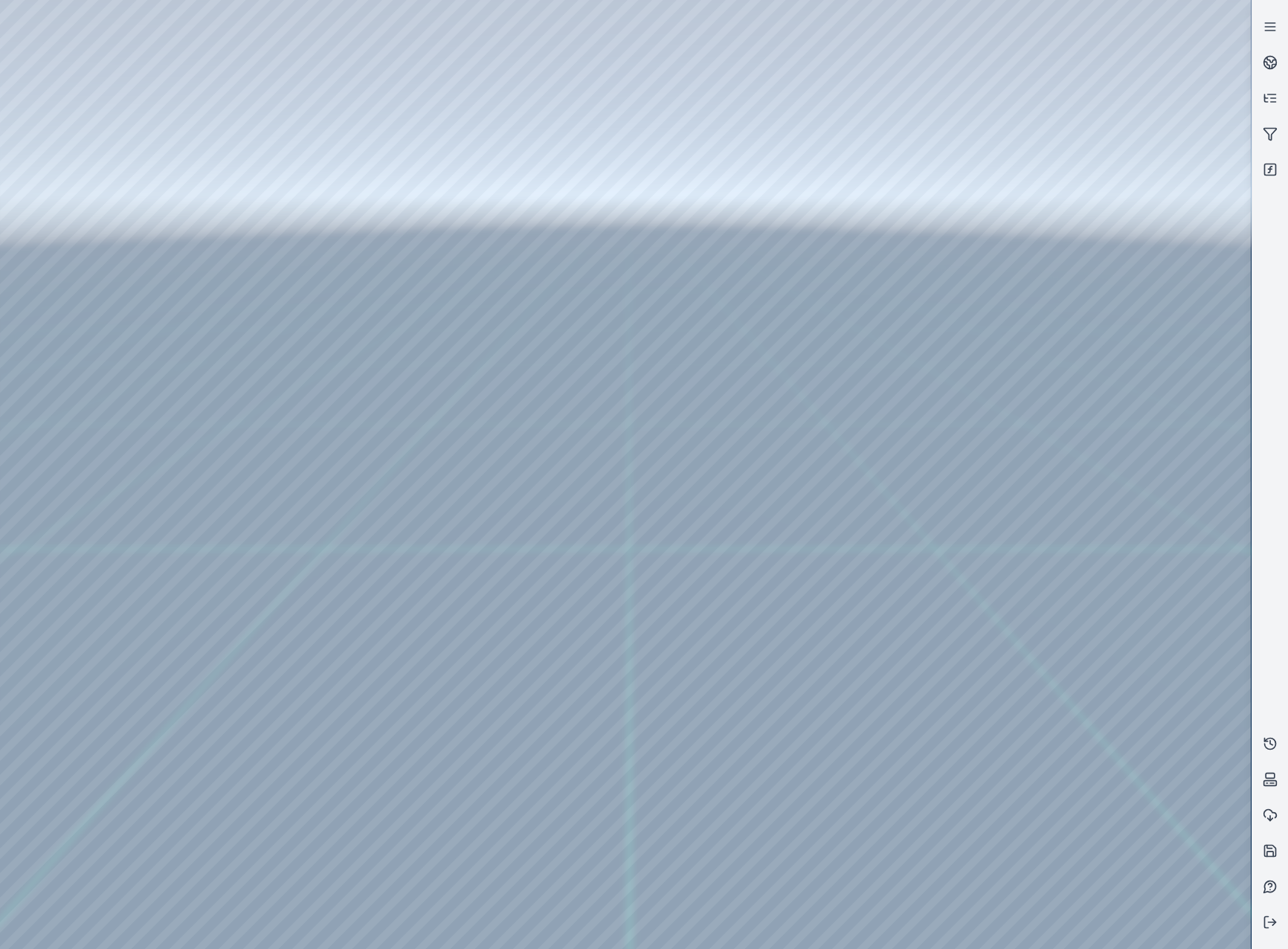
click at [113, 298] on div at bounding box center [625, 474] width 1251 height 949
click at [113, 275] on div at bounding box center [625, 474] width 1251 height 949
click at [427, 336] on div at bounding box center [625, 474] width 1251 height 949
click at [425, 764] on div at bounding box center [625, 474] width 1251 height 949
drag, startPoint x: 543, startPoint y: 548, endPoint x: 1048, endPoint y: 508, distance: 506.6
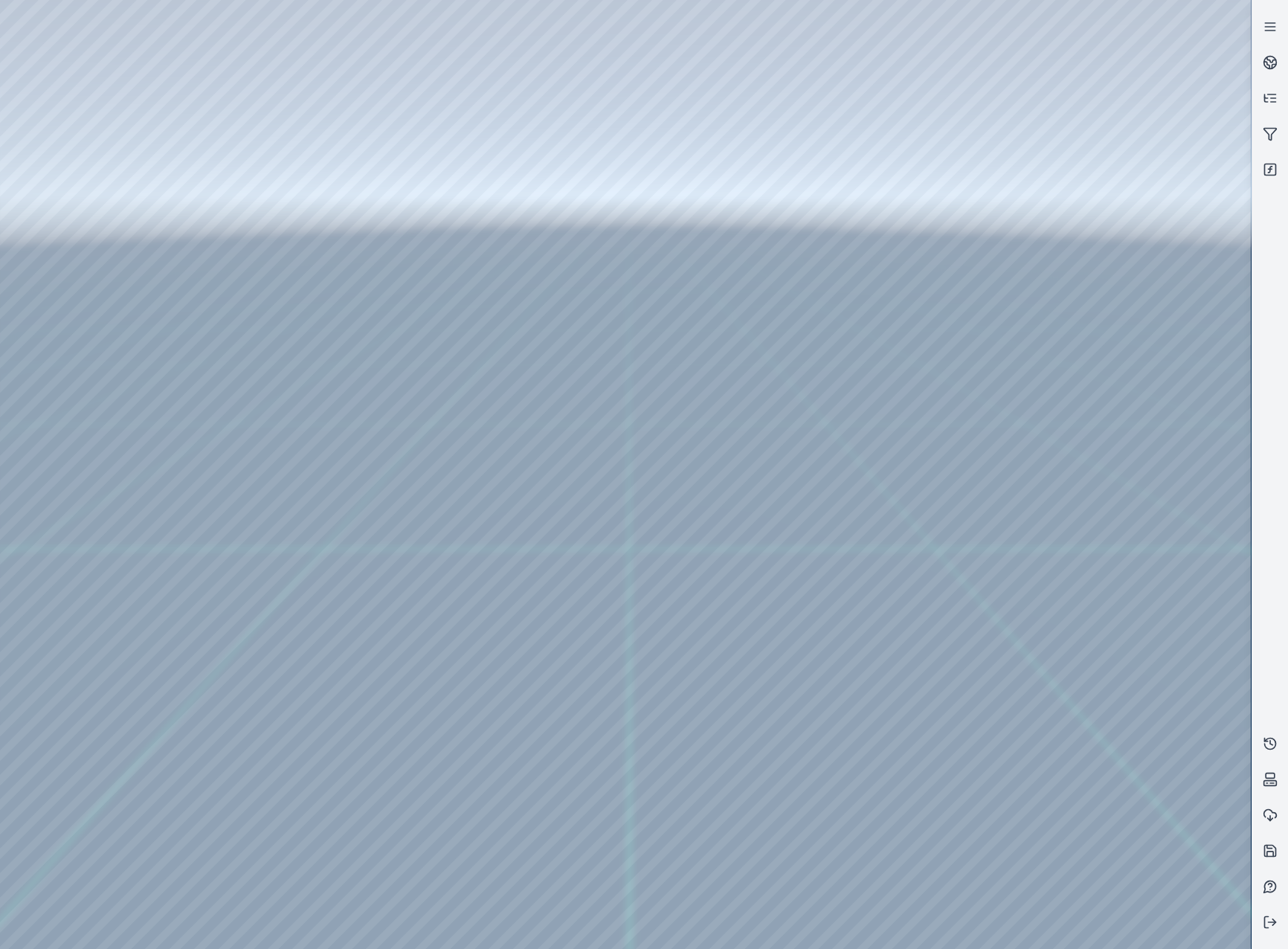
drag, startPoint x: 1006, startPoint y: 574, endPoint x: 998, endPoint y: 574, distance: 8.0
drag, startPoint x: 998, startPoint y: 512, endPoint x: 947, endPoint y: 532, distance: 54.8
click at [417, 724] on div at bounding box center [625, 474] width 1251 height 949
click at [414, 341] on div at bounding box center [625, 474] width 1251 height 949
click at [413, 341] on div at bounding box center [625, 474] width 1251 height 949
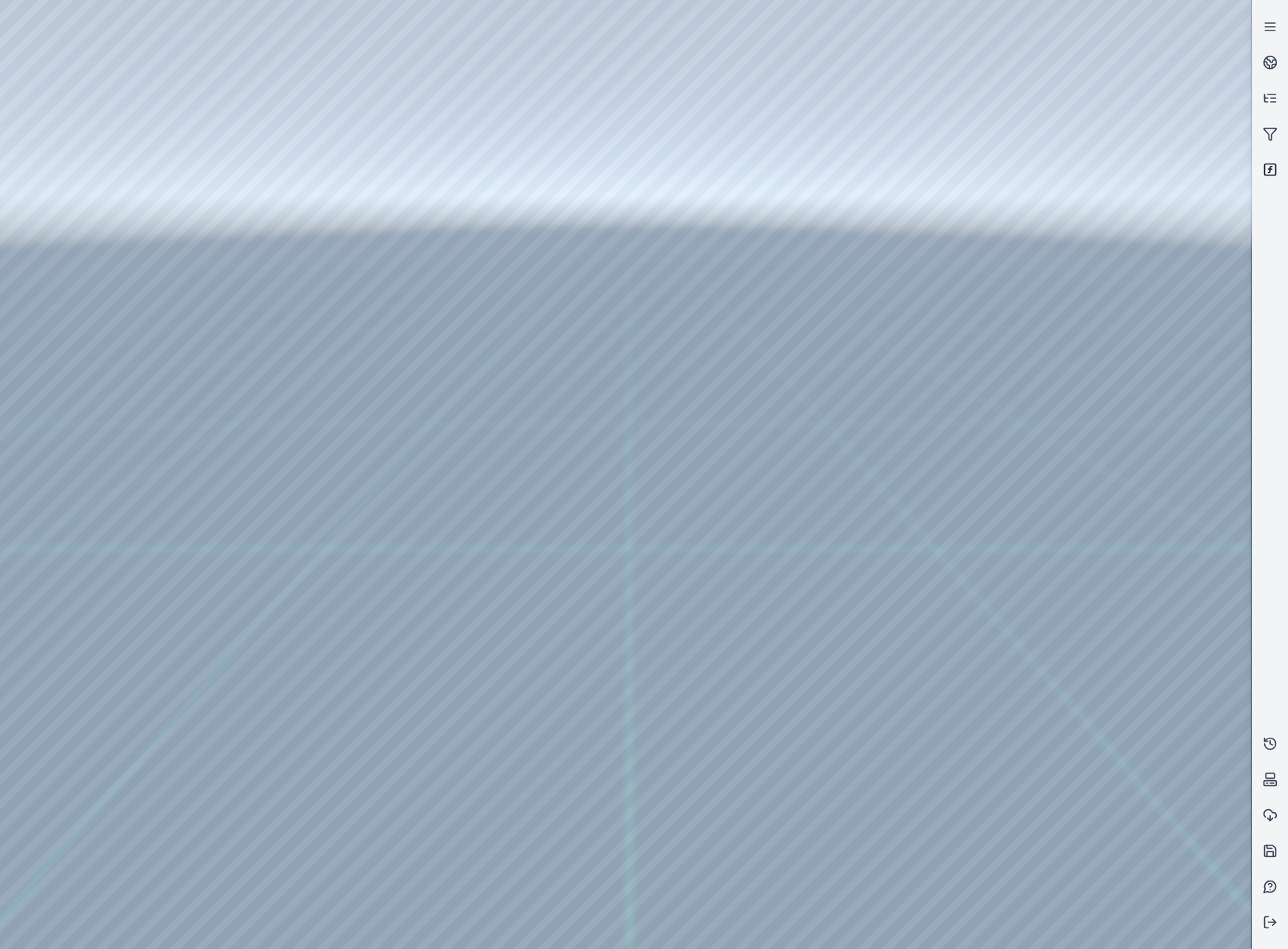
click at [1275, 171] on rect at bounding box center [1270, 169] width 11 height 11
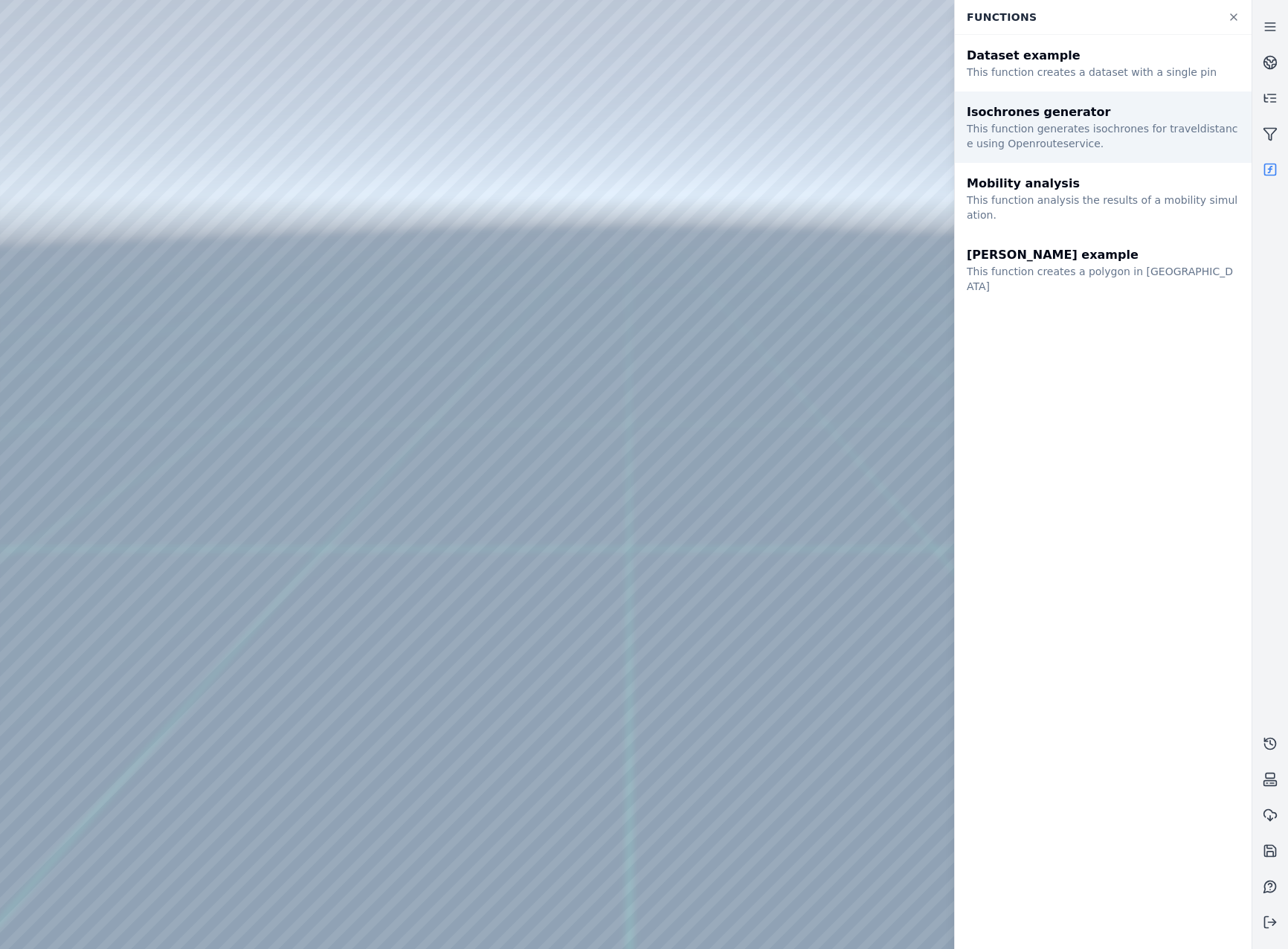
click at [1062, 134] on div "This function generates isochrones for traveldistance using Openrouteservice." at bounding box center [1103, 136] width 273 height 30
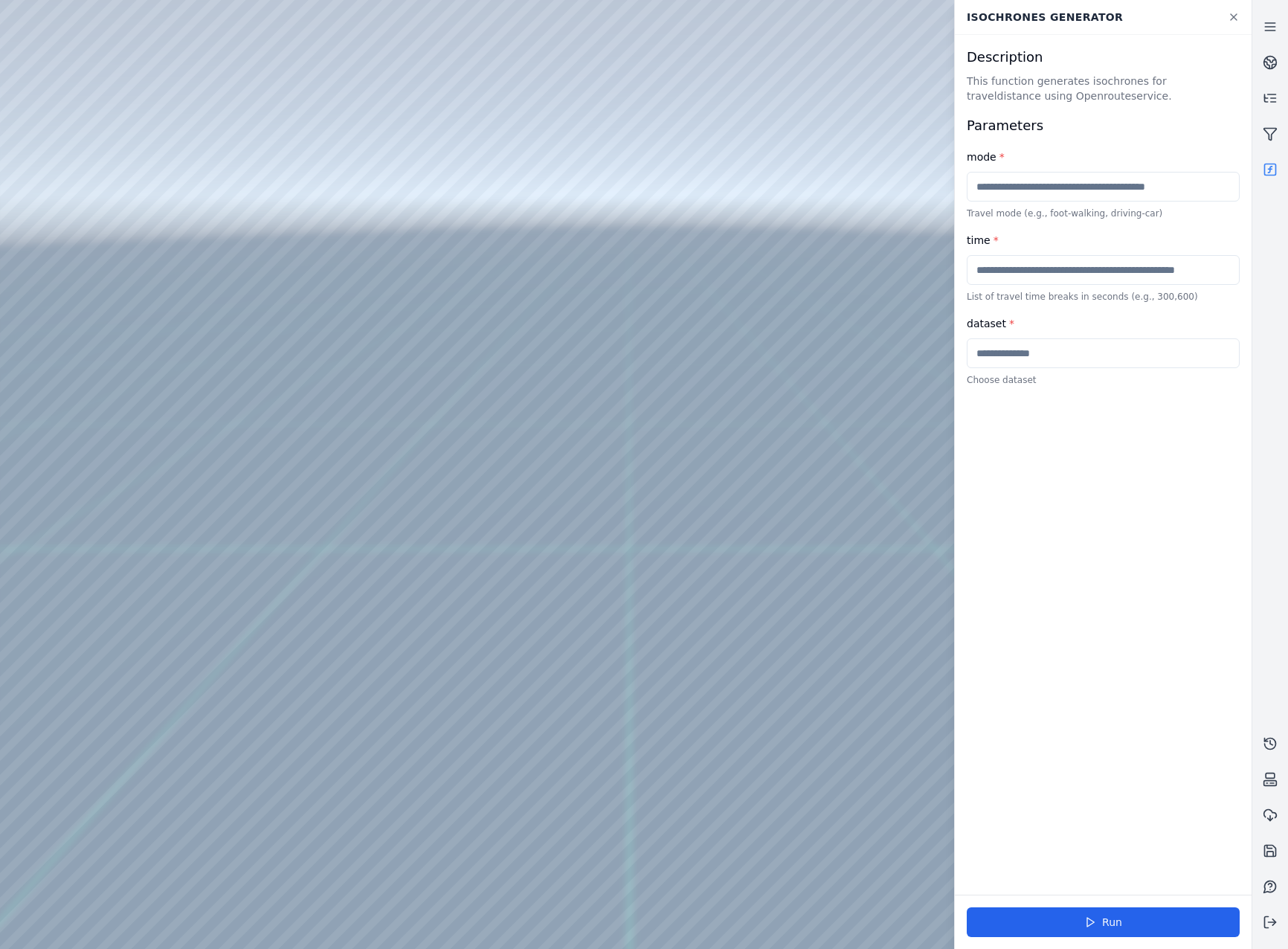
click at [1039, 273] on input "text" at bounding box center [1103, 270] width 273 height 30
type input "***"
click at [1060, 365] on input "text" at bounding box center [1103, 353] width 273 height 30
type input "*******"
click at [1160, 923] on button "Run" at bounding box center [1103, 922] width 273 height 30
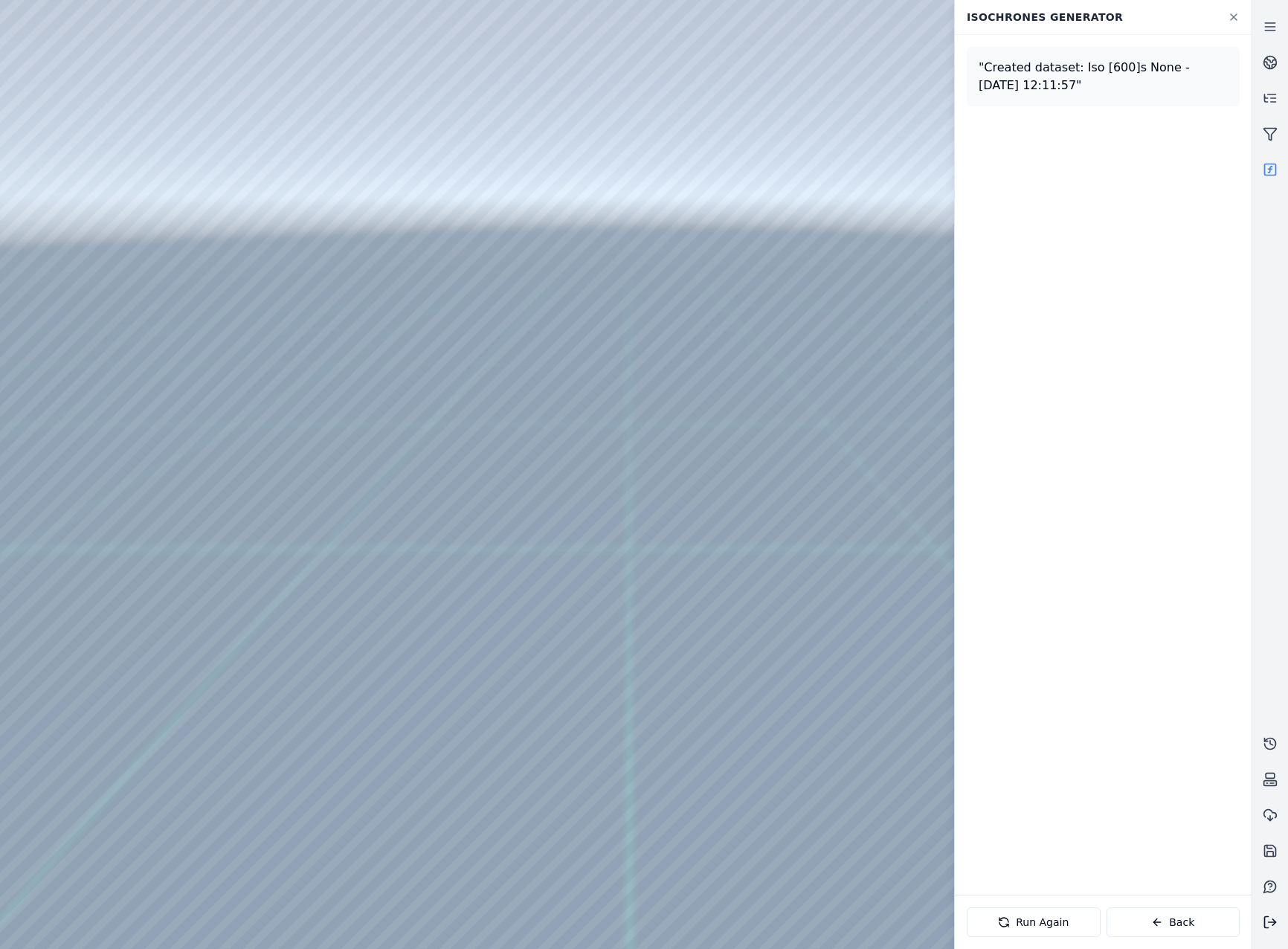
click at [1277, 926] on icon at bounding box center [1270, 922] width 15 height 15
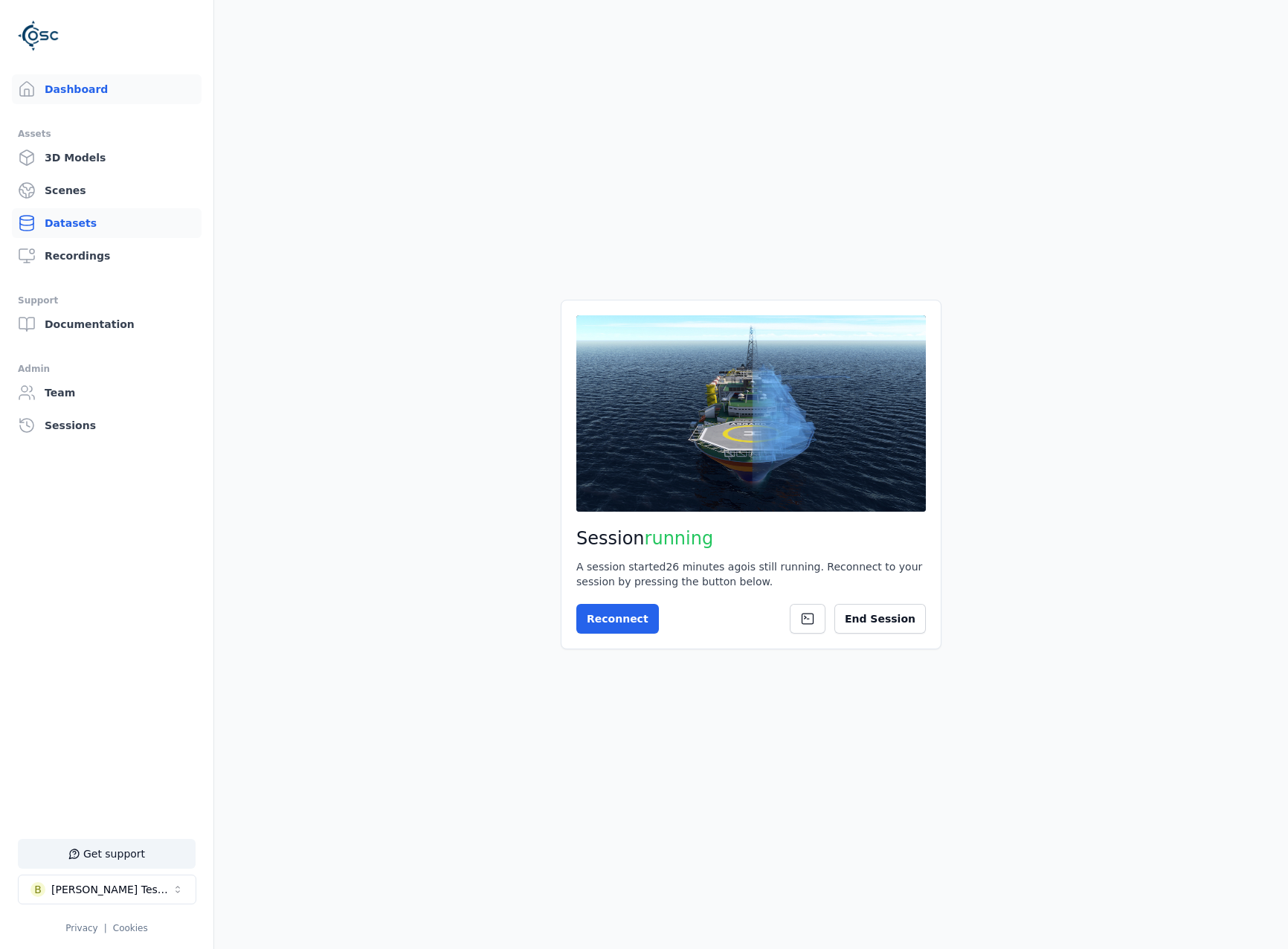
click at [73, 218] on link "Datasets" at bounding box center [106, 224] width 189 height 30
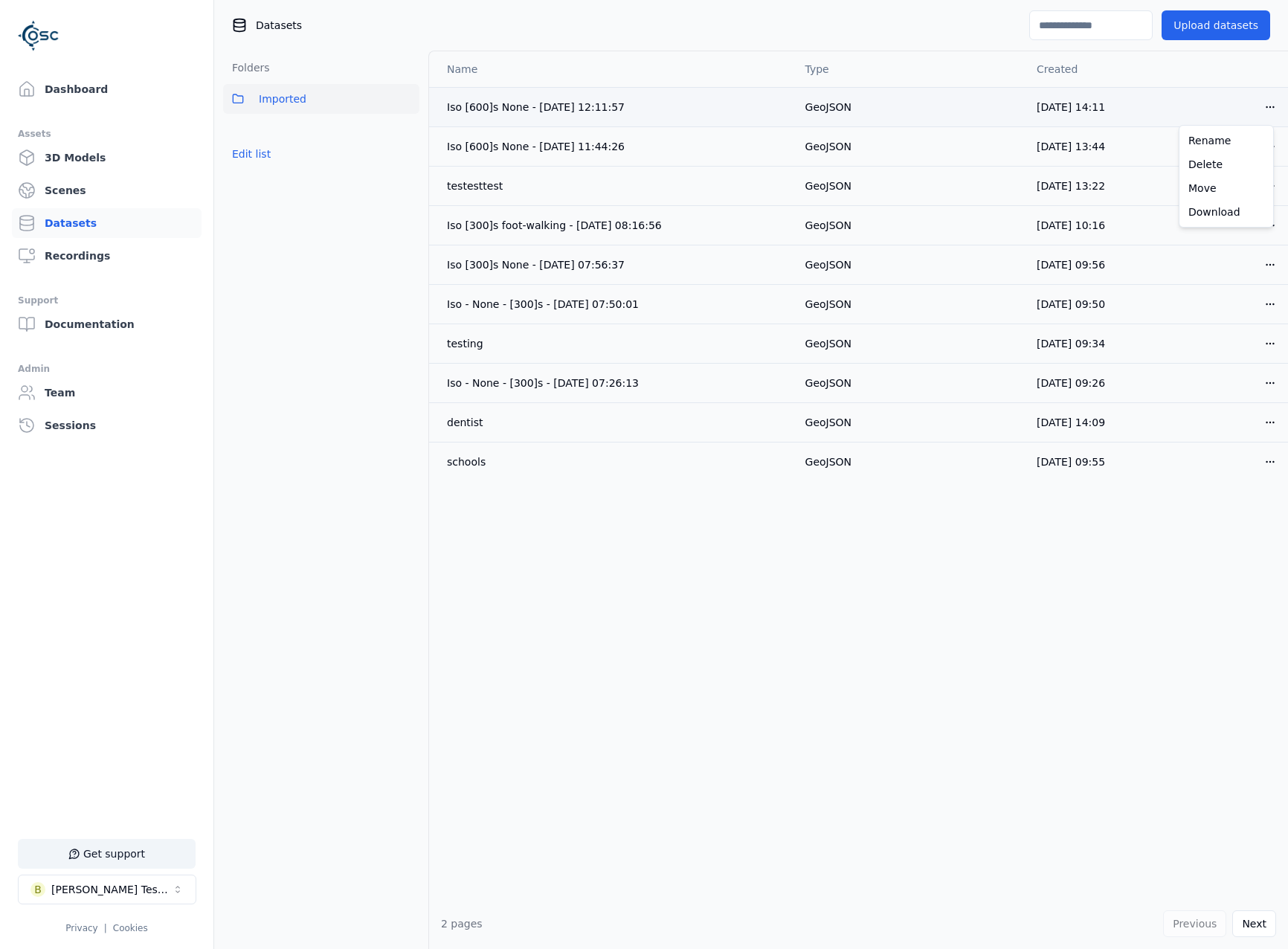
click at [1258, 109] on html "Support Dashboard Assets 3D Models Scenes Datasets Recordings Support Documenta…" at bounding box center [644, 474] width 1288 height 949
click at [1232, 213] on div "Download" at bounding box center [1226, 212] width 88 height 24
click at [119, 93] on link "Dashboard" at bounding box center [106, 89] width 189 height 30
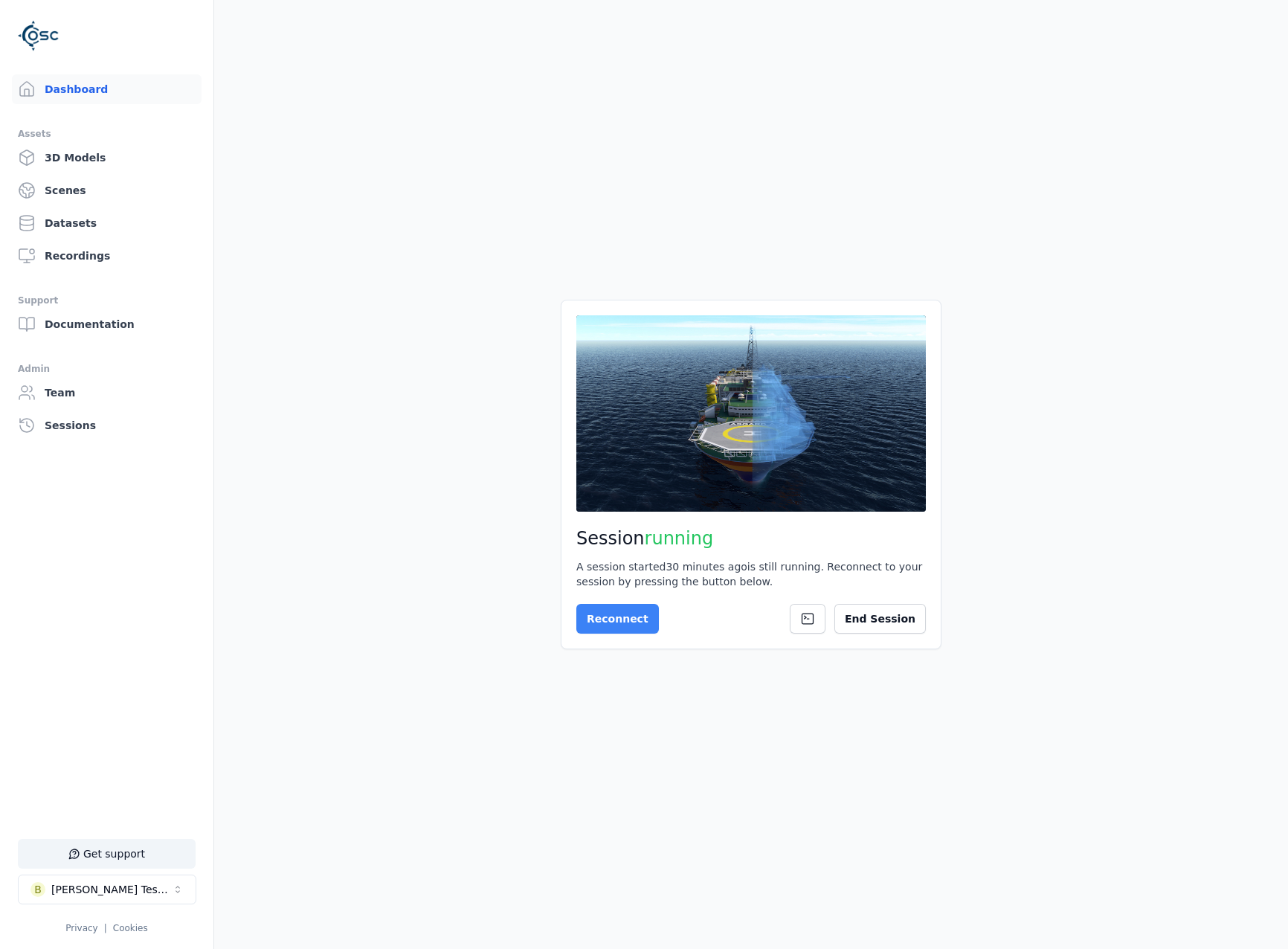
click at [632, 623] on button "Reconnect" at bounding box center [618, 619] width 83 height 30
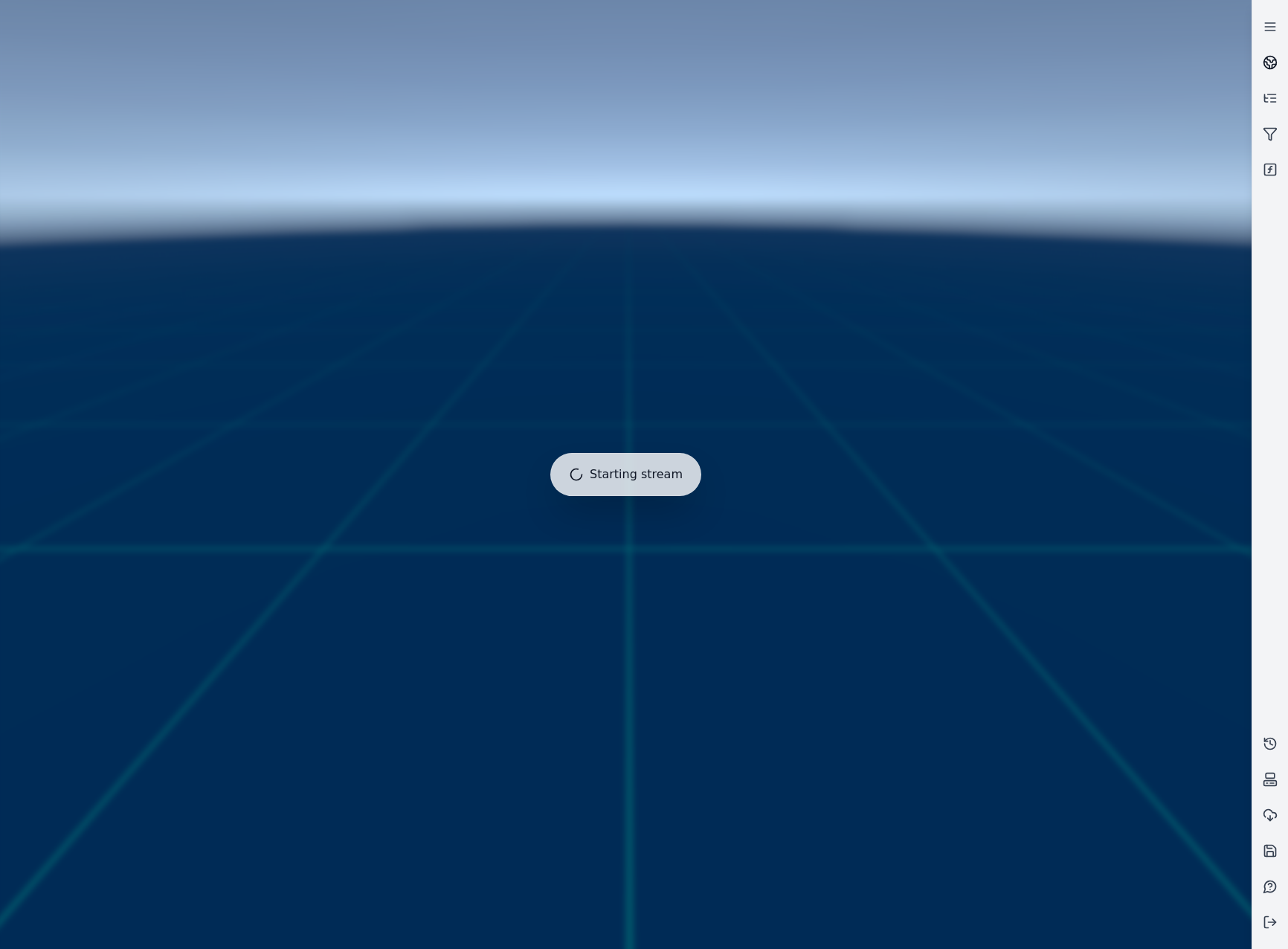
click at [1279, 65] on link at bounding box center [1270, 62] width 36 height 36
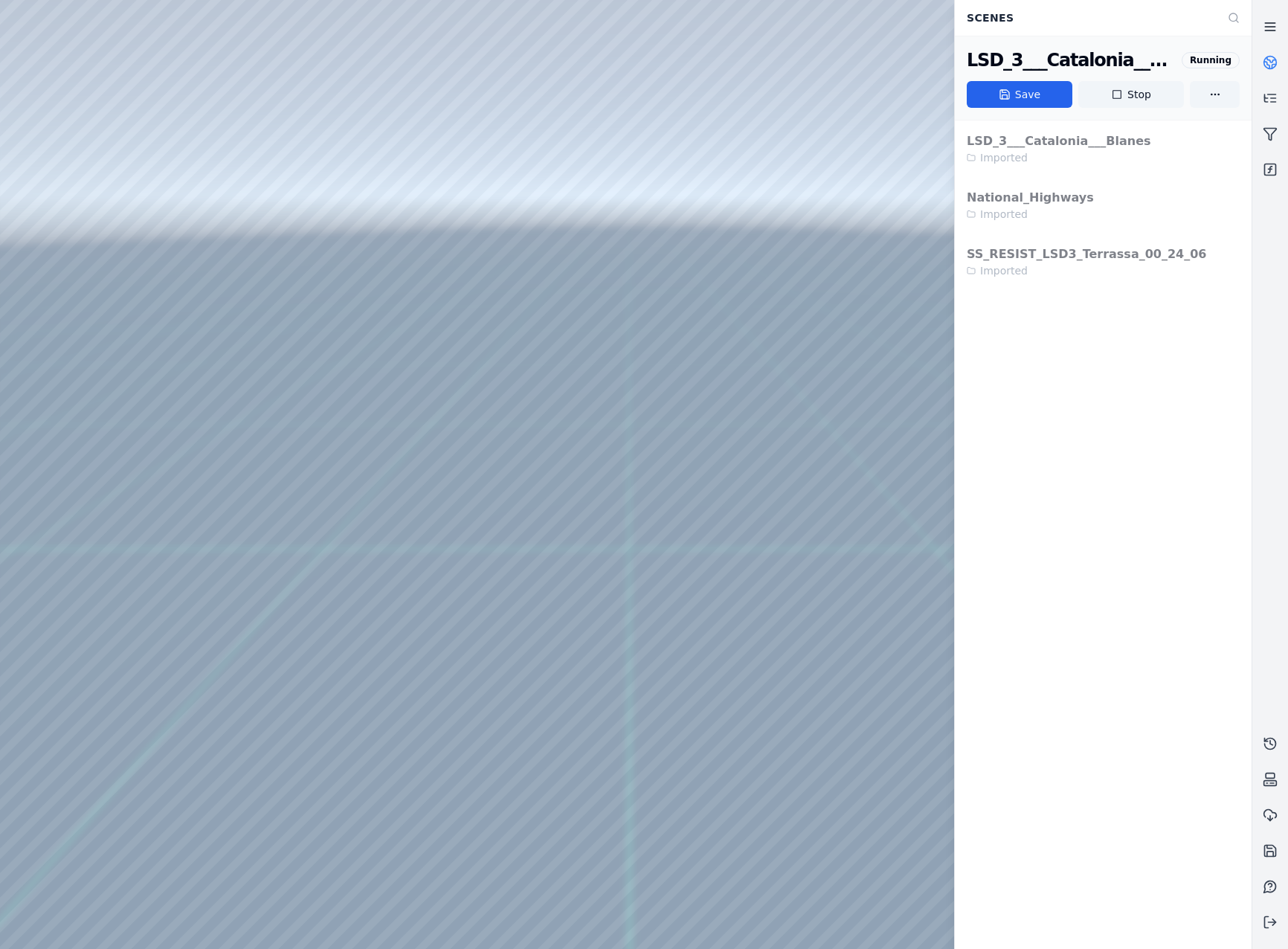
click at [1268, 34] on link at bounding box center [1270, 27] width 36 height 36
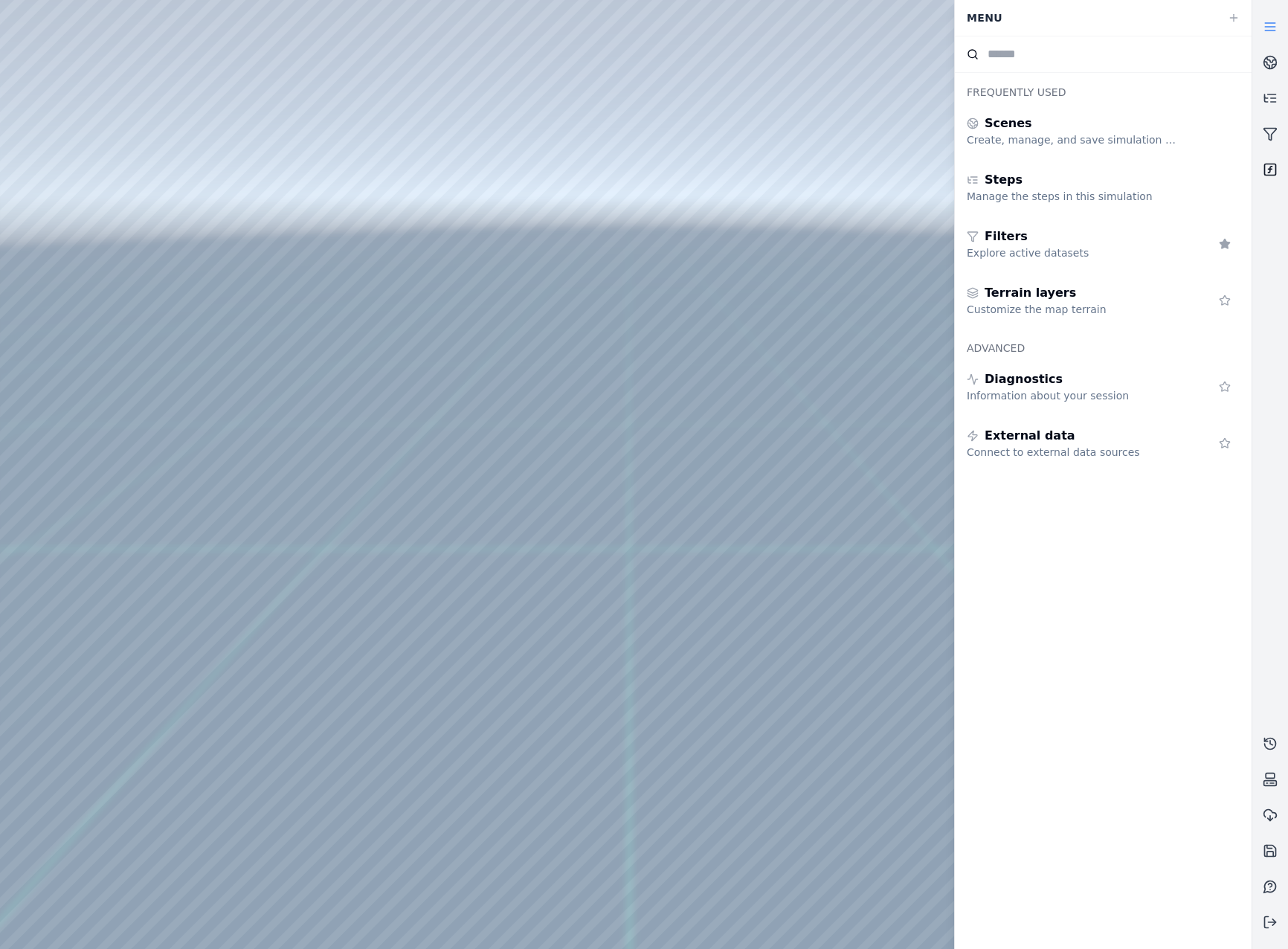
click at [1261, 162] on link at bounding box center [1270, 169] width 36 height 36
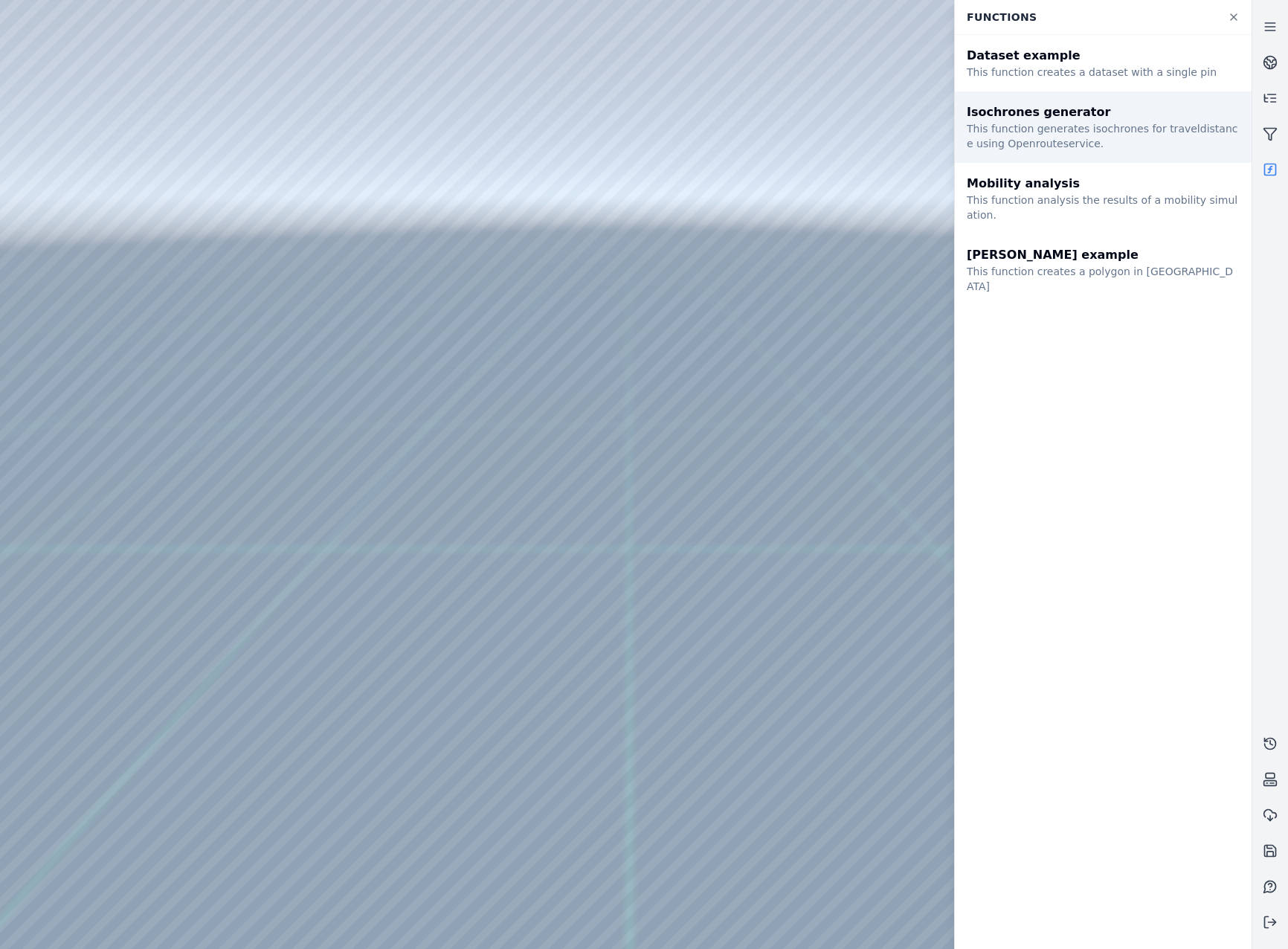
click at [1089, 149] on div "This function generates isochrones for traveldistance using Openrouteservice." at bounding box center [1103, 136] width 273 height 30
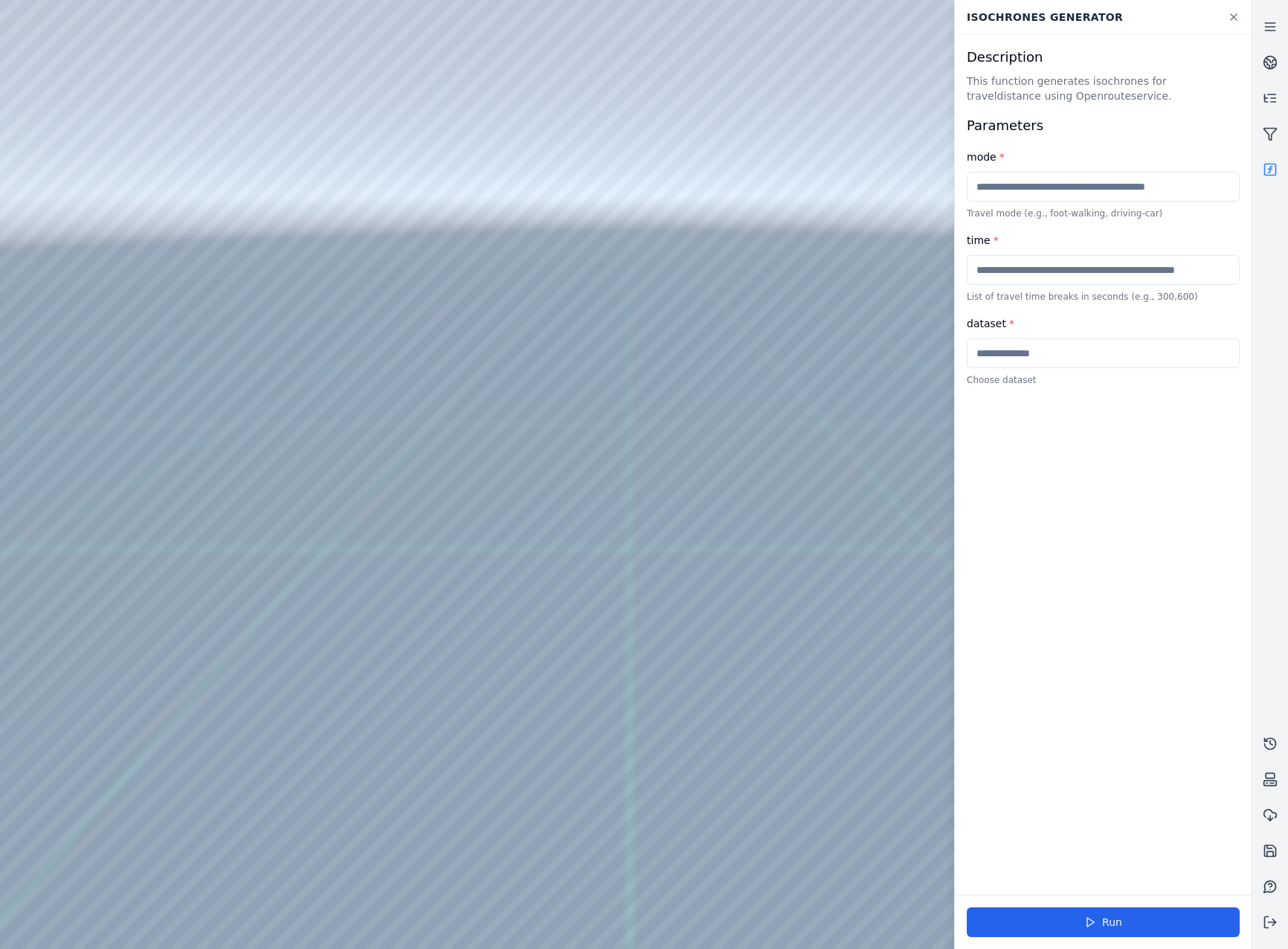
click at [1043, 280] on input "text" at bounding box center [1103, 270] width 273 height 30
type input "***"
click at [1052, 362] on input "text" at bounding box center [1103, 353] width 273 height 30
type input "*******"
click at [1069, 931] on button "Run" at bounding box center [1103, 922] width 273 height 30
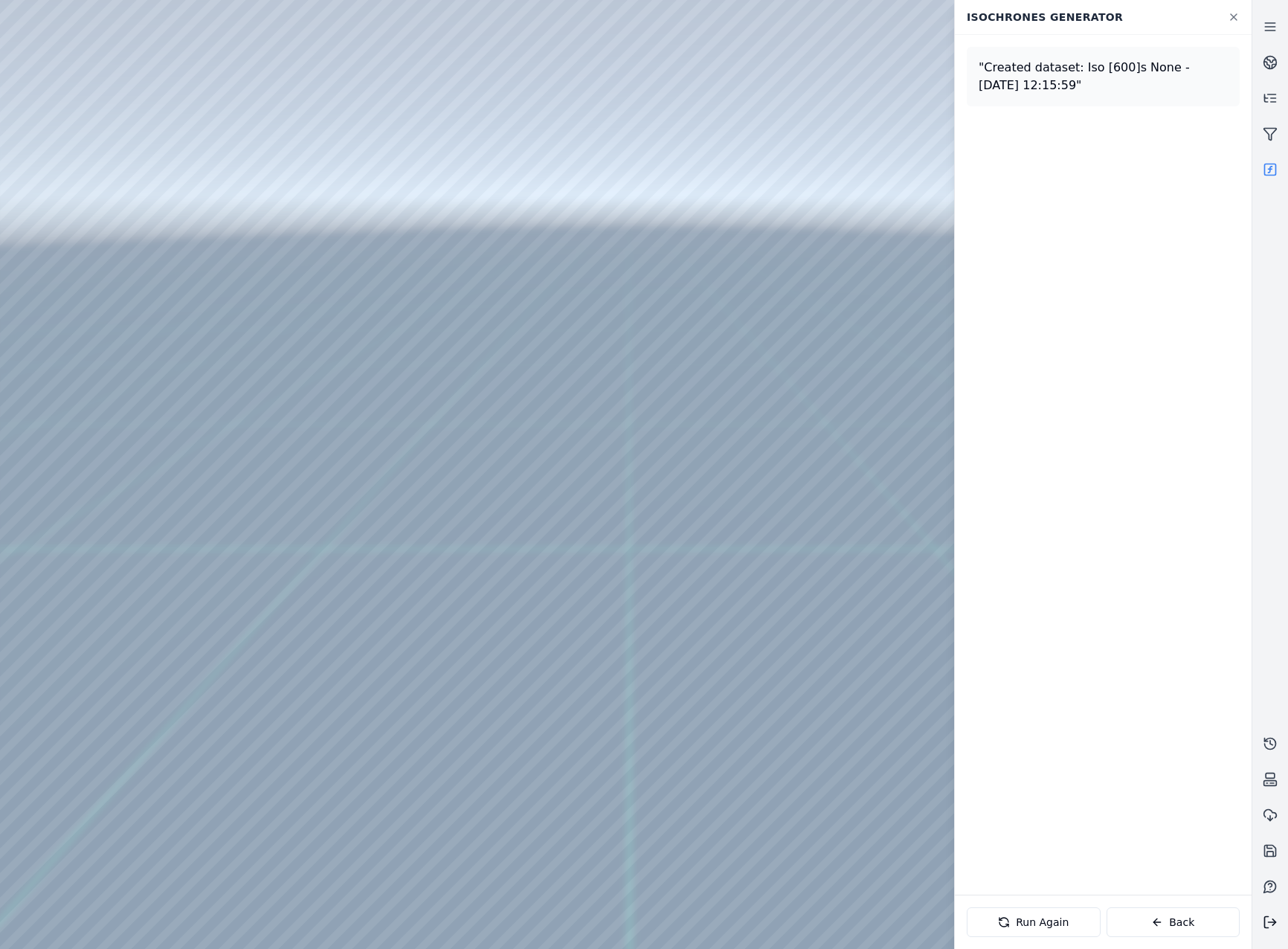
click at [1268, 919] on icon at bounding box center [1270, 922] width 15 height 15
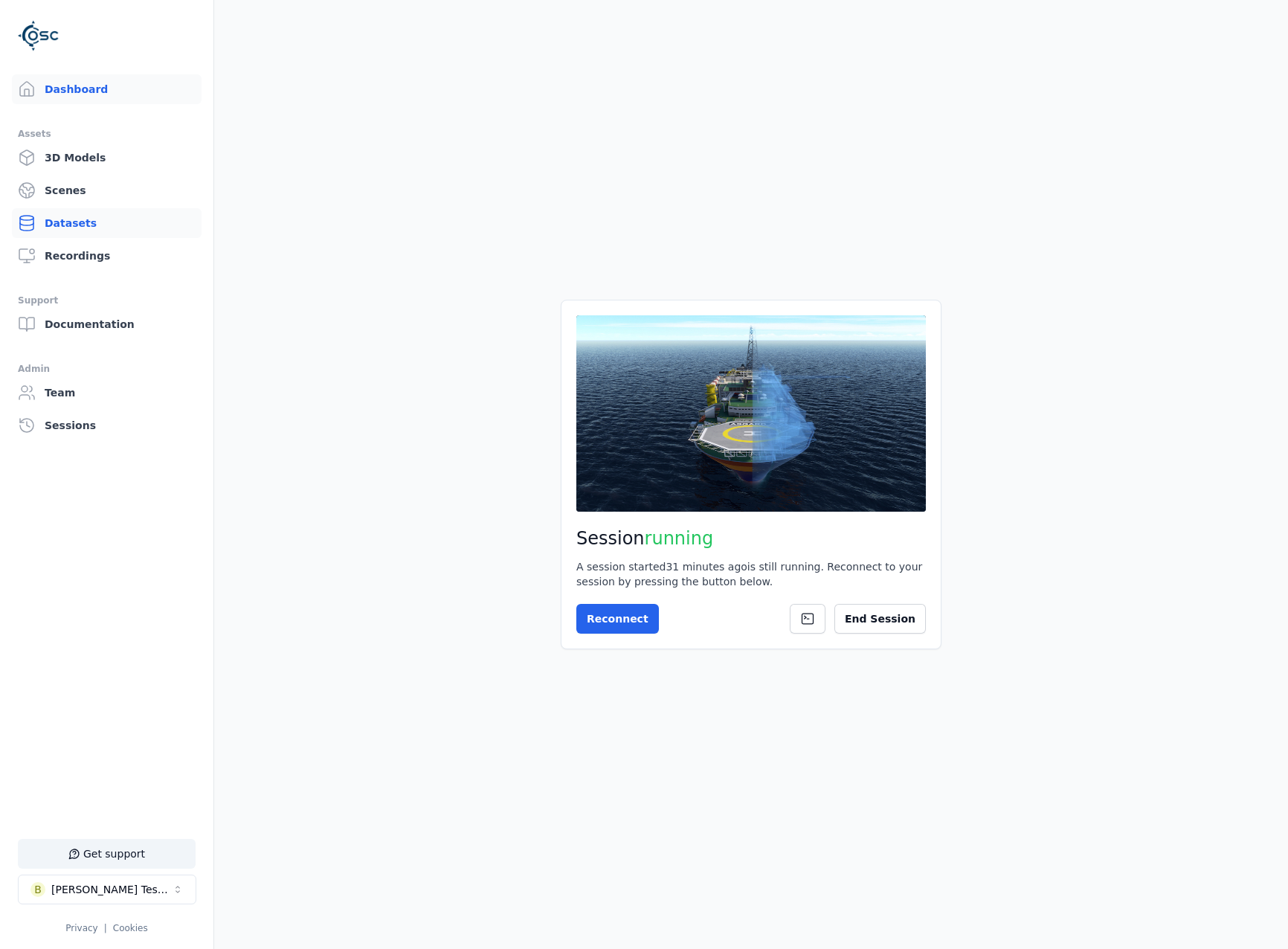
click at [75, 222] on link "Datasets" at bounding box center [106, 224] width 189 height 30
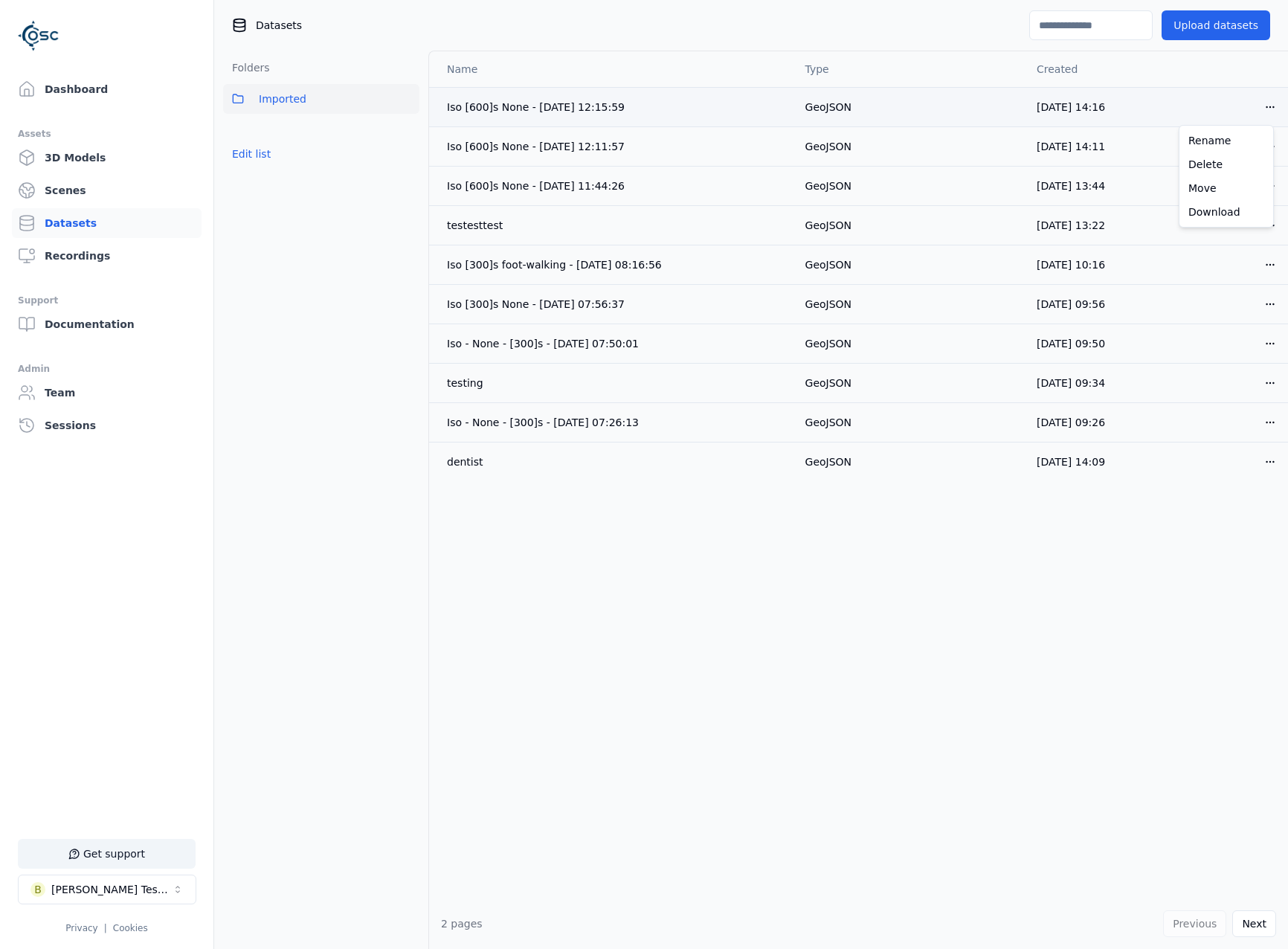
click at [1265, 110] on html "Support Dashboard Assets 3D Models Scenes Datasets Recordings Support Documenta…" at bounding box center [644, 474] width 1288 height 949
click at [1230, 211] on div "Download" at bounding box center [1226, 212] width 88 height 24
click at [86, 95] on link "Dashboard" at bounding box center [106, 89] width 189 height 30
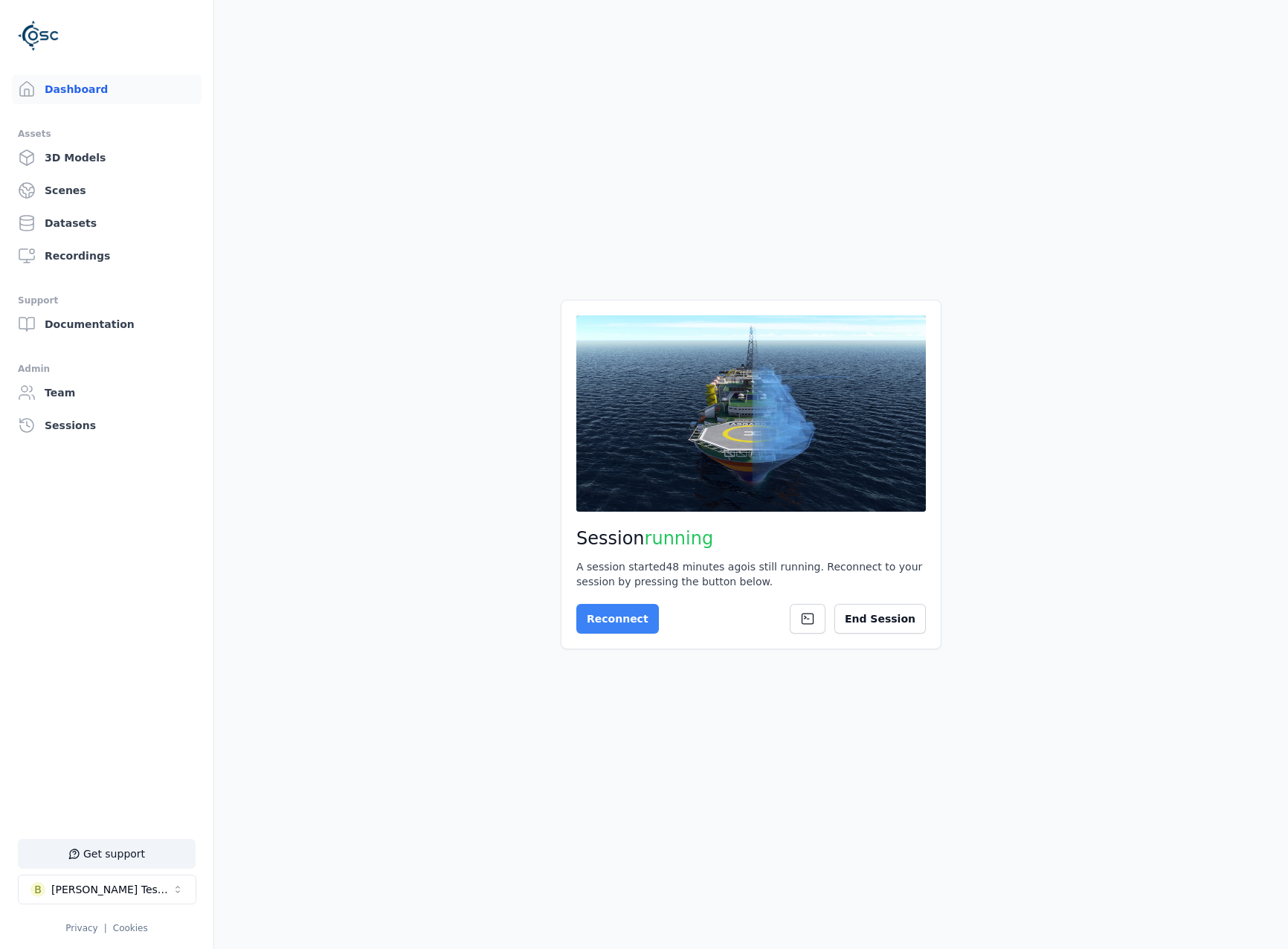
click at [624, 628] on button "Reconnect" at bounding box center [618, 619] width 83 height 30
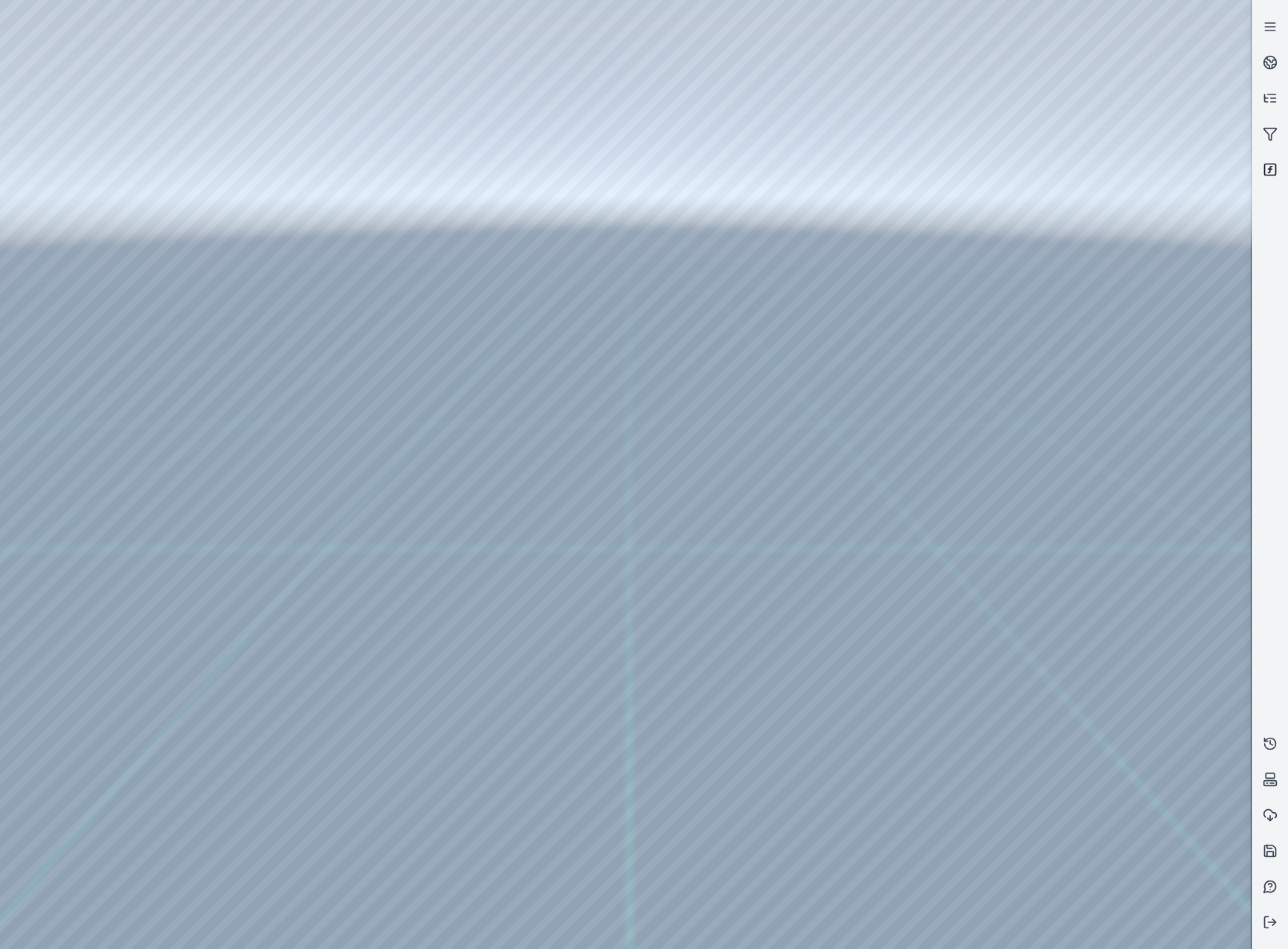
click at [1275, 164] on rect at bounding box center [1270, 169] width 11 height 11
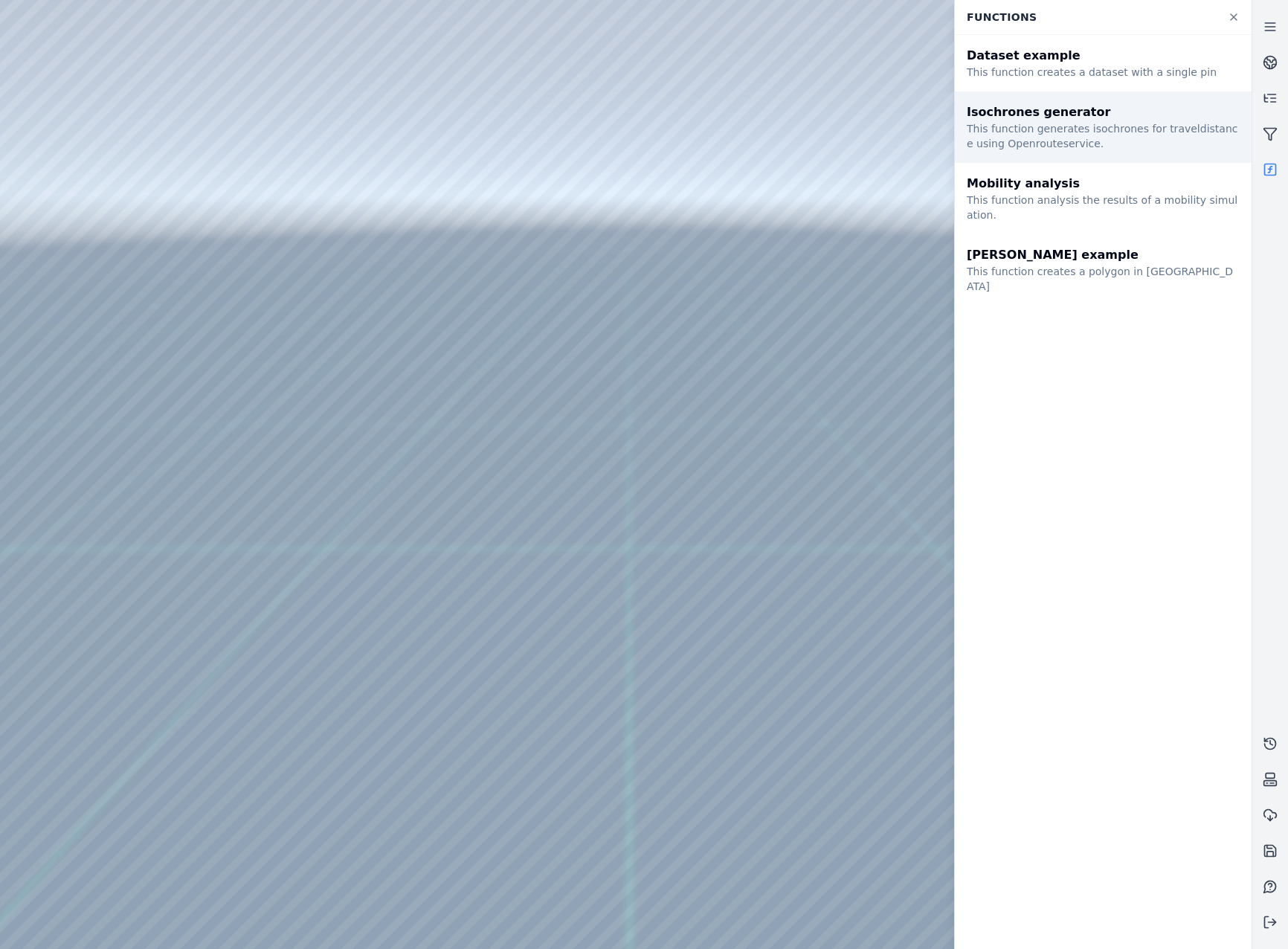
click at [1038, 126] on div "This function generates isochrones for traveldistance using Openrouteservice." at bounding box center [1103, 136] width 273 height 30
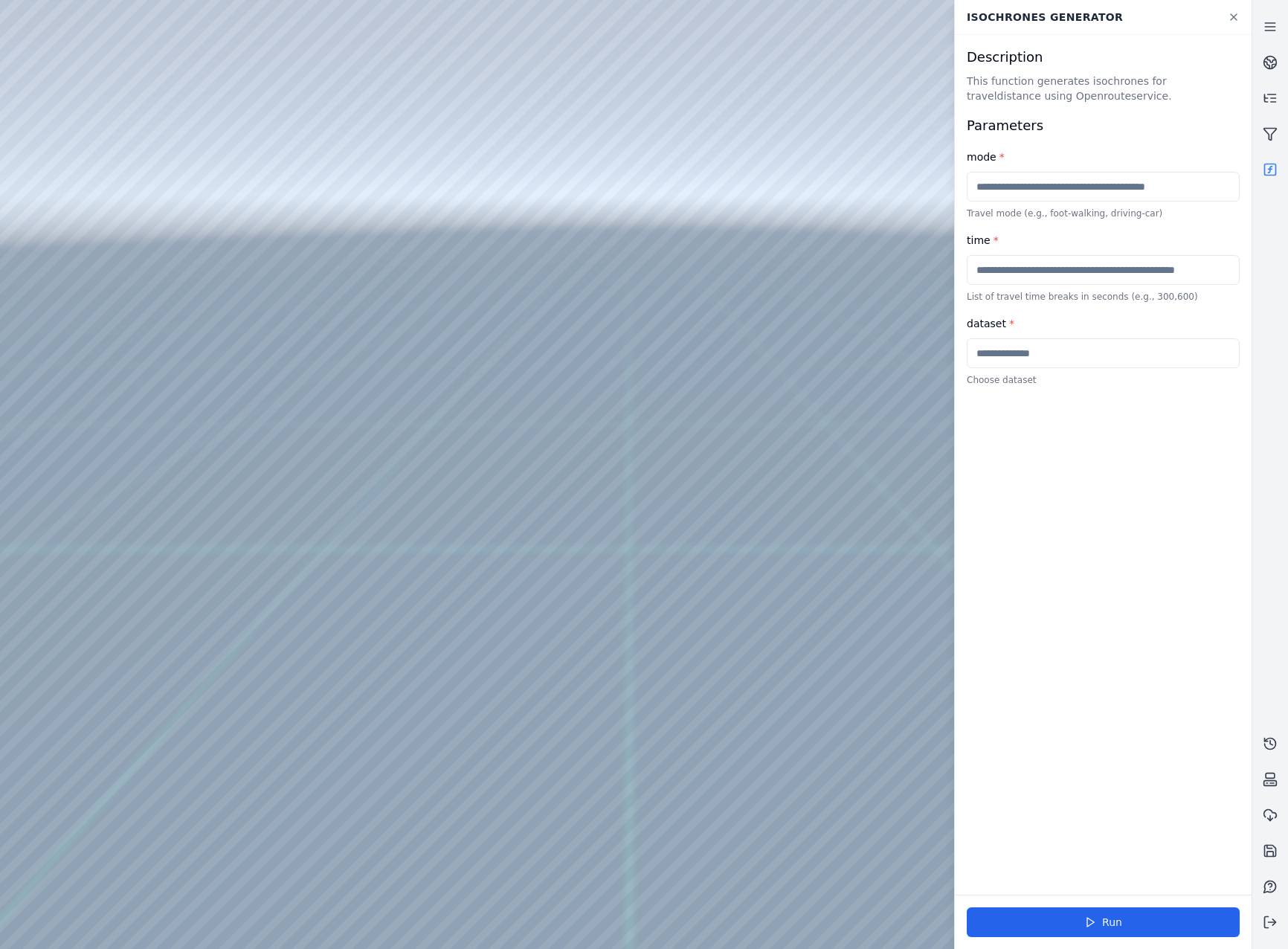
click at [1055, 270] on input "text" at bounding box center [1103, 270] width 273 height 30
type input "***"
click at [1058, 348] on input "text" at bounding box center [1103, 353] width 273 height 30
type input "*******"
click at [1001, 523] on div "Description This function generates isochrones for traveldistance using Openrou…" at bounding box center [1104, 465] width 297 height 860
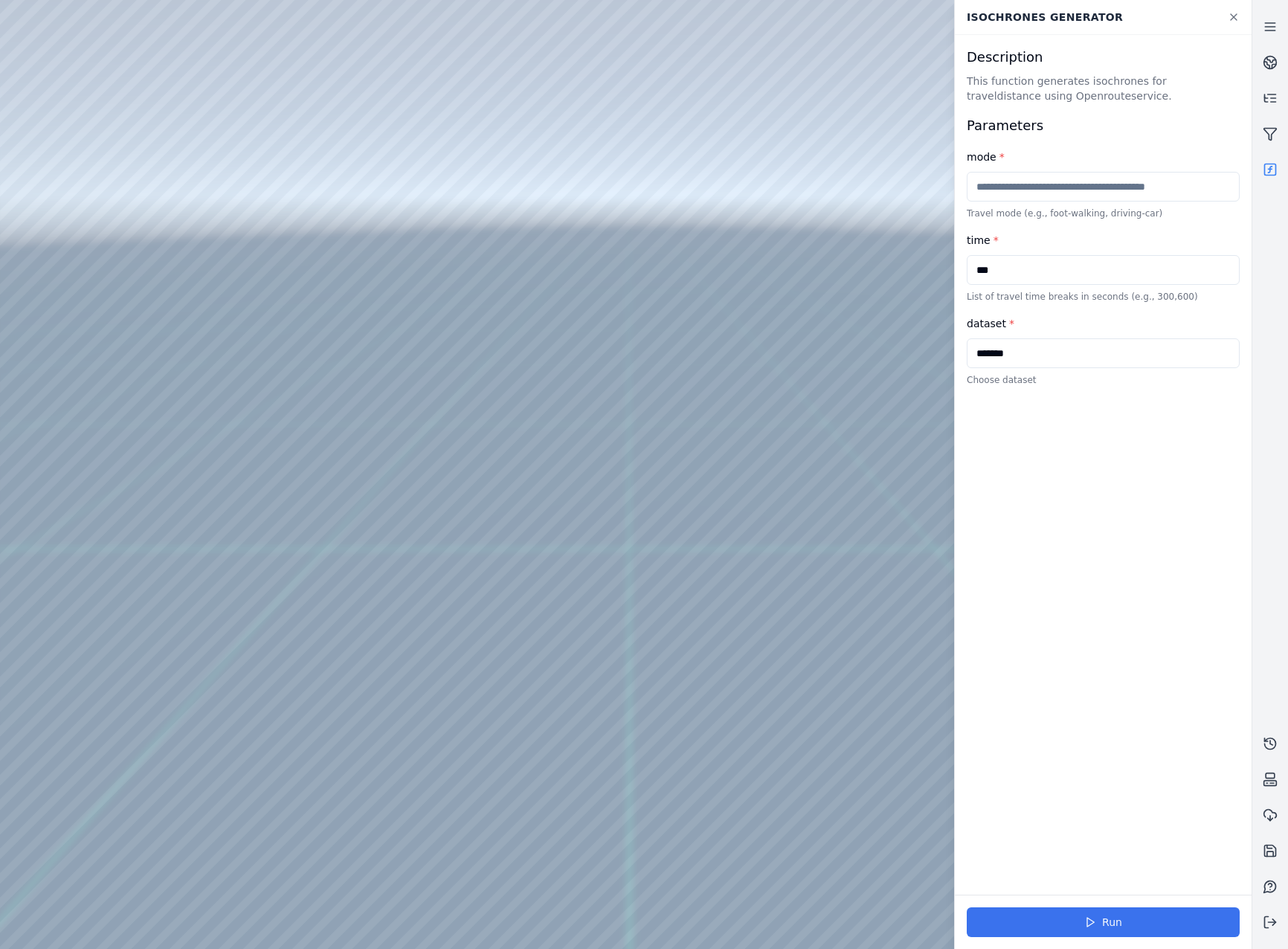
click at [1136, 931] on button "Run" at bounding box center [1103, 922] width 273 height 30
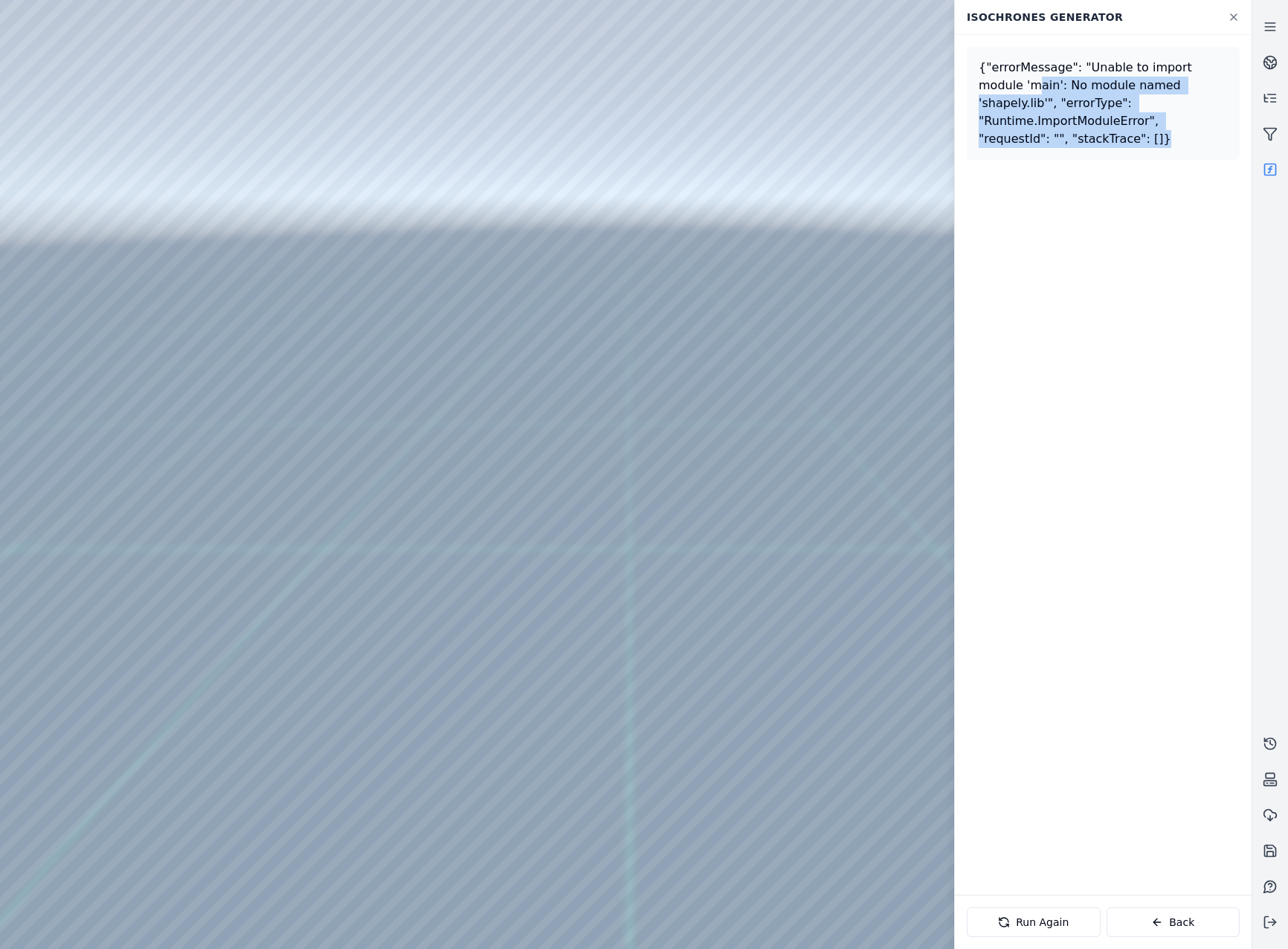
drag, startPoint x: 989, startPoint y: 83, endPoint x: 1161, endPoint y: 133, distance: 179.1
click at [1161, 133] on div "{"errorMessage": "Unable to import module 'main': No module named 'shapely.lib'…" at bounding box center [1103, 103] width 273 height 113
click at [1156, 919] on icon at bounding box center [1157, 922] width 12 height 12
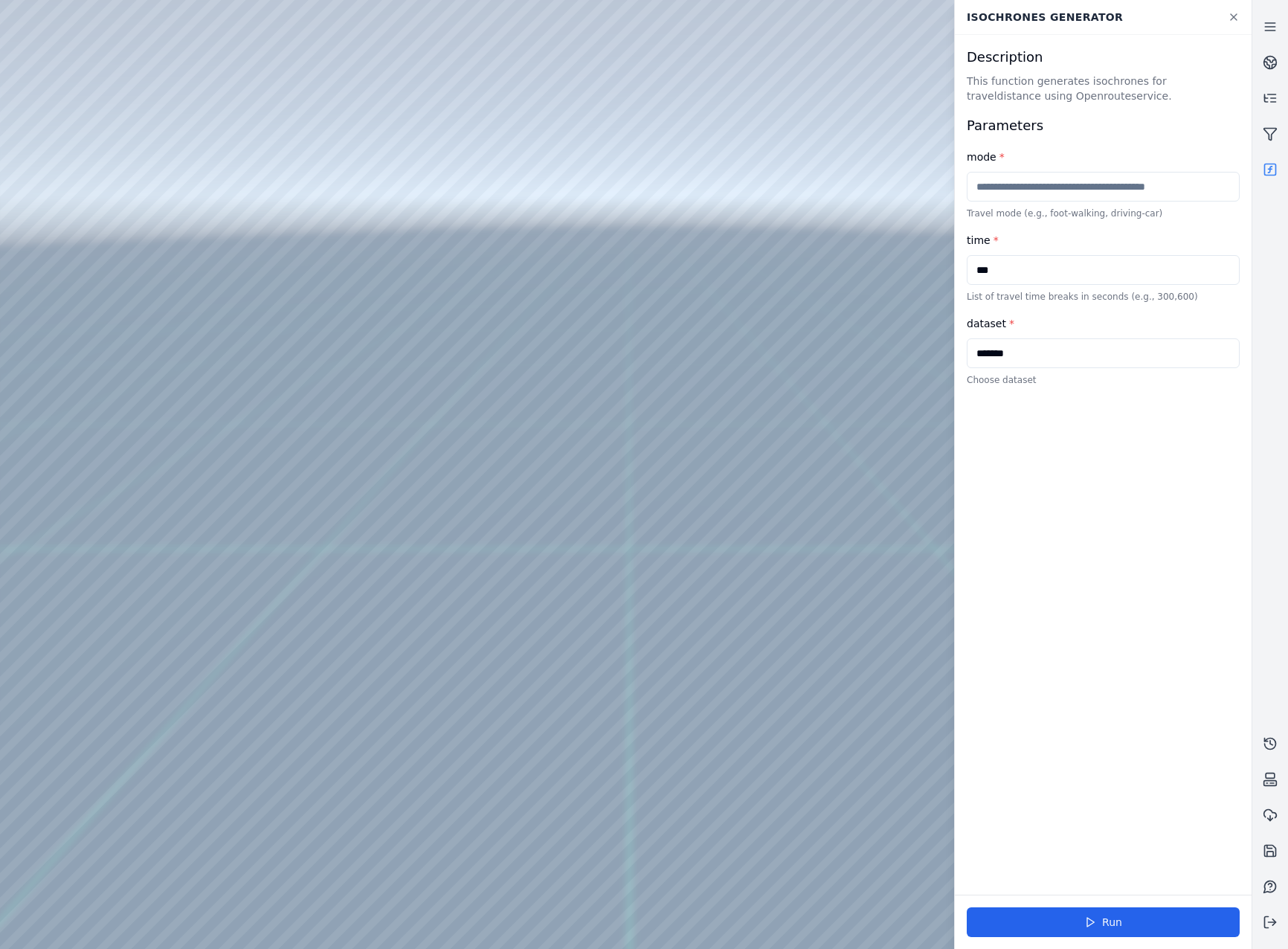
click at [173, 62] on div at bounding box center [625, 474] width 1251 height 949
drag, startPoint x: 173, startPoint y: 62, endPoint x: 296, endPoint y: 62, distance: 123.0
click at [296, 62] on div at bounding box center [625, 474] width 1251 height 949
click at [1003, 178] on input "text" at bounding box center [1103, 187] width 273 height 30
drag, startPoint x: 714, startPoint y: 692, endPoint x: 693, endPoint y: 653, distance: 44.3
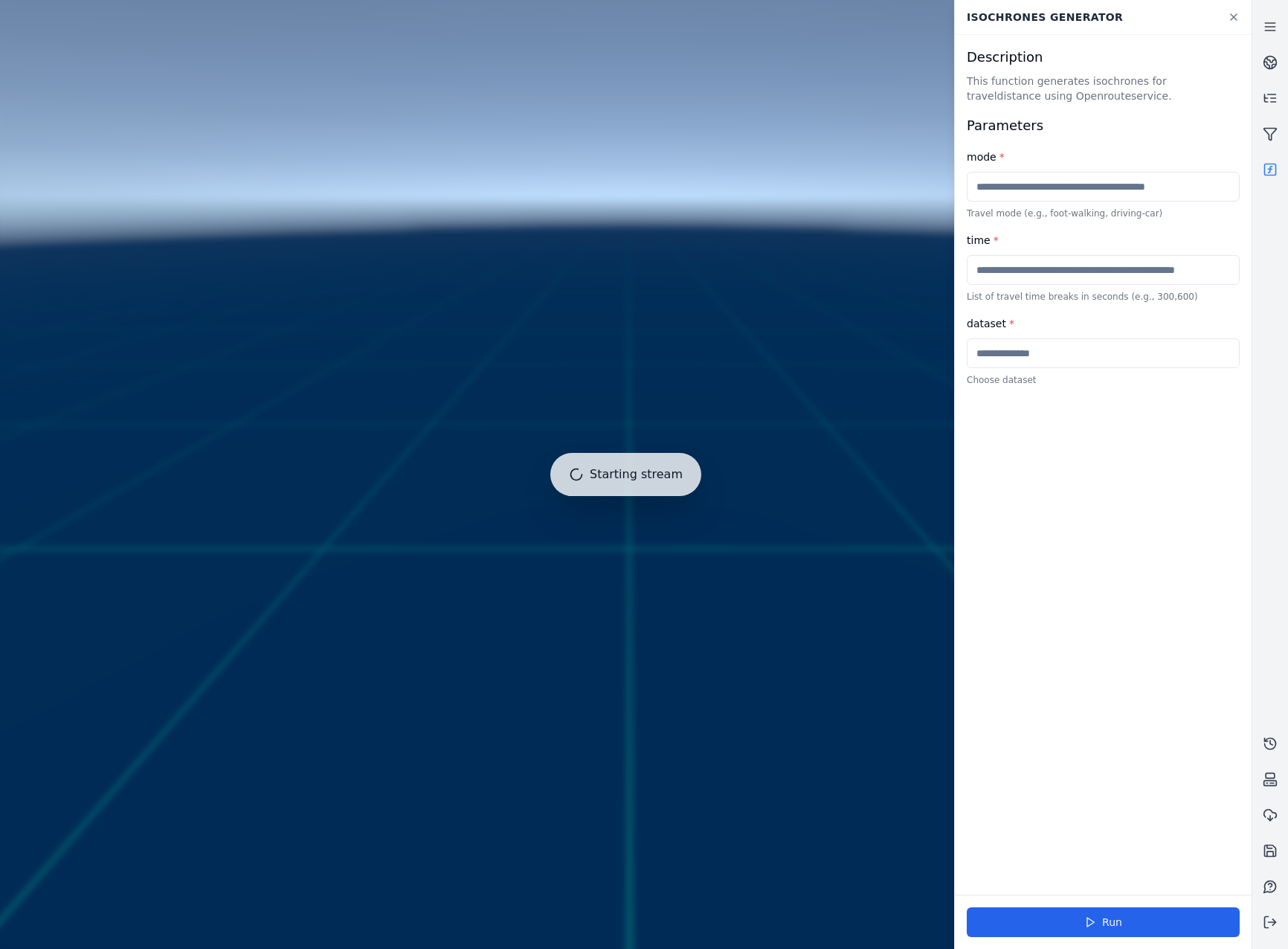
click at [1058, 276] on input "text" at bounding box center [1103, 270] width 273 height 30
type input "***"
click at [1113, 342] on input "text" at bounding box center [1103, 353] width 273 height 30
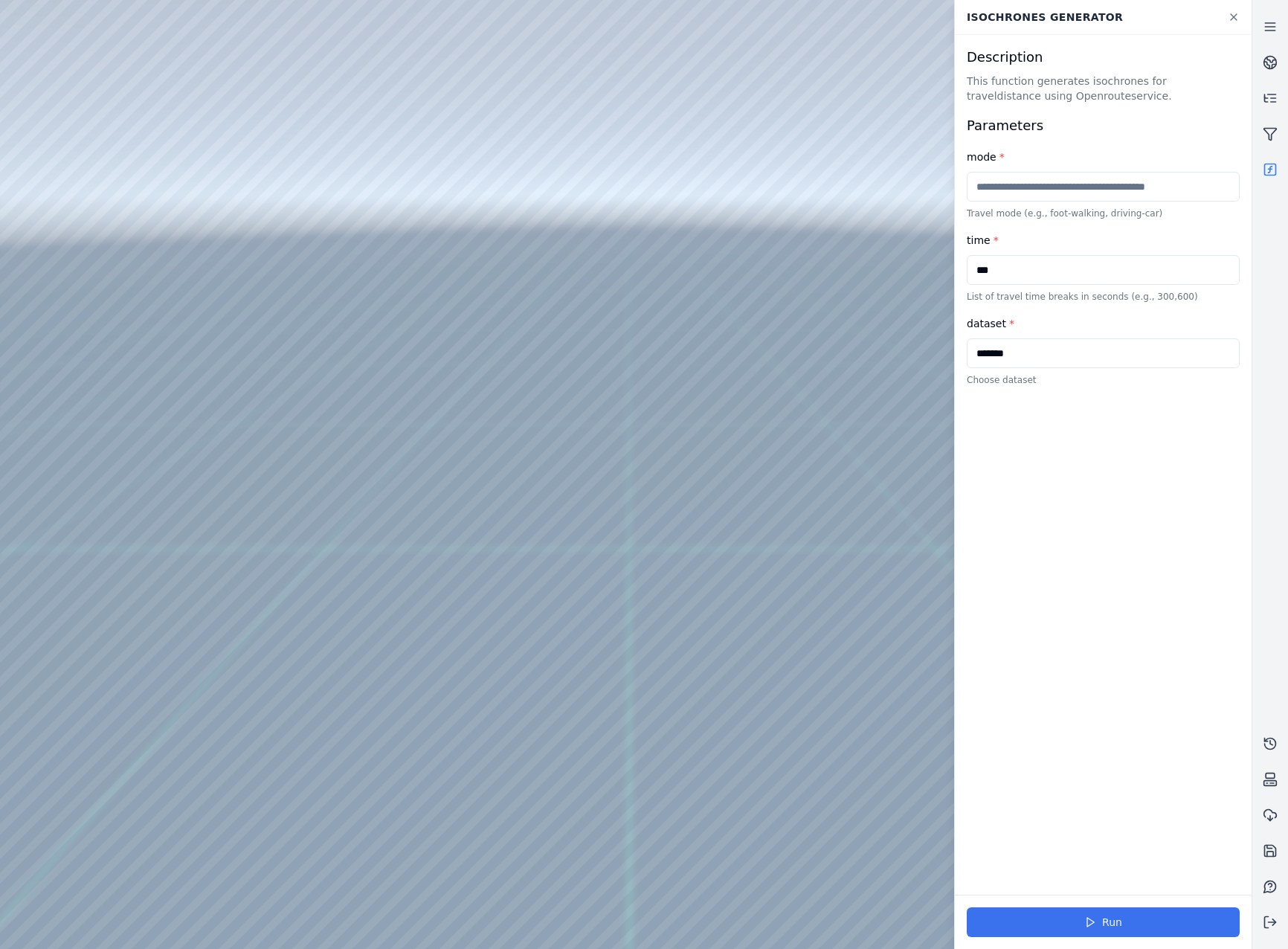
type input "*******"
click at [1047, 921] on button "Run" at bounding box center [1103, 922] width 273 height 30
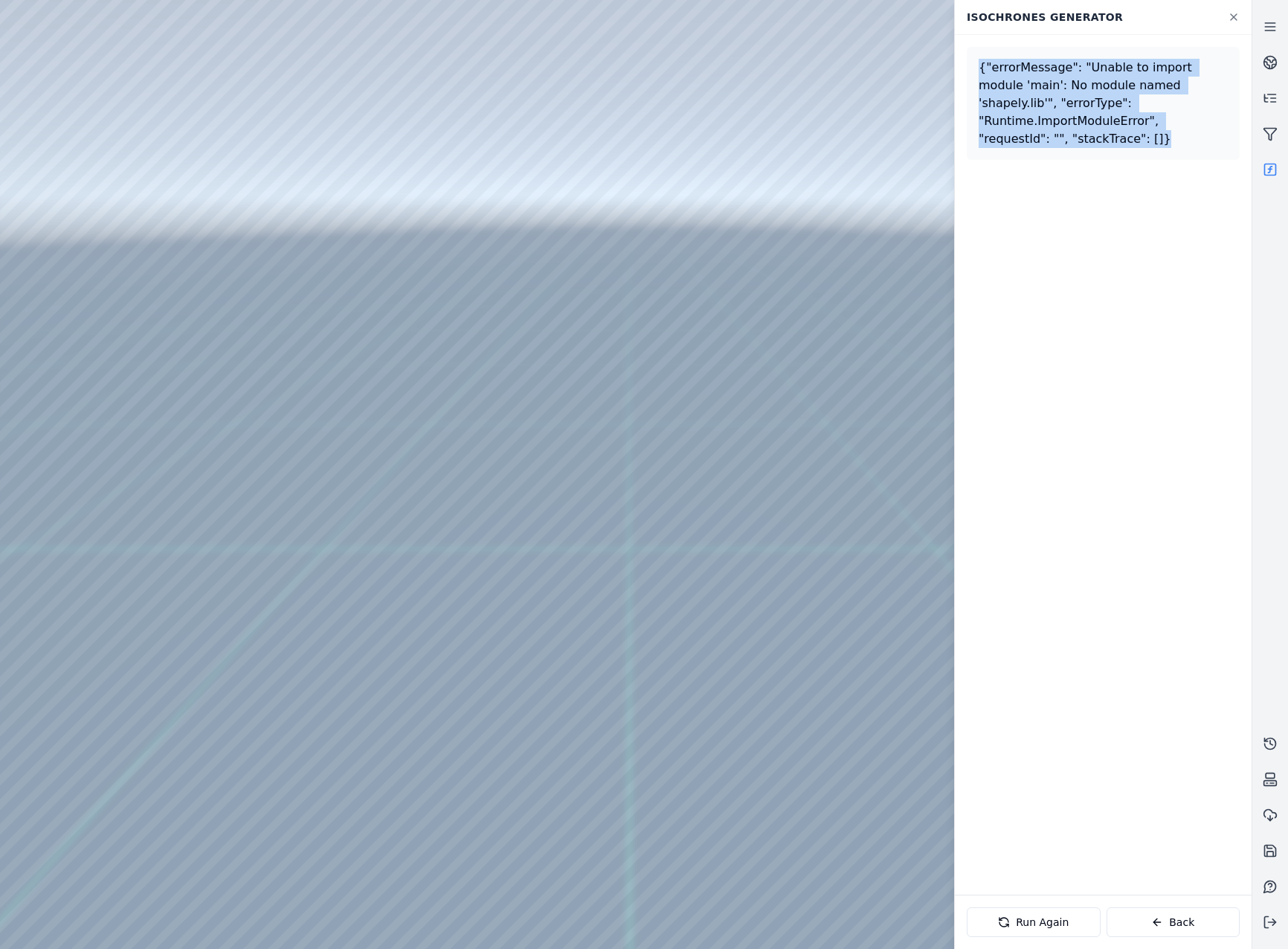
drag, startPoint x: 1143, startPoint y: 119, endPoint x: 974, endPoint y: 68, distance: 176.5
click at [974, 68] on div "{"errorMessage": "Unable to import module 'main': No module named 'shapely.lib'…" at bounding box center [1103, 103] width 273 height 113
copy div "{"errorMessage": "Unable to import module 'main': No module named 'shapely.lib'…"
